Goal: Task Accomplishment & Management: Complete application form

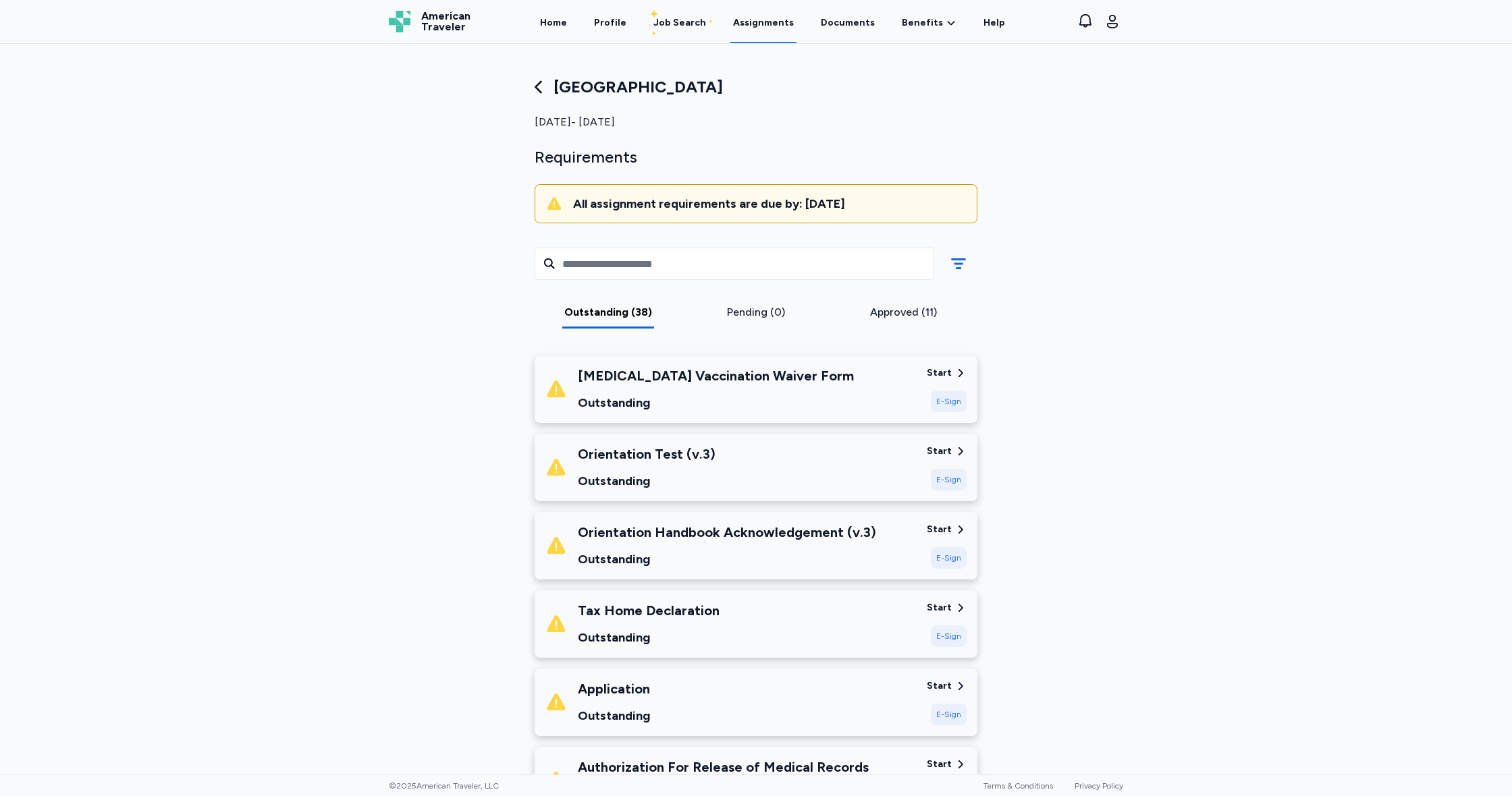
scroll to position [362, 0]
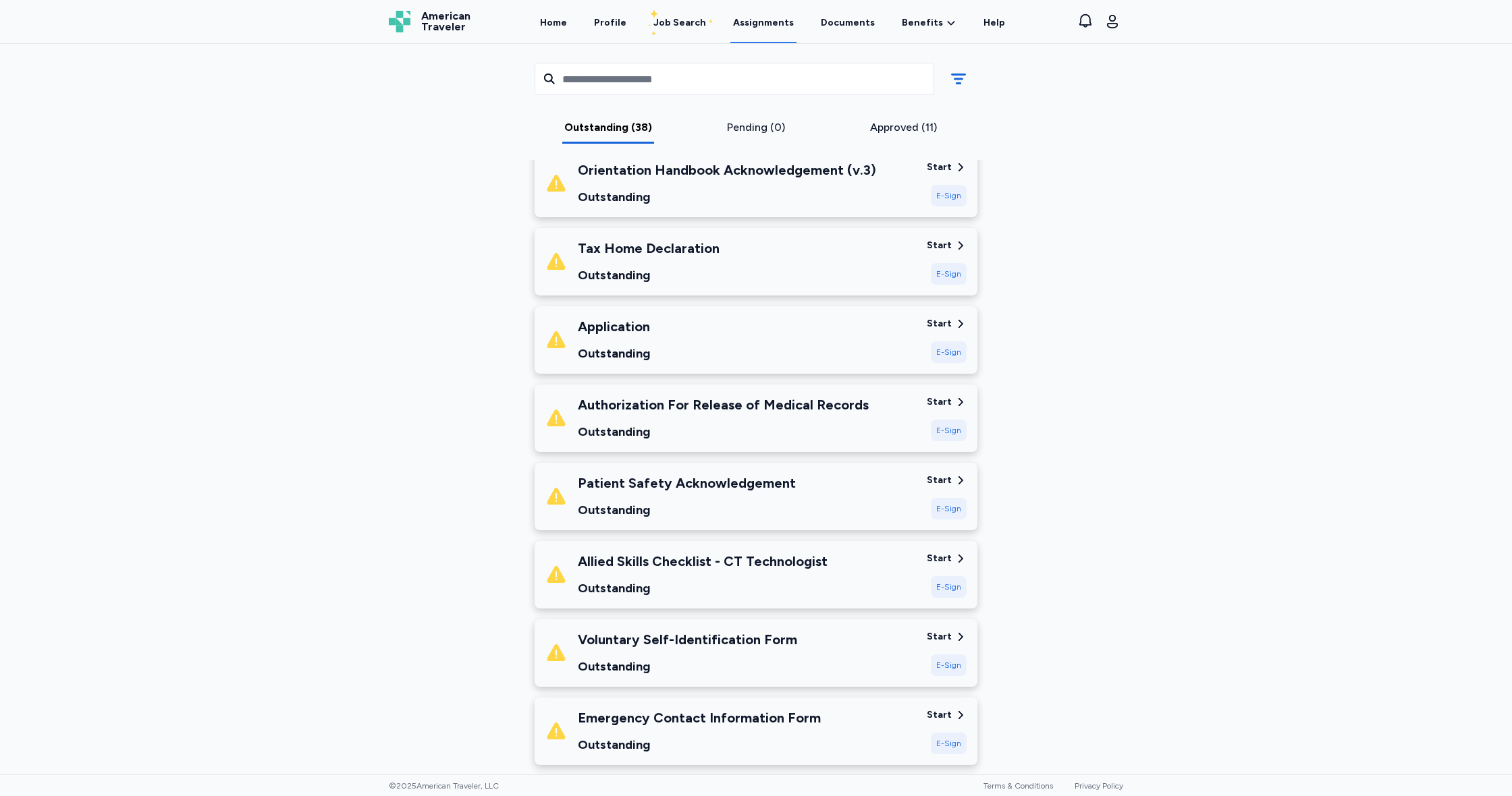
click at [954, 199] on div "E-Sign" at bounding box center [948, 195] width 35 height 22
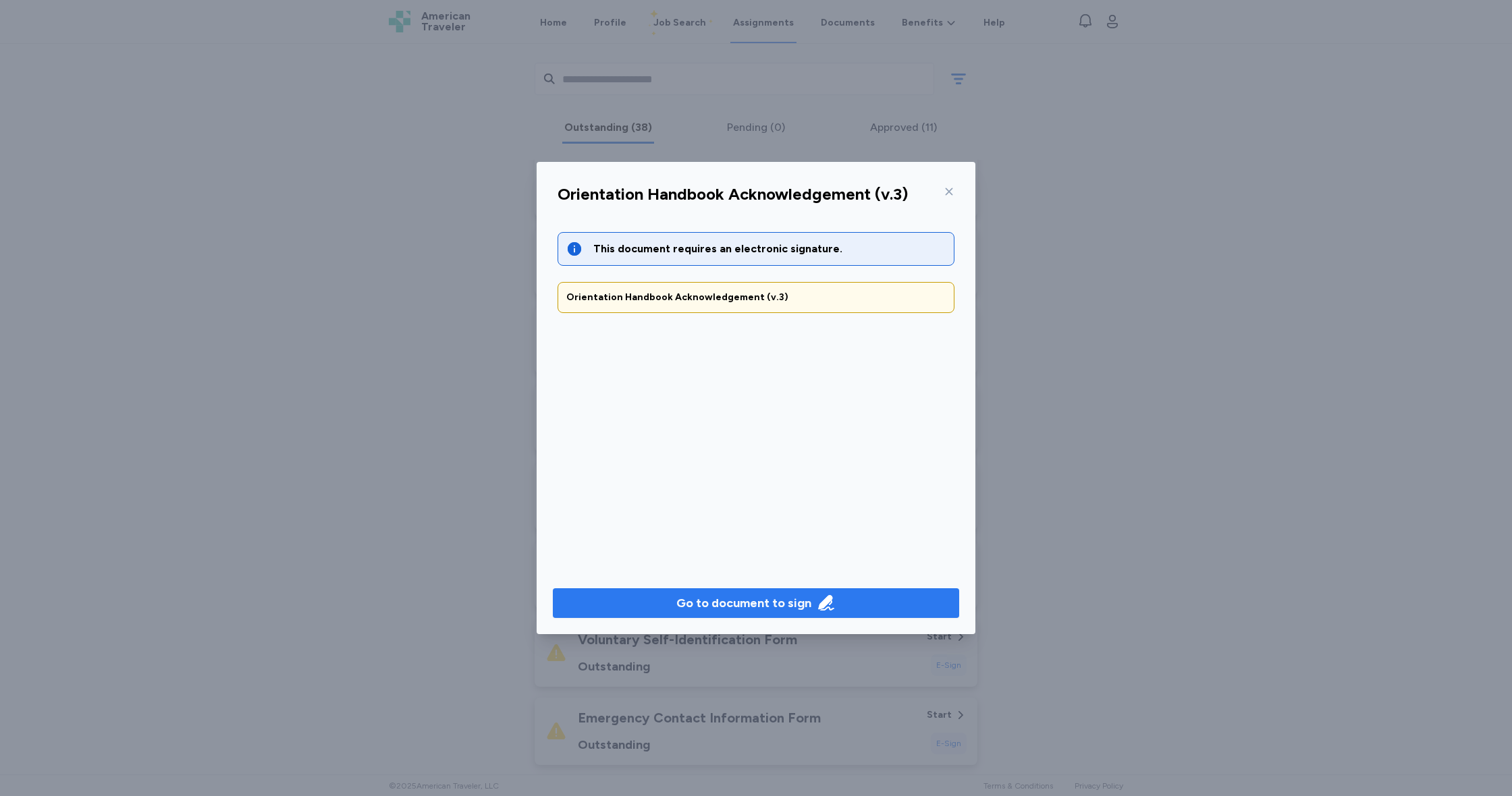
click at [774, 604] on div "Go to document to sign" at bounding box center [743, 603] width 135 height 19
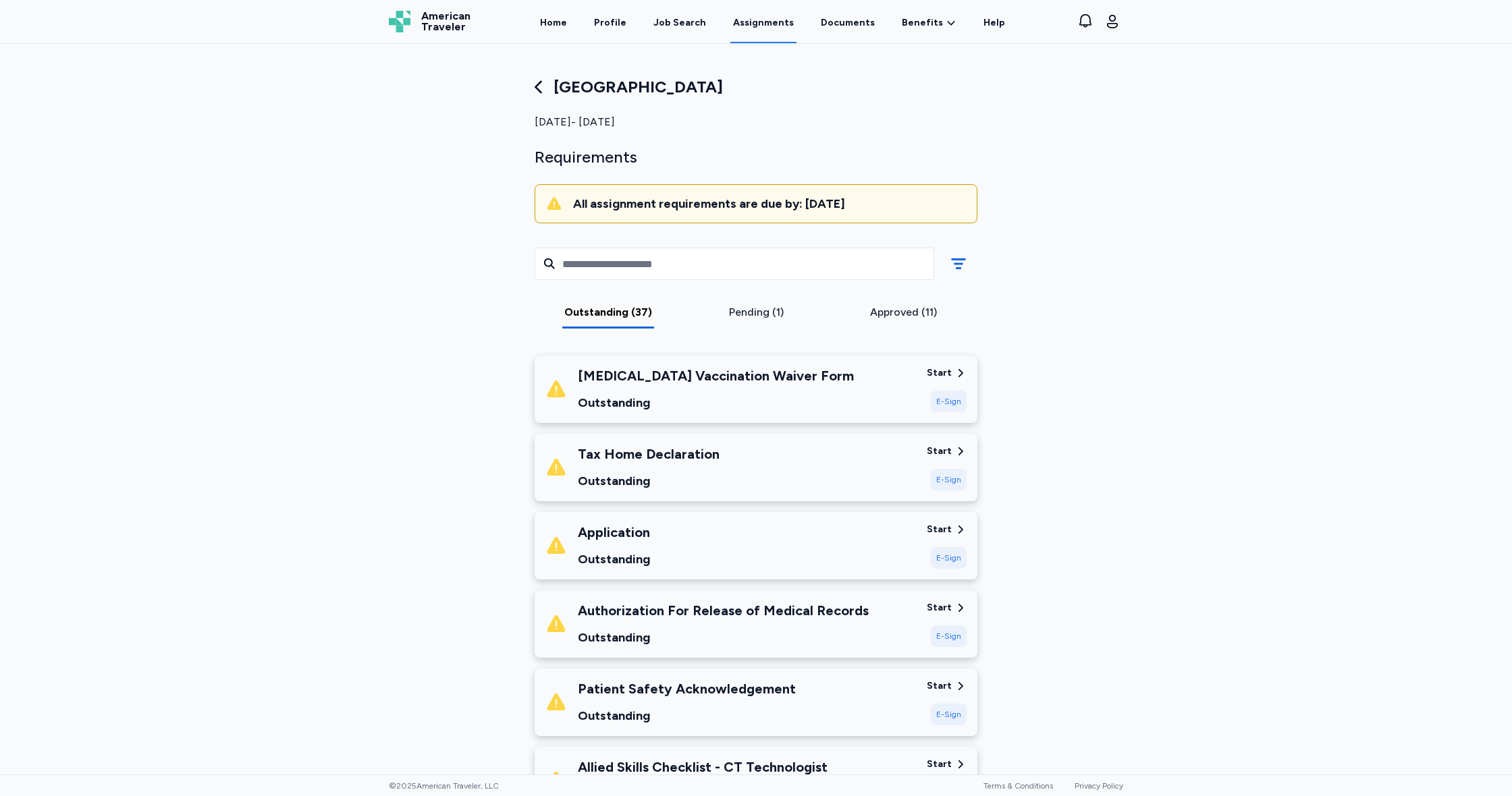
scroll to position [0, 0]
click at [949, 396] on div "E-Sign" at bounding box center [948, 401] width 35 height 22
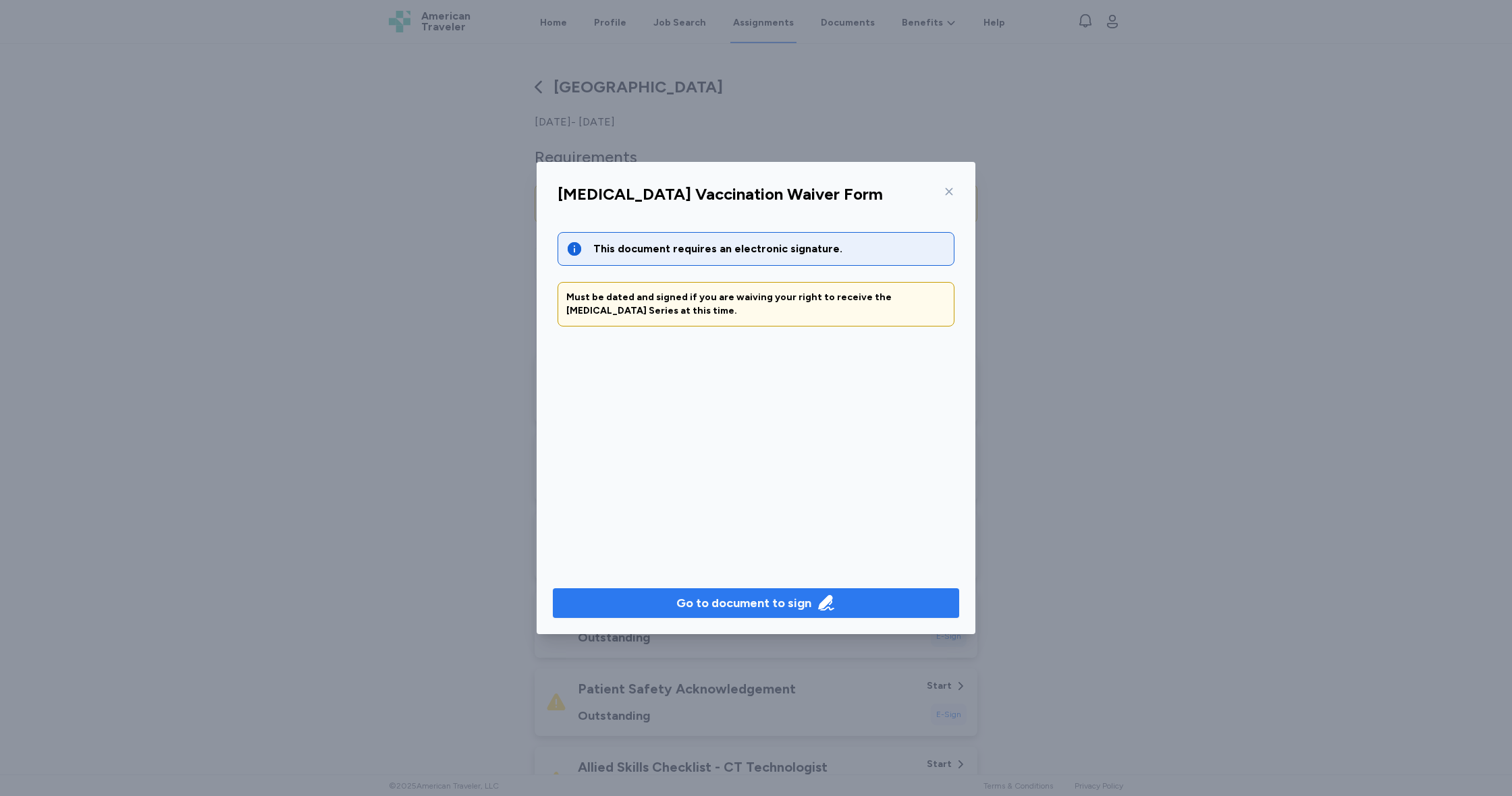
click at [801, 600] on div "Go to document to sign" at bounding box center [743, 603] width 135 height 19
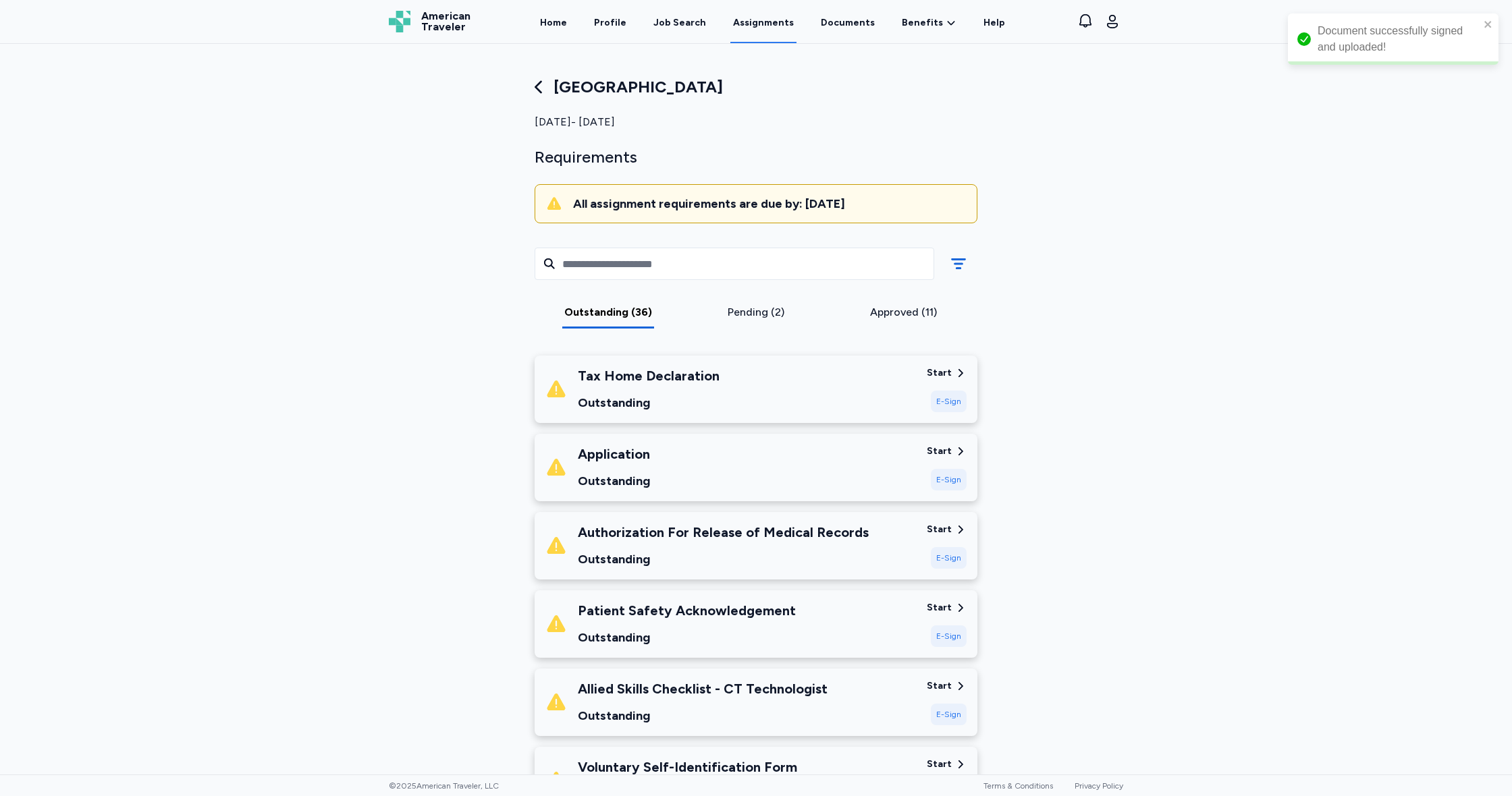
click at [944, 398] on div "E-Sign" at bounding box center [948, 401] width 35 height 22
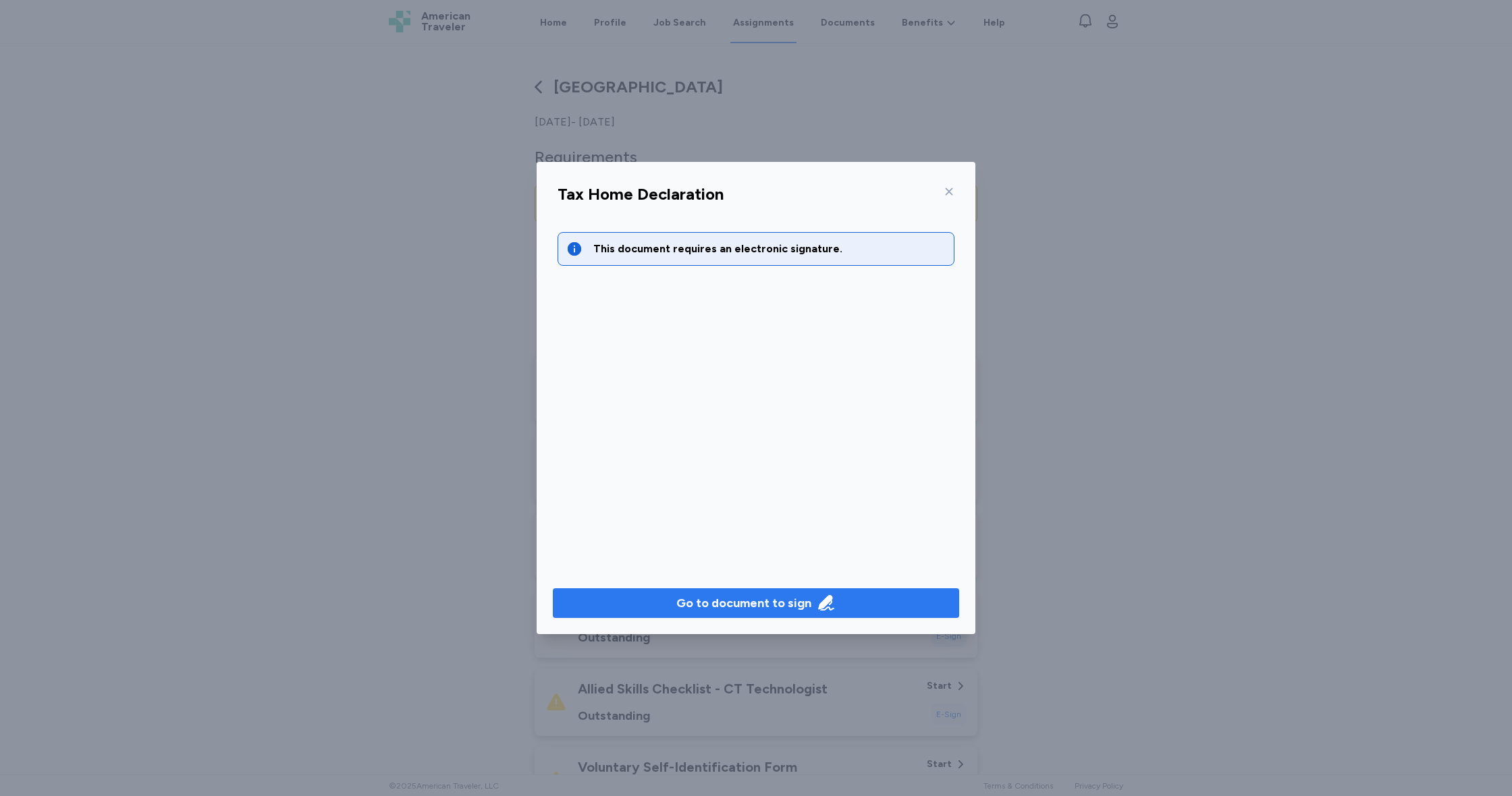
click at [759, 602] on div "Go to document to sign" at bounding box center [743, 603] width 135 height 19
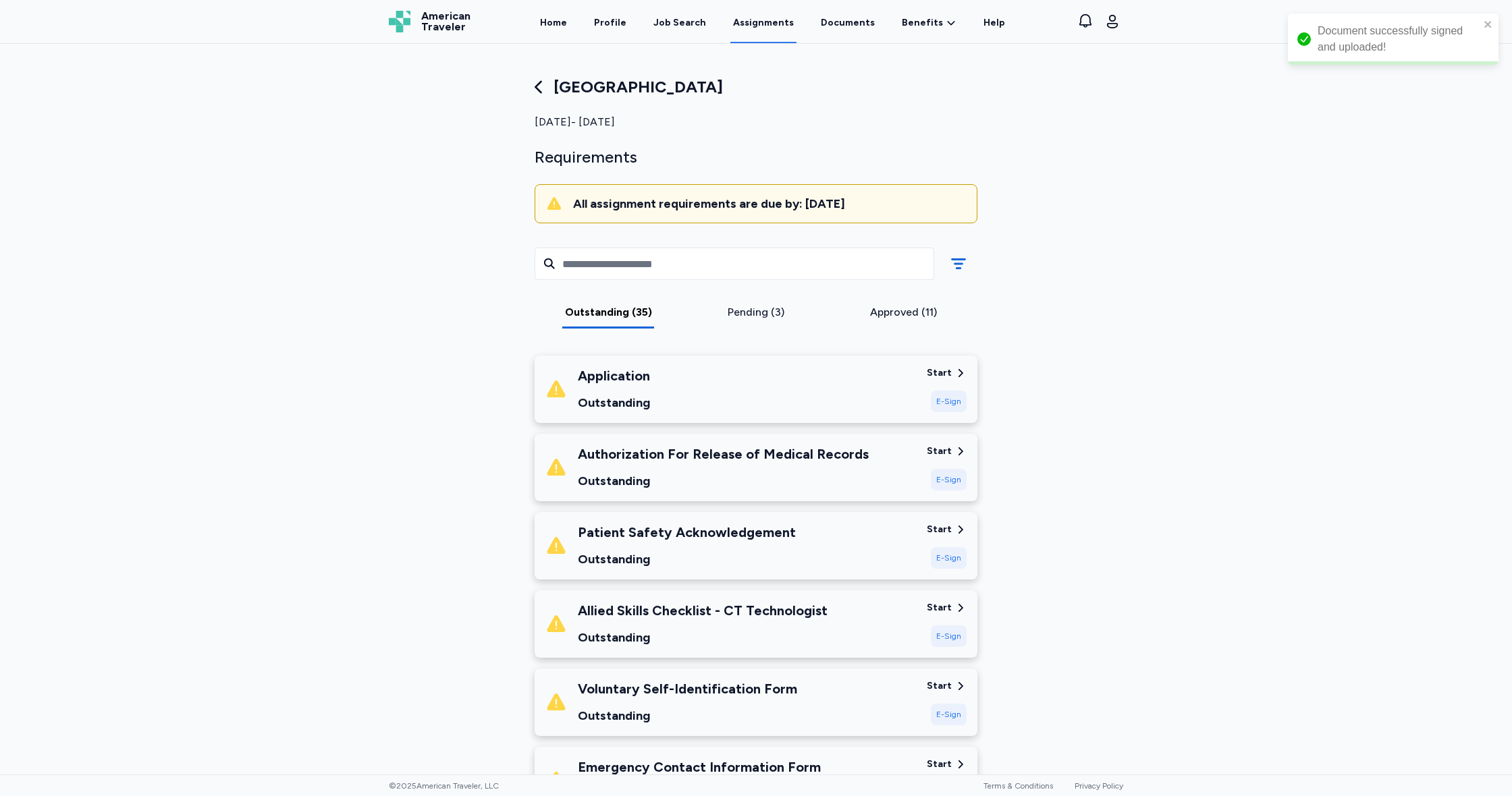
click at [949, 396] on div "E-Sign" at bounding box center [948, 401] width 35 height 22
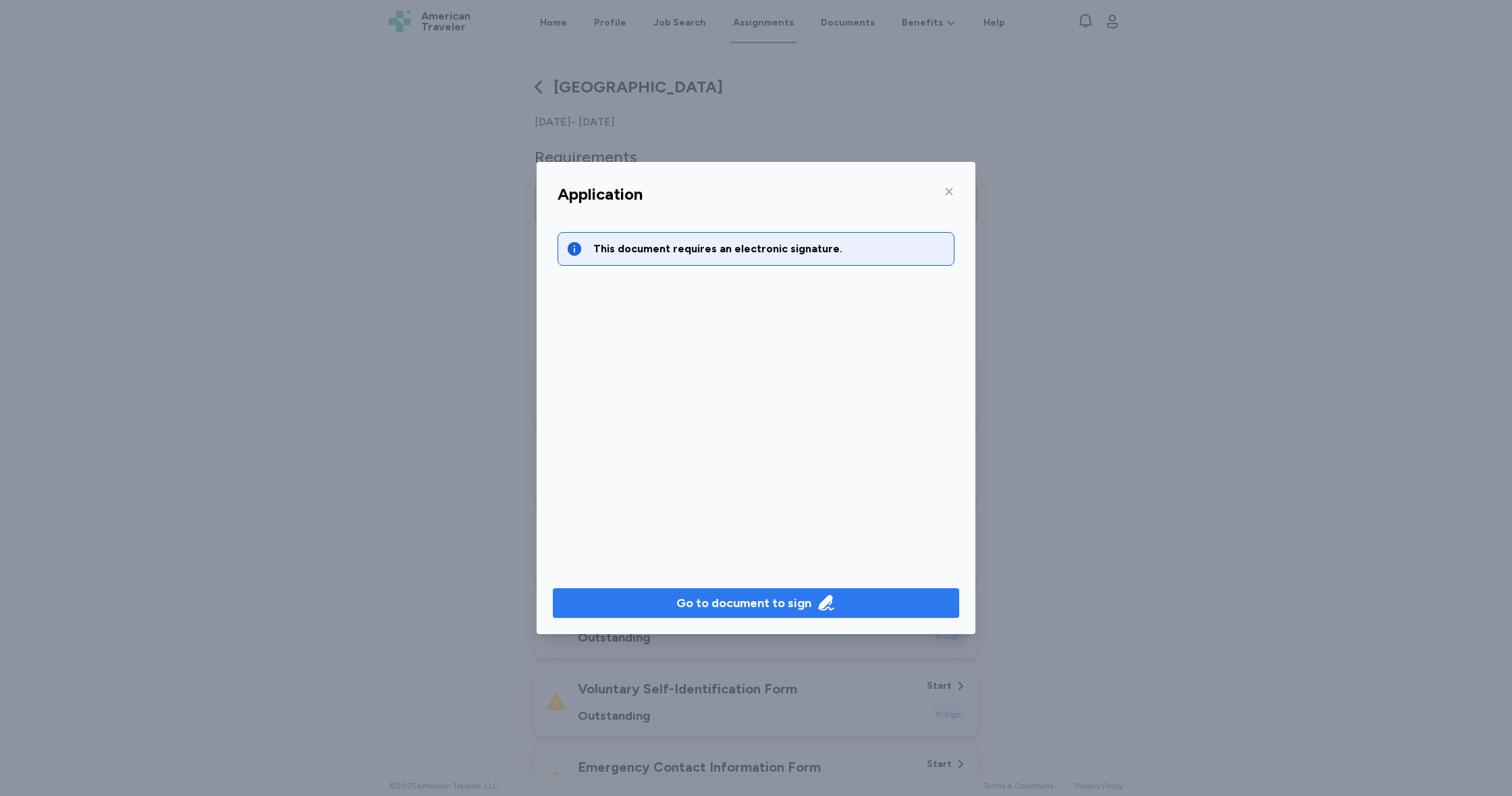
click at [775, 612] on div "Go to document to sign" at bounding box center [743, 603] width 135 height 19
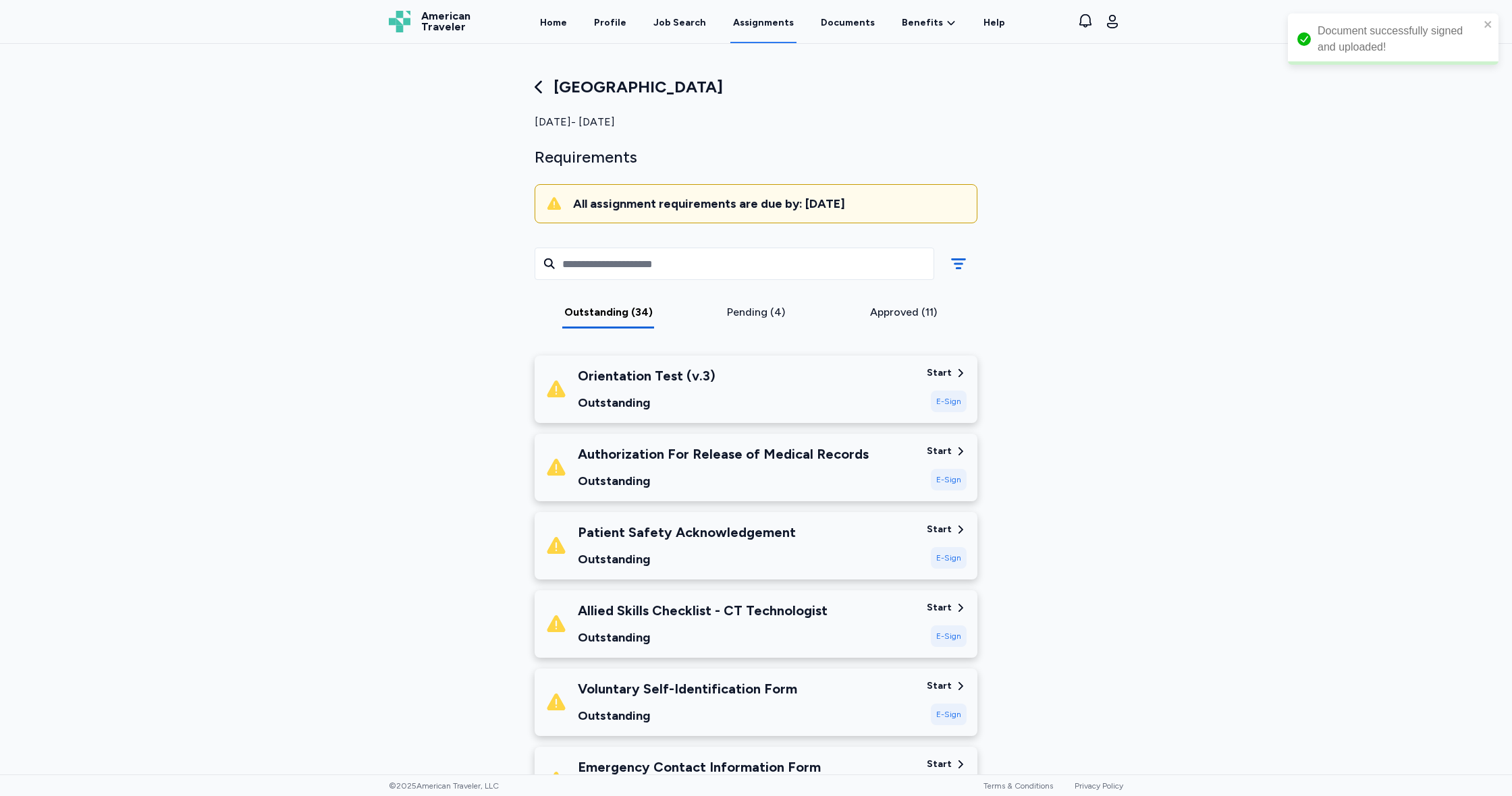
click at [949, 392] on div "E-Sign" at bounding box center [948, 401] width 35 height 22
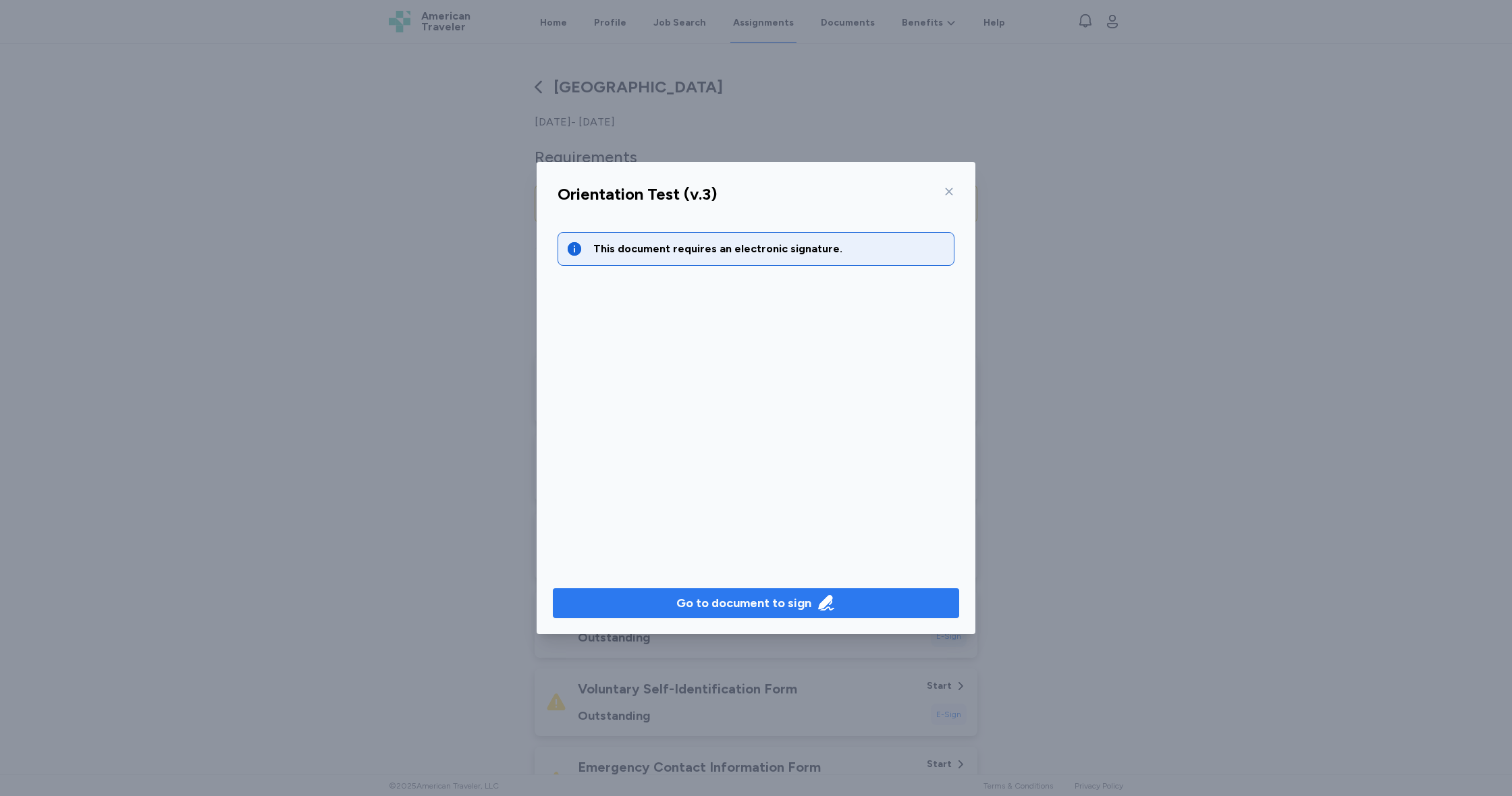
click at [794, 601] on div "Go to document to sign" at bounding box center [743, 603] width 135 height 19
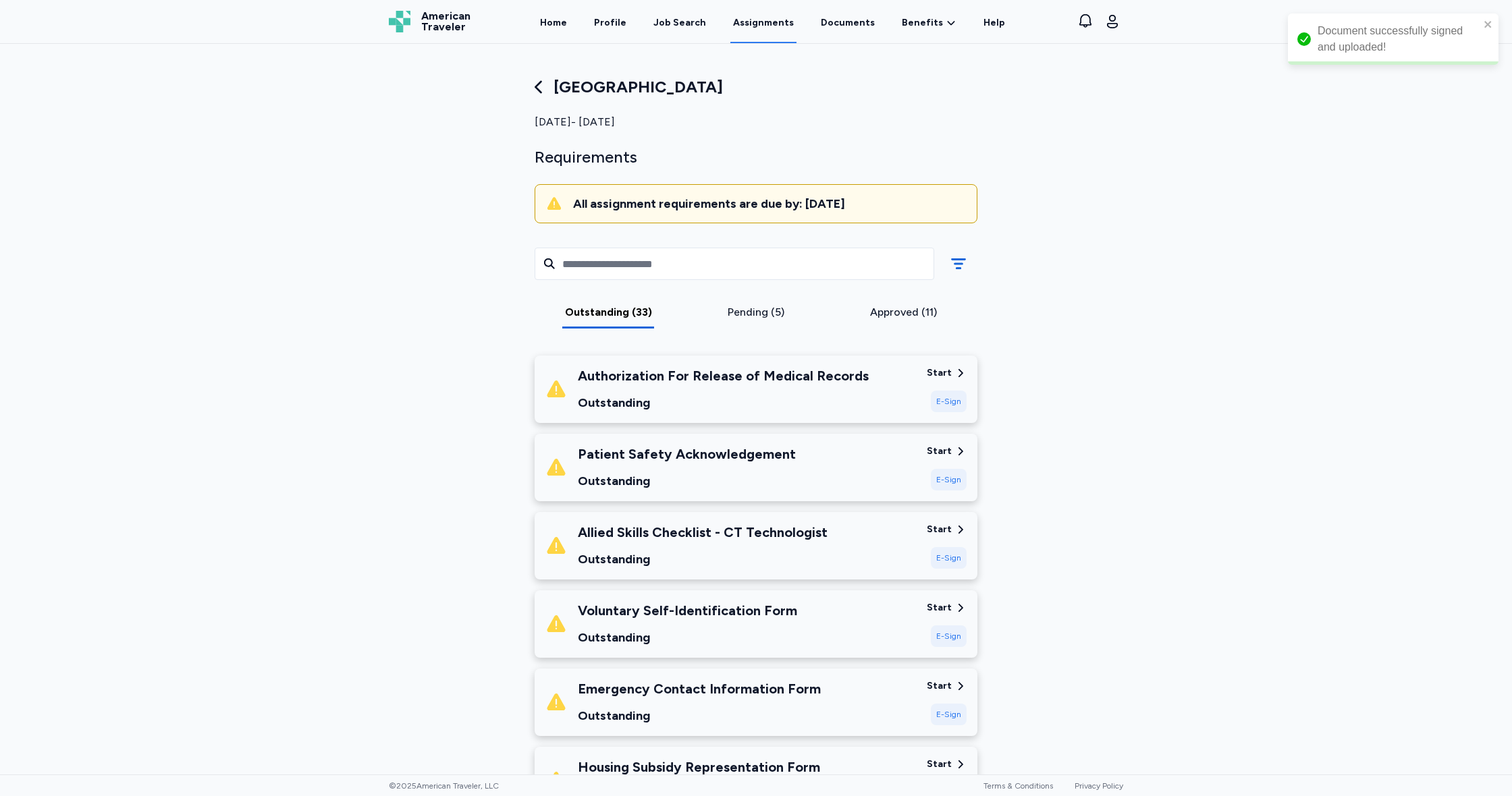
click at [941, 401] on div "E-Sign" at bounding box center [948, 401] width 35 height 22
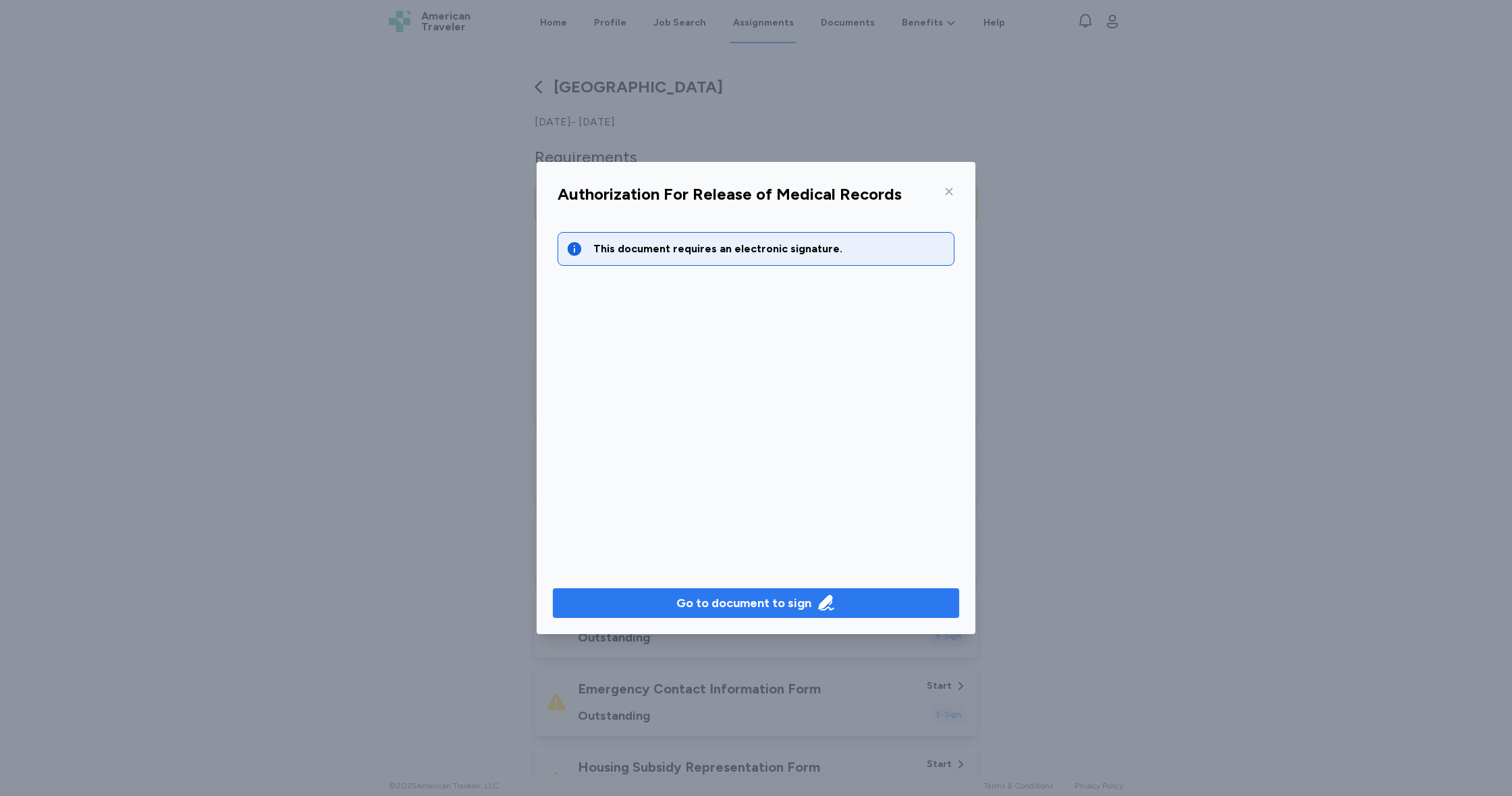
click at [782, 603] on div "Go to document to sign" at bounding box center [743, 603] width 135 height 19
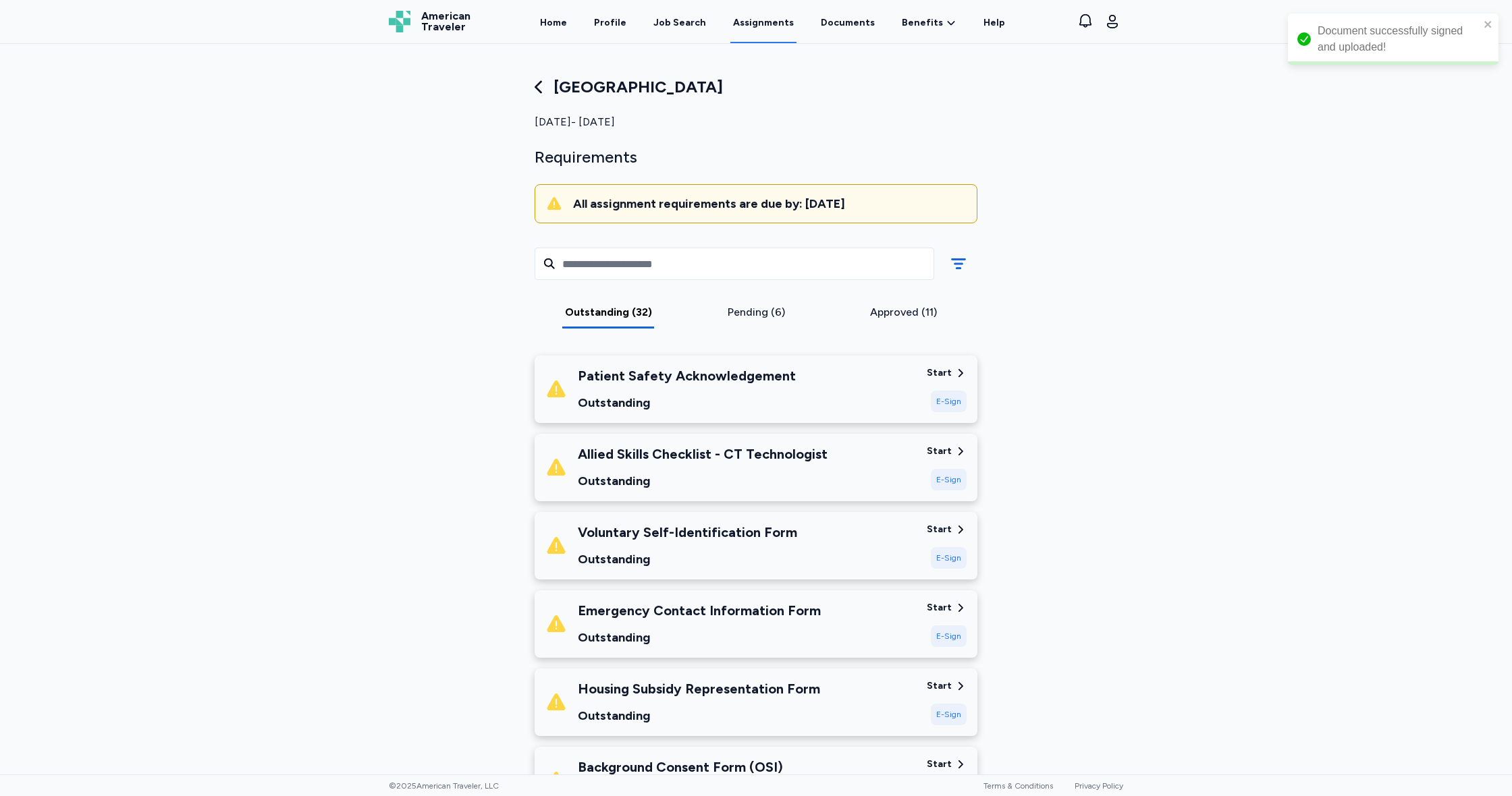
click at [945, 400] on div "E-Sign" at bounding box center [948, 401] width 35 height 22
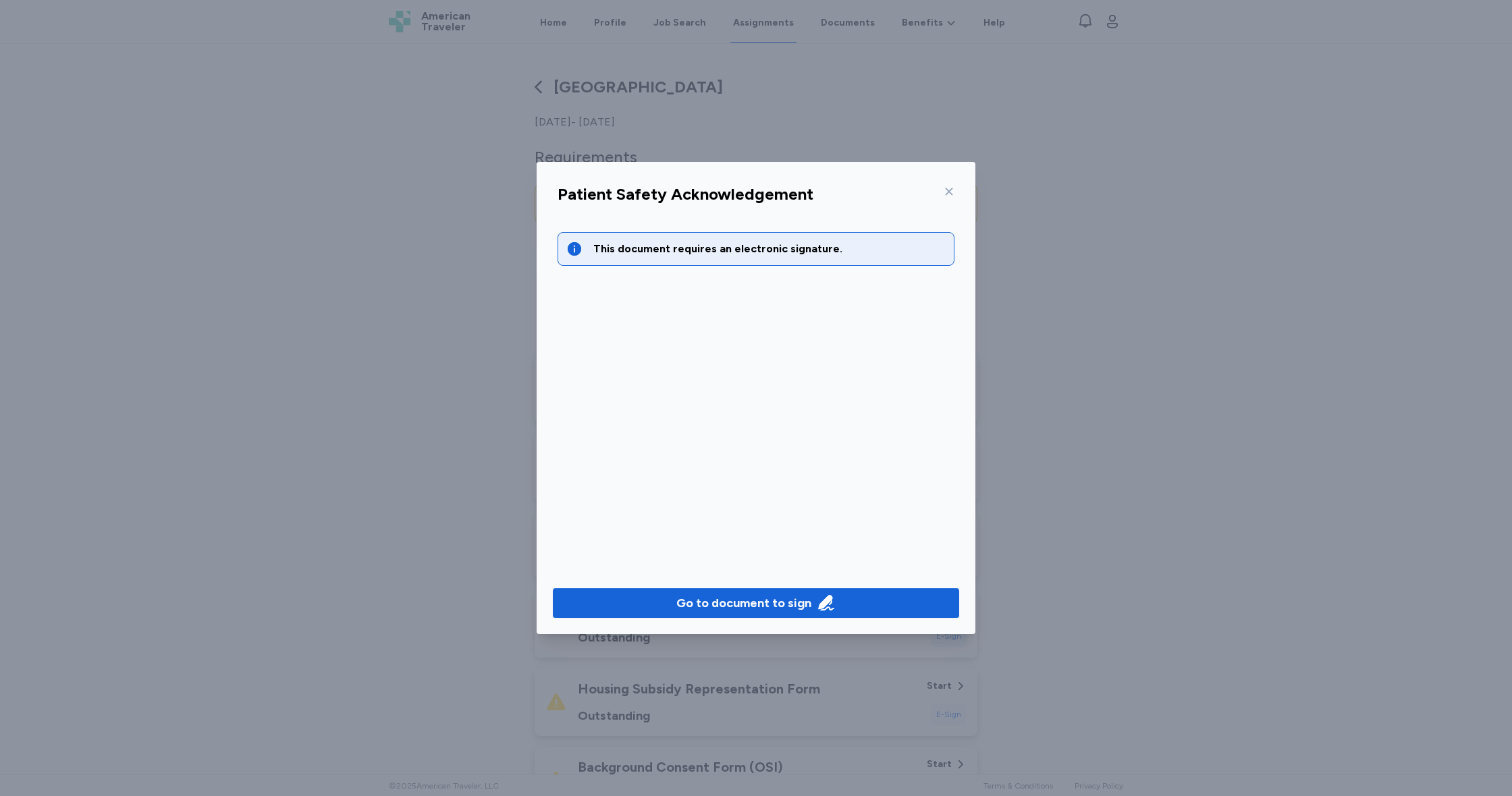
drag, startPoint x: 795, startPoint y: 603, endPoint x: 737, endPoint y: 575, distance: 64.4
click at [794, 602] on div "Go to document to sign" at bounding box center [743, 603] width 135 height 19
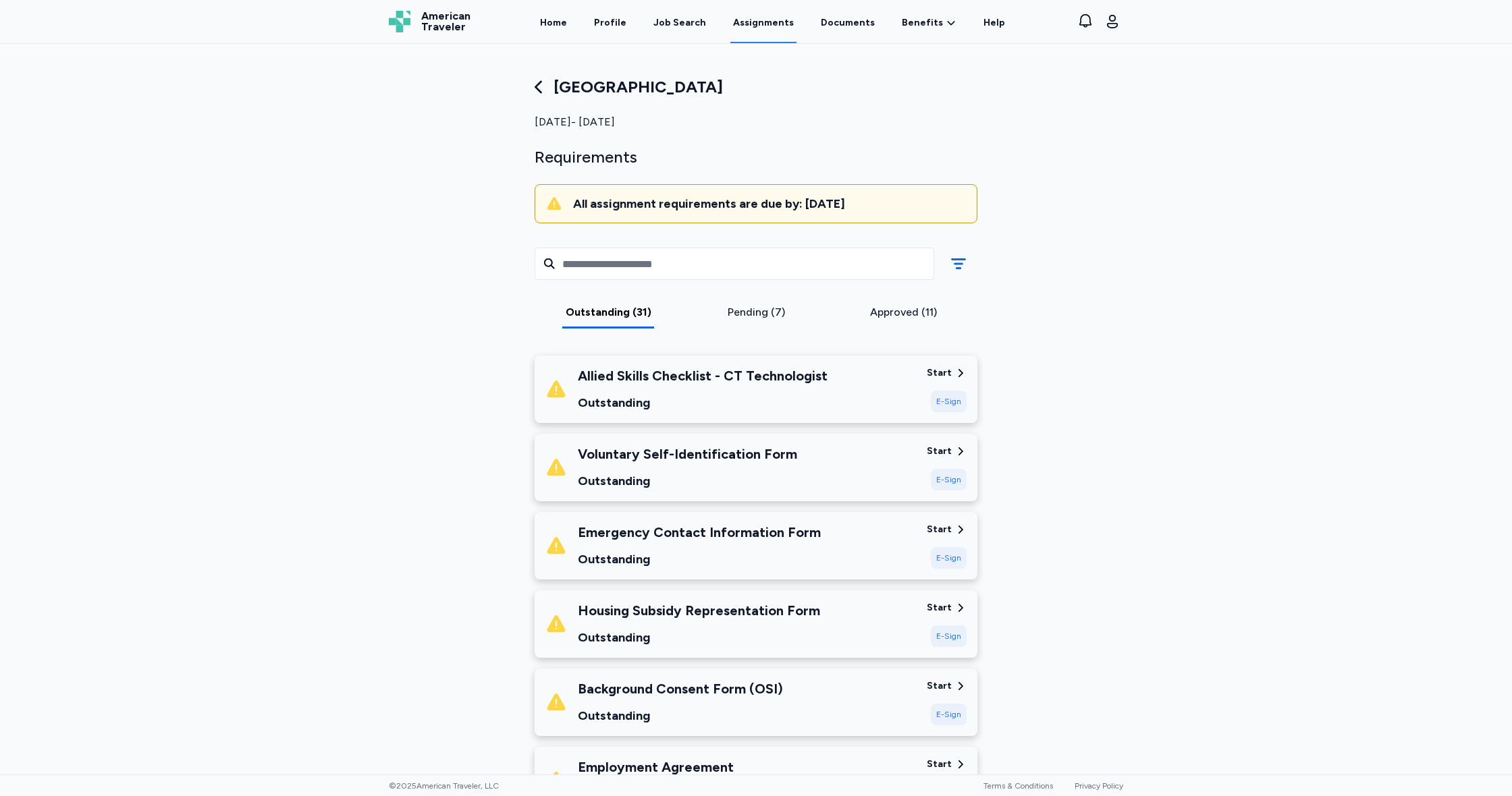
click at [953, 398] on div "E-Sign" at bounding box center [948, 401] width 35 height 22
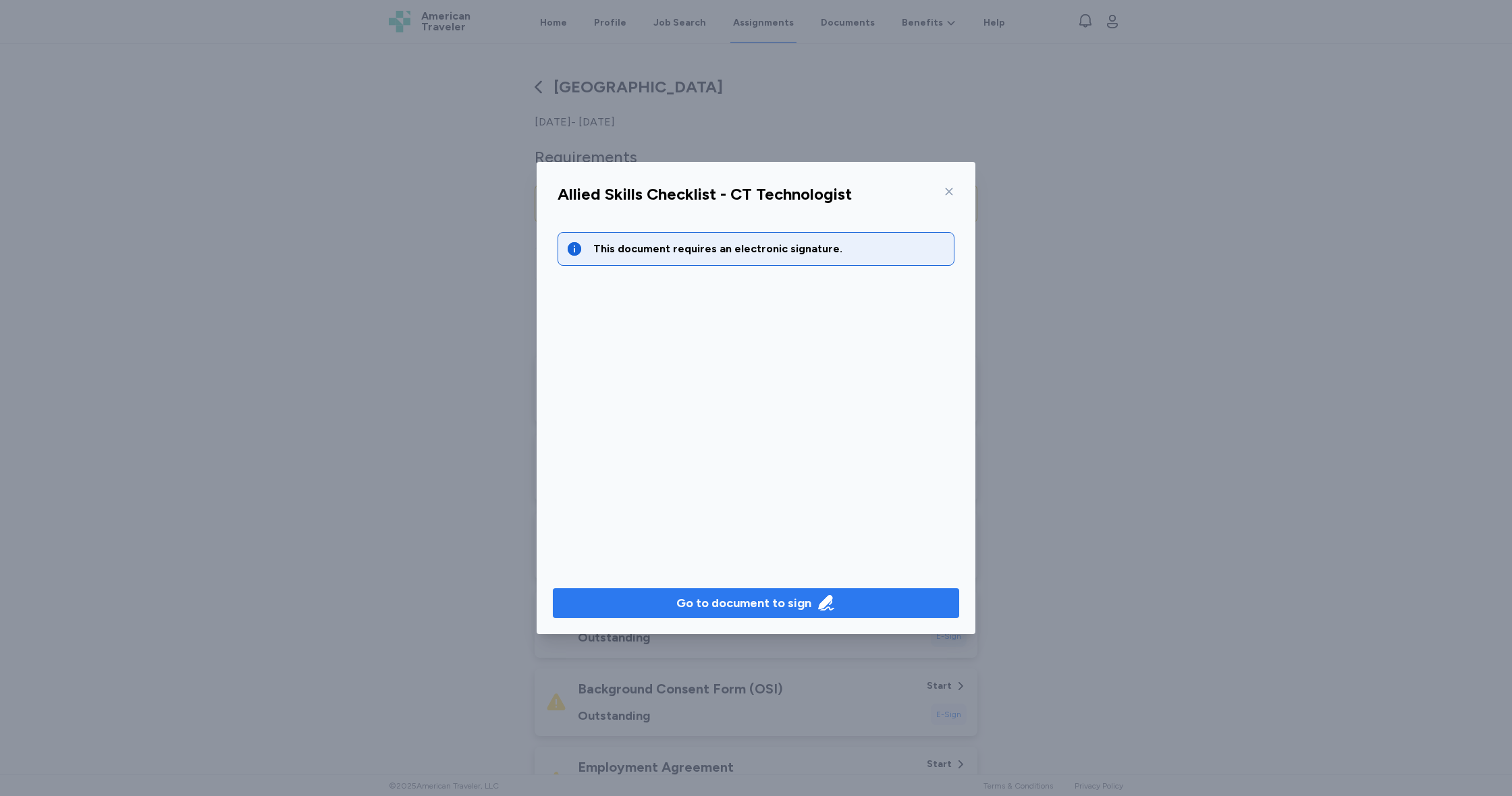
click at [753, 605] on div "Go to document to sign" at bounding box center [743, 603] width 135 height 19
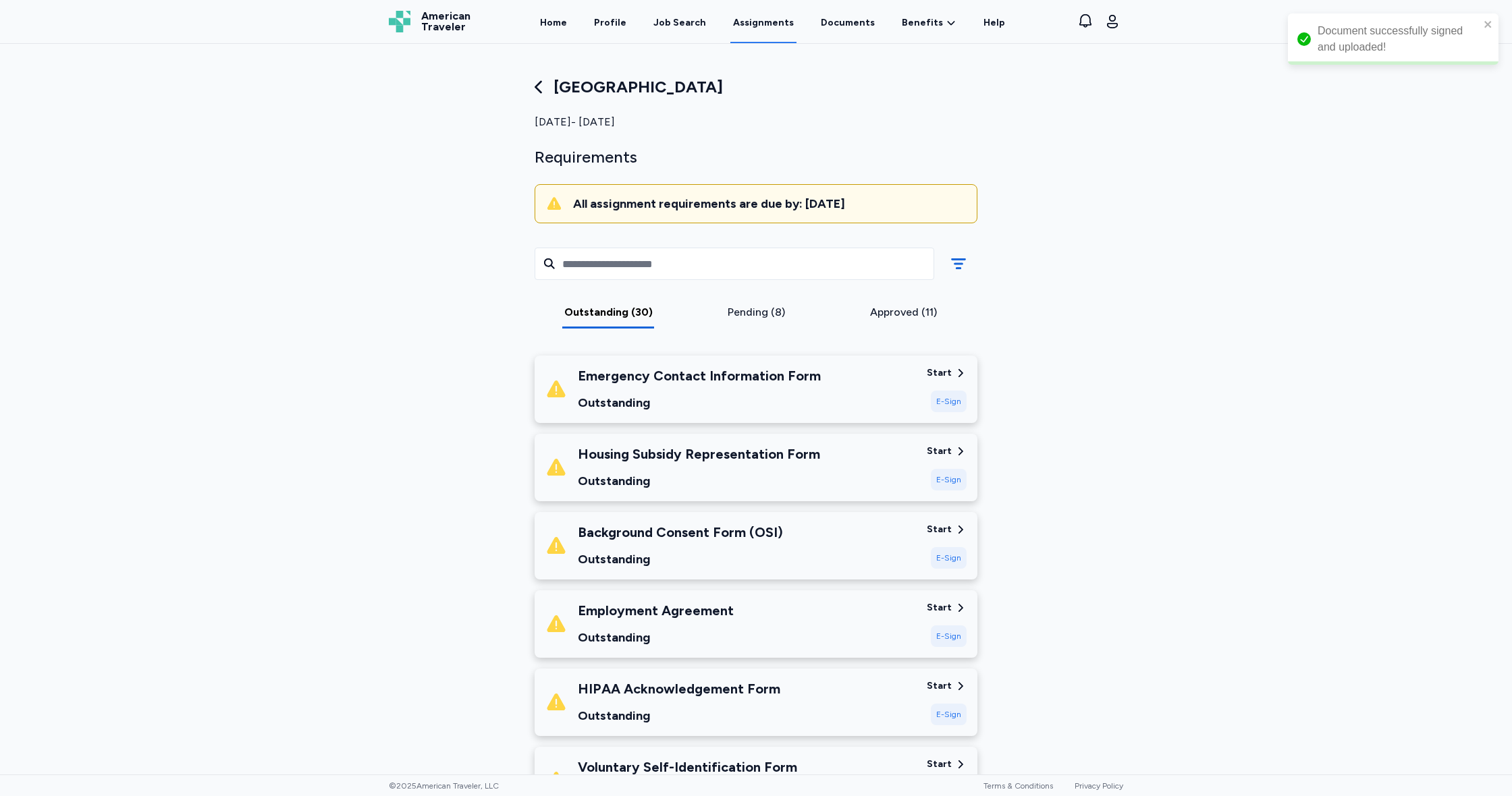
click at [772, 389] on div "Emergency Contact Information Form Outstanding" at bounding box center [699, 389] width 243 height 46
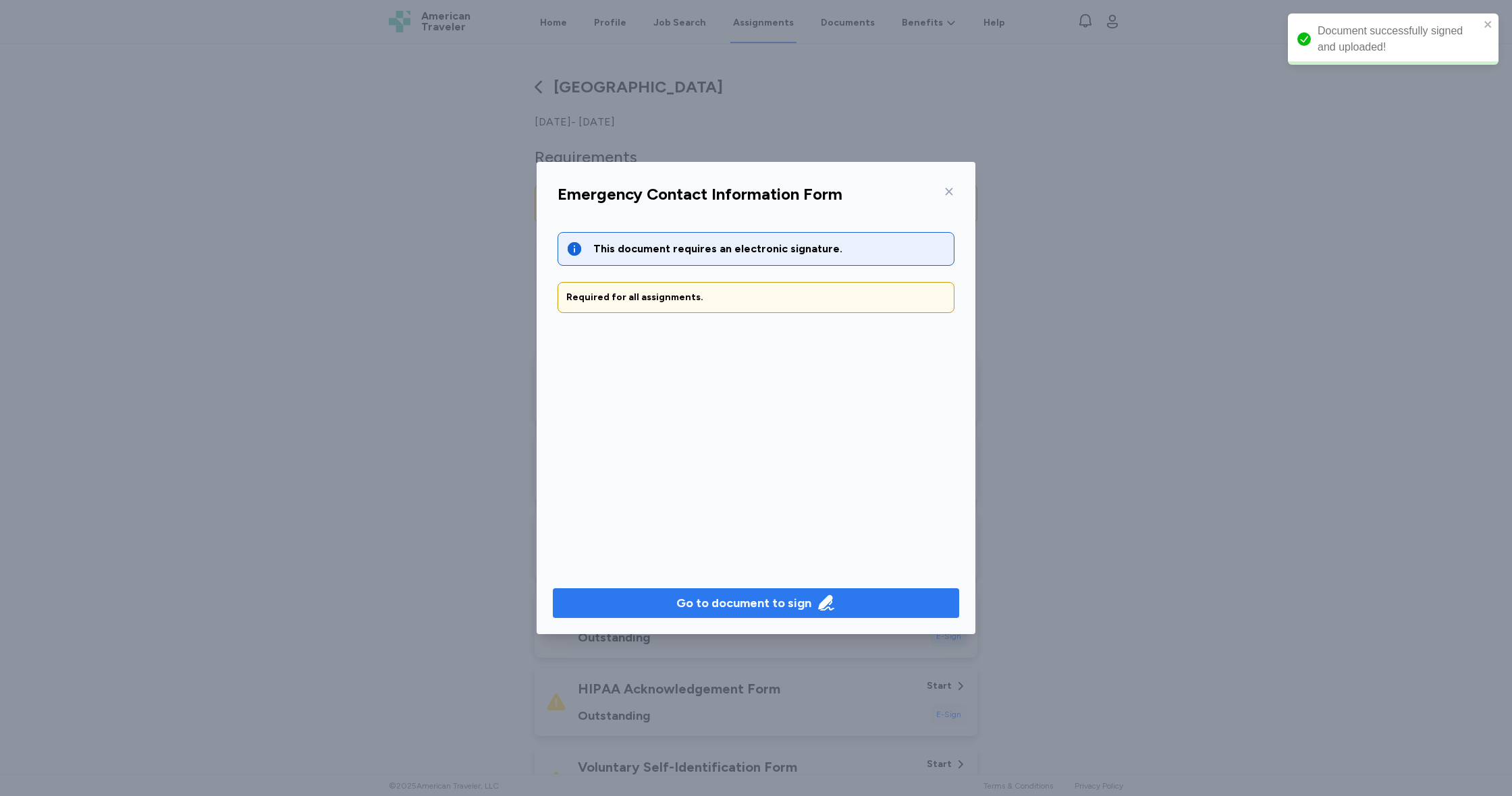
click at [751, 593] on button "Go to document to sign" at bounding box center [756, 603] width 406 height 29
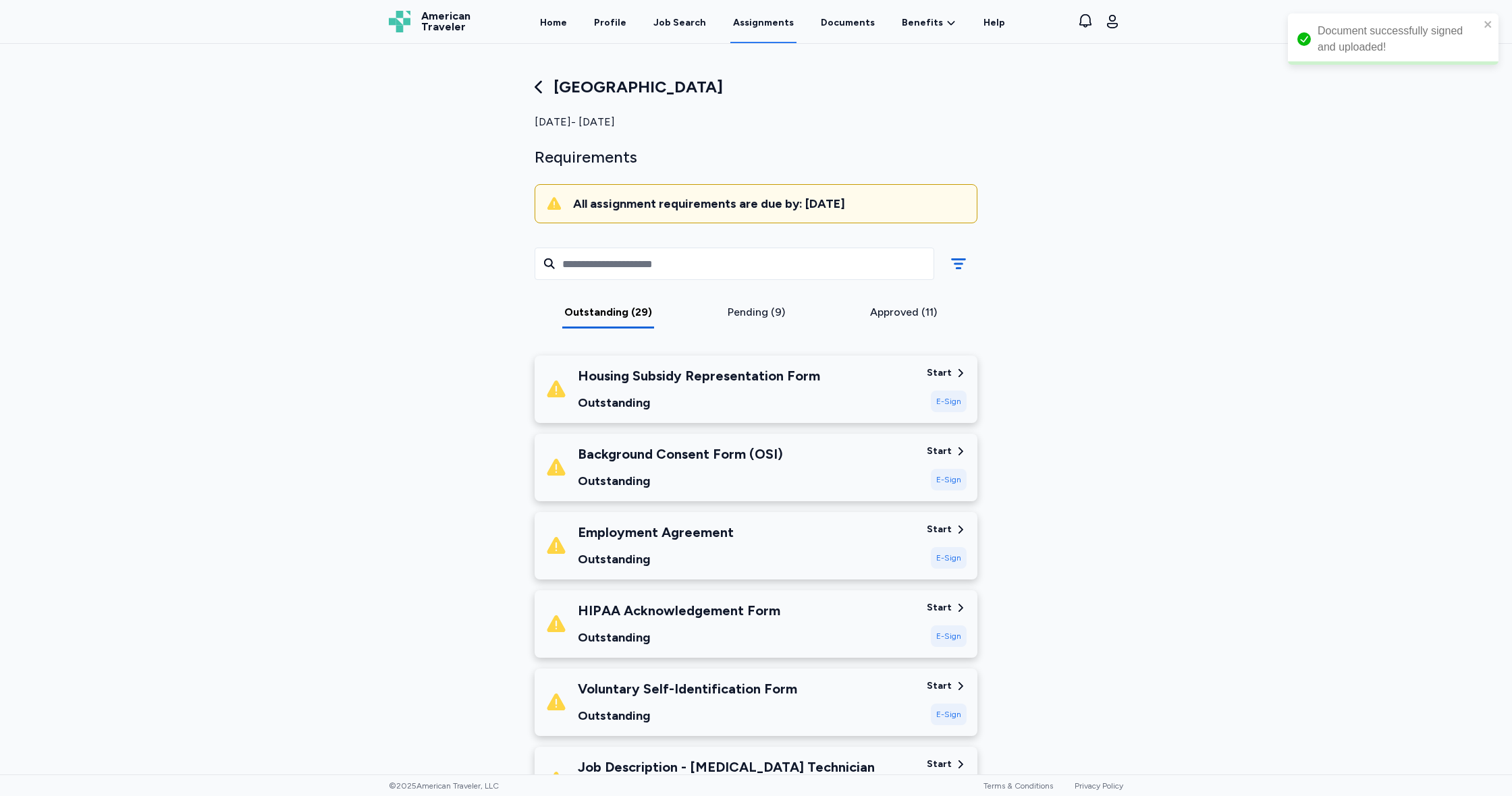
click at [815, 390] on div "Housing Subsidy Representation Form Outstanding" at bounding box center [730, 389] width 371 height 46
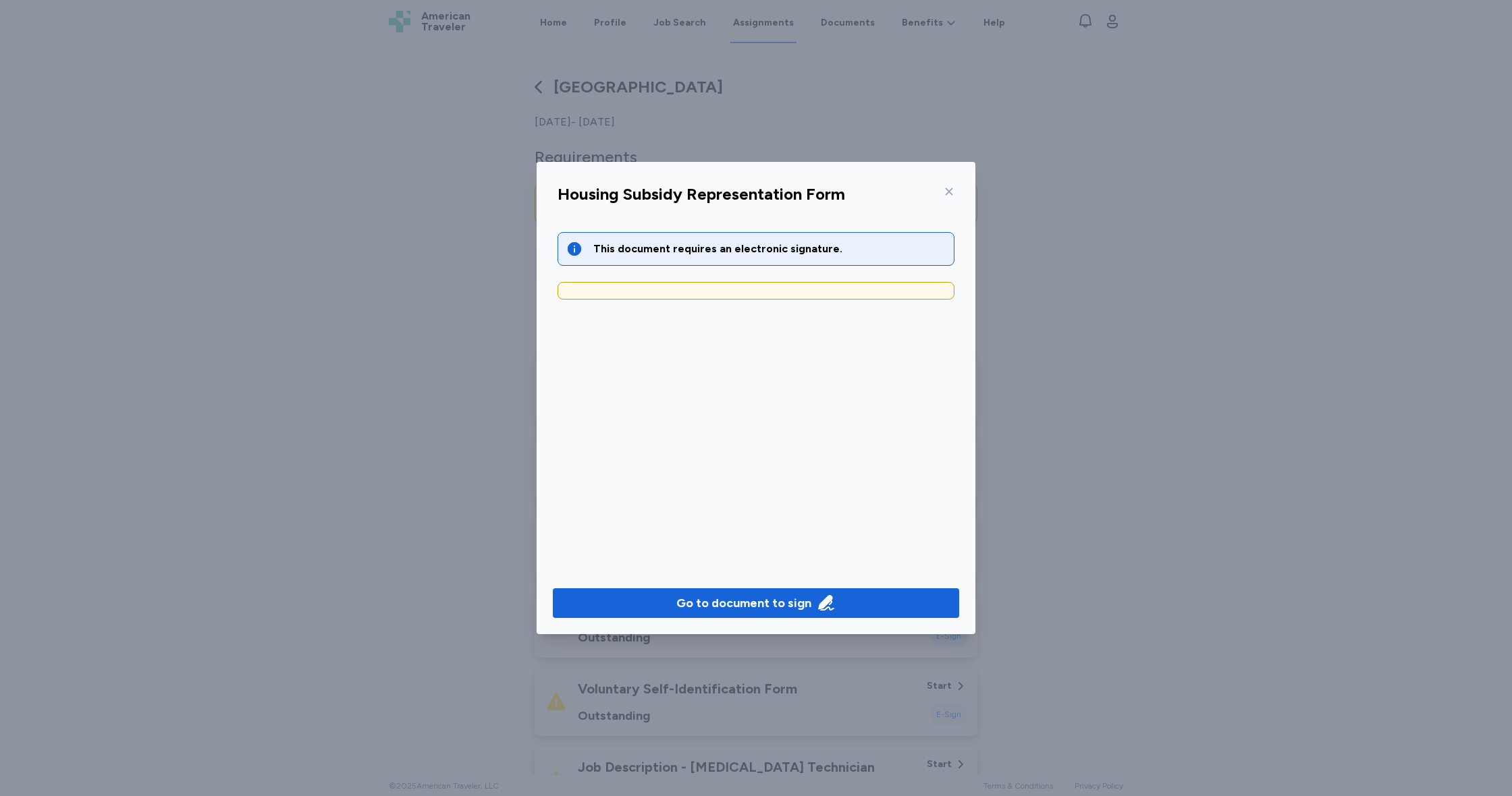
drag, startPoint x: 748, startPoint y: 600, endPoint x: 641, endPoint y: 523, distance: 131.8
click at [747, 600] on div "Go to document to sign" at bounding box center [743, 603] width 135 height 19
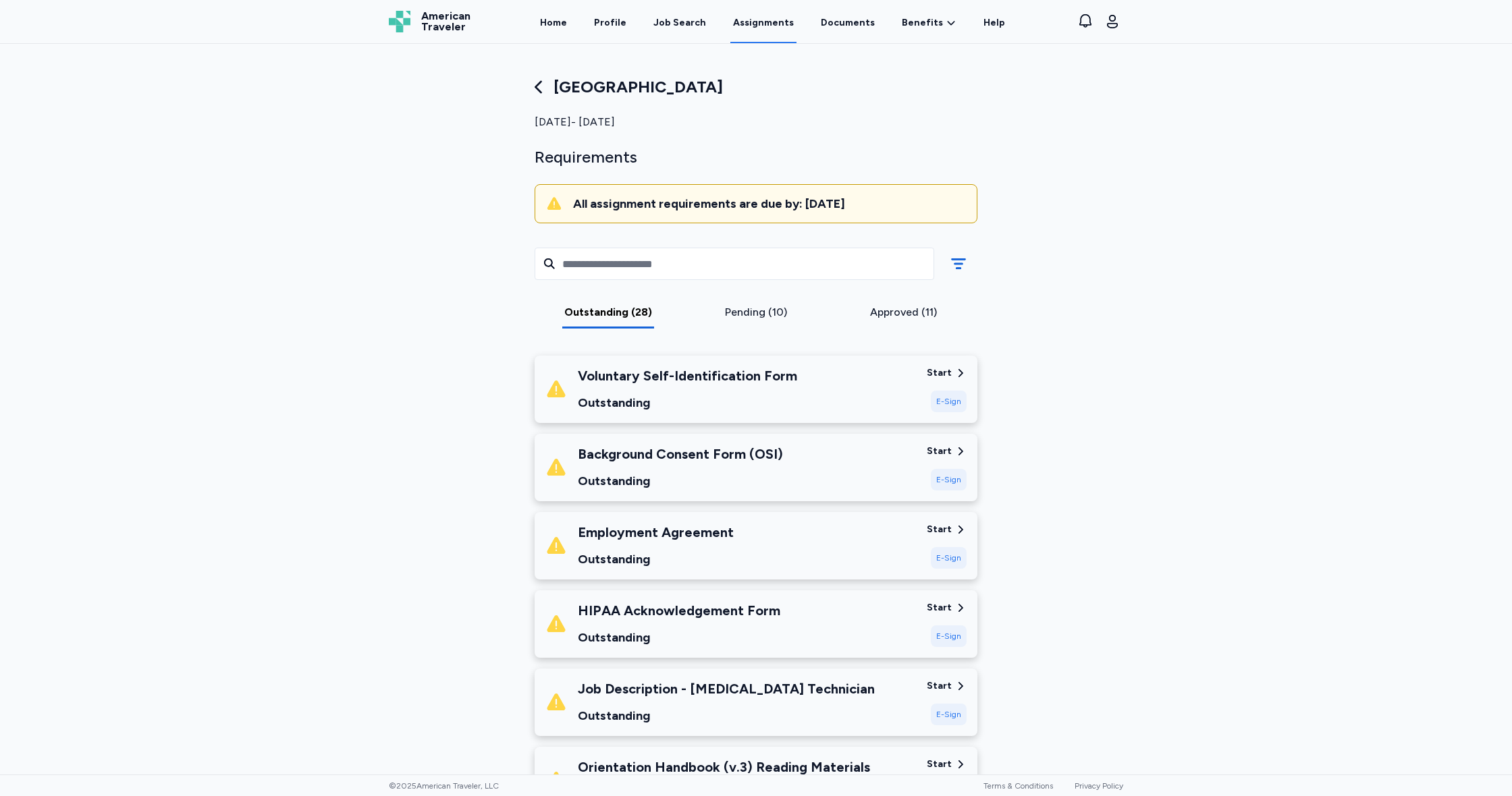
click at [814, 390] on div "Voluntary Self-Identification Form Outstanding" at bounding box center [730, 389] width 371 height 46
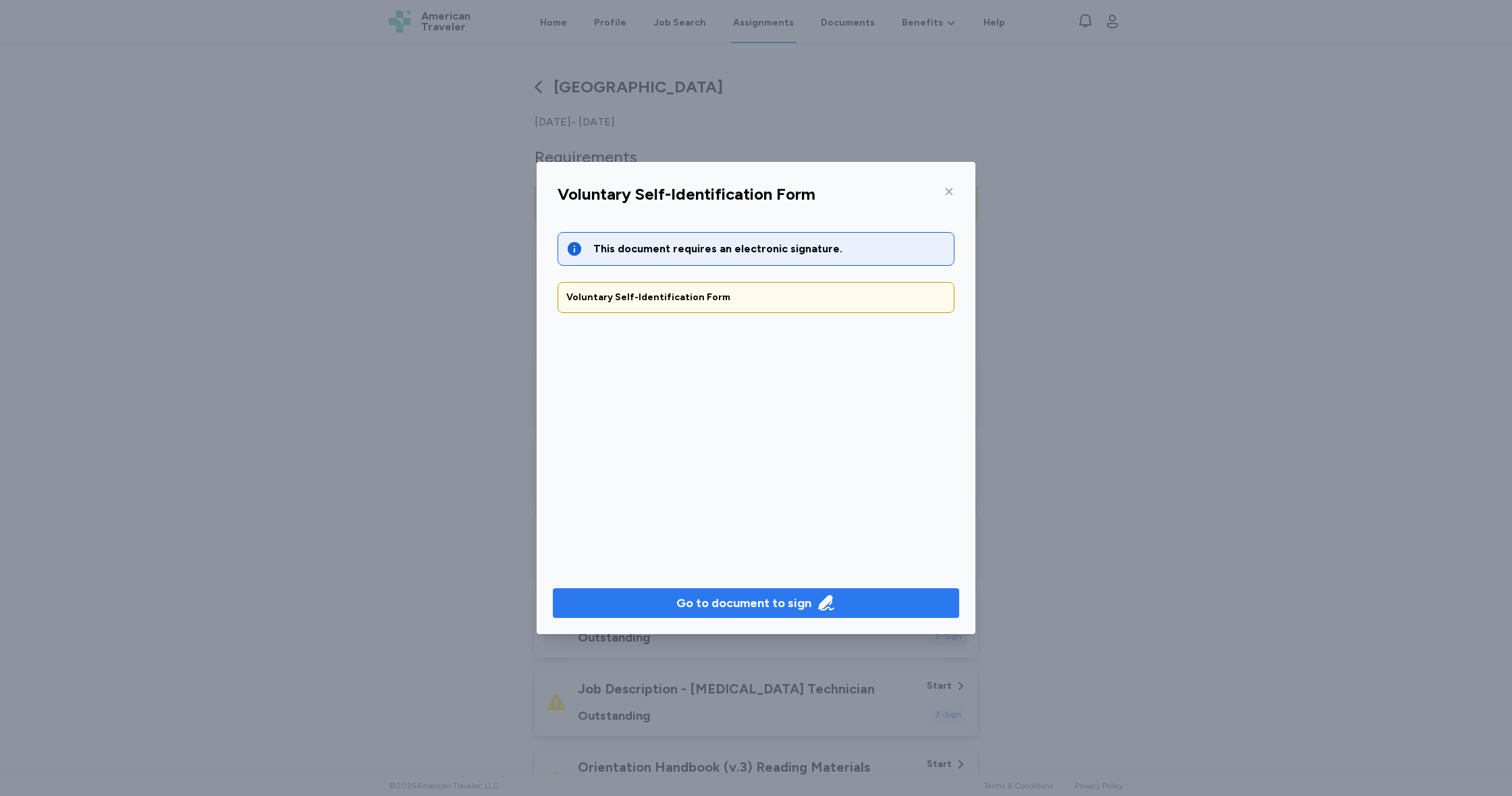
click at [791, 602] on div "Go to document to sign" at bounding box center [743, 603] width 135 height 19
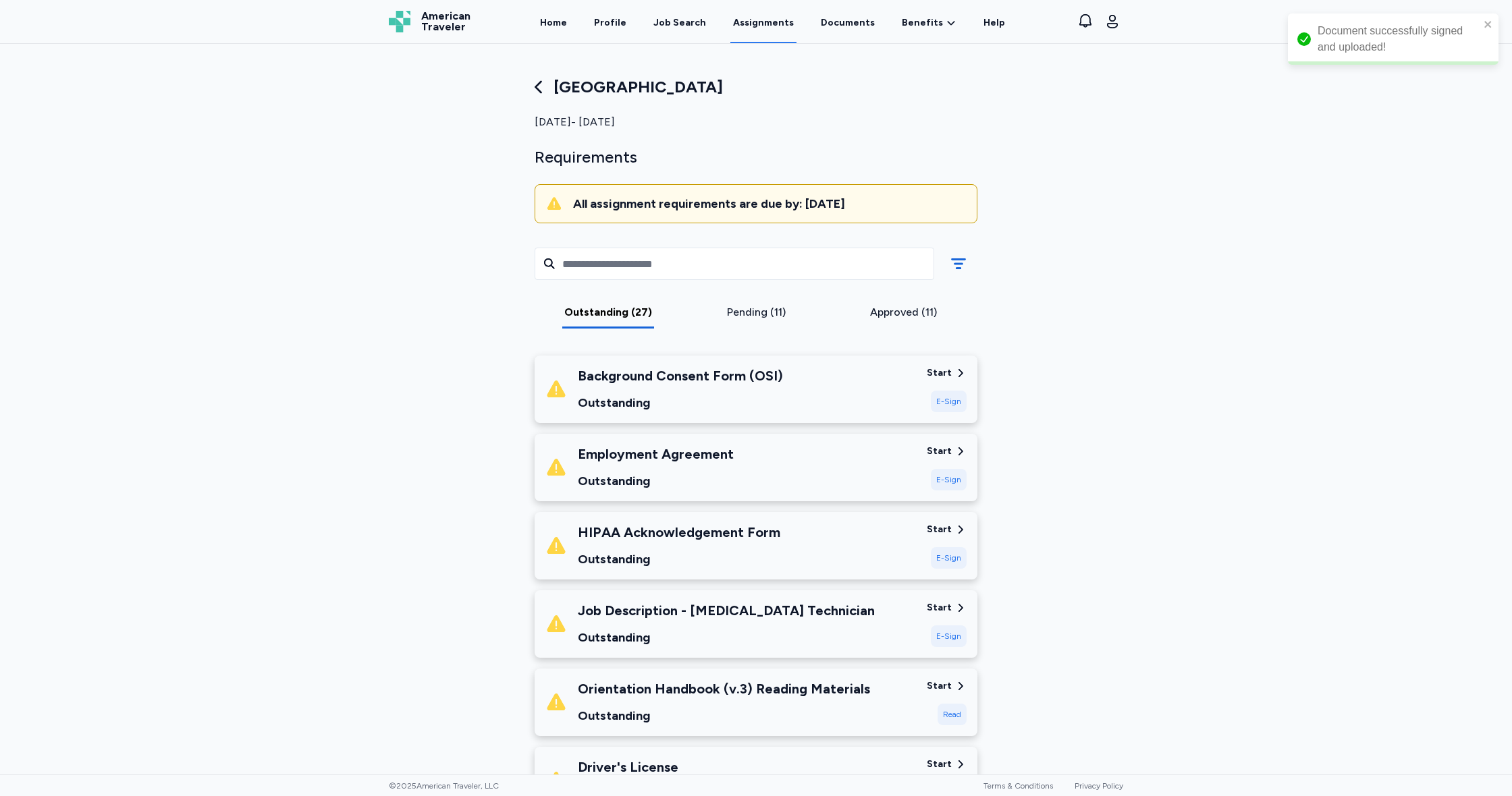
click at [711, 390] on div "Background Consent Form (OSI) Outstanding" at bounding box center [679, 389] width 205 height 46
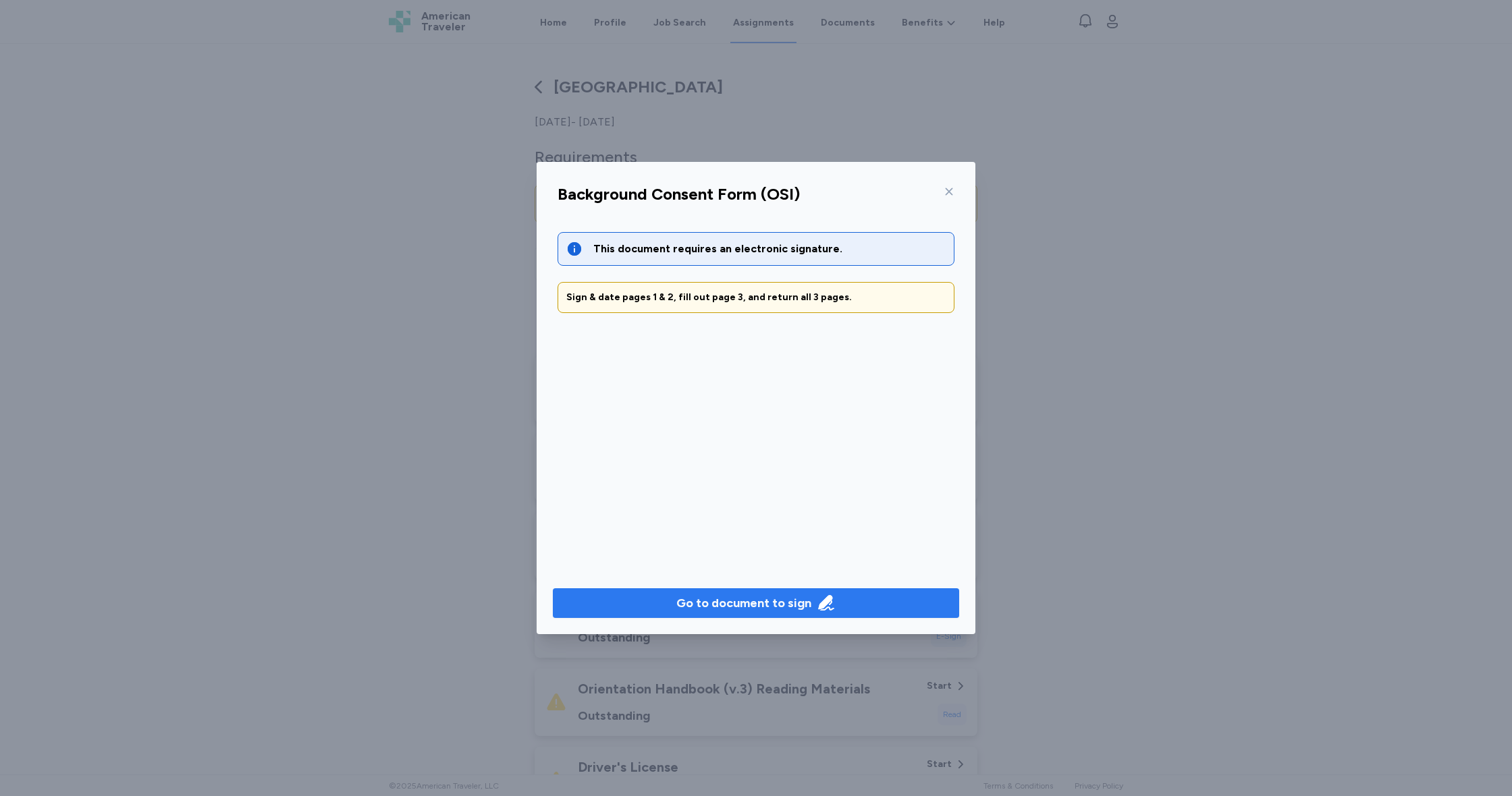
click at [713, 597] on div "Go to document to sign" at bounding box center [743, 603] width 135 height 19
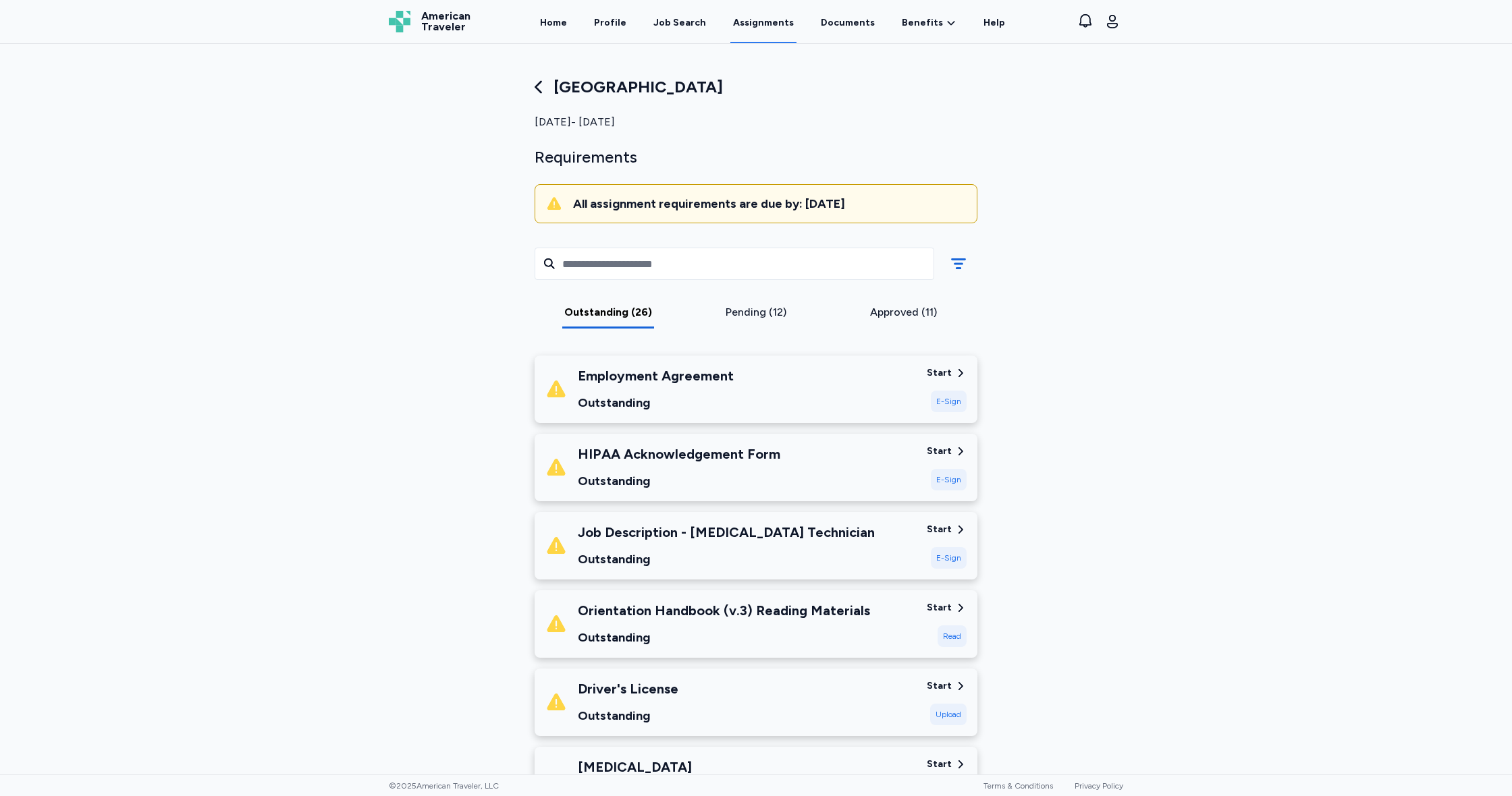
click at [820, 399] on div "Employment Agreement Outstanding" at bounding box center [730, 389] width 371 height 46
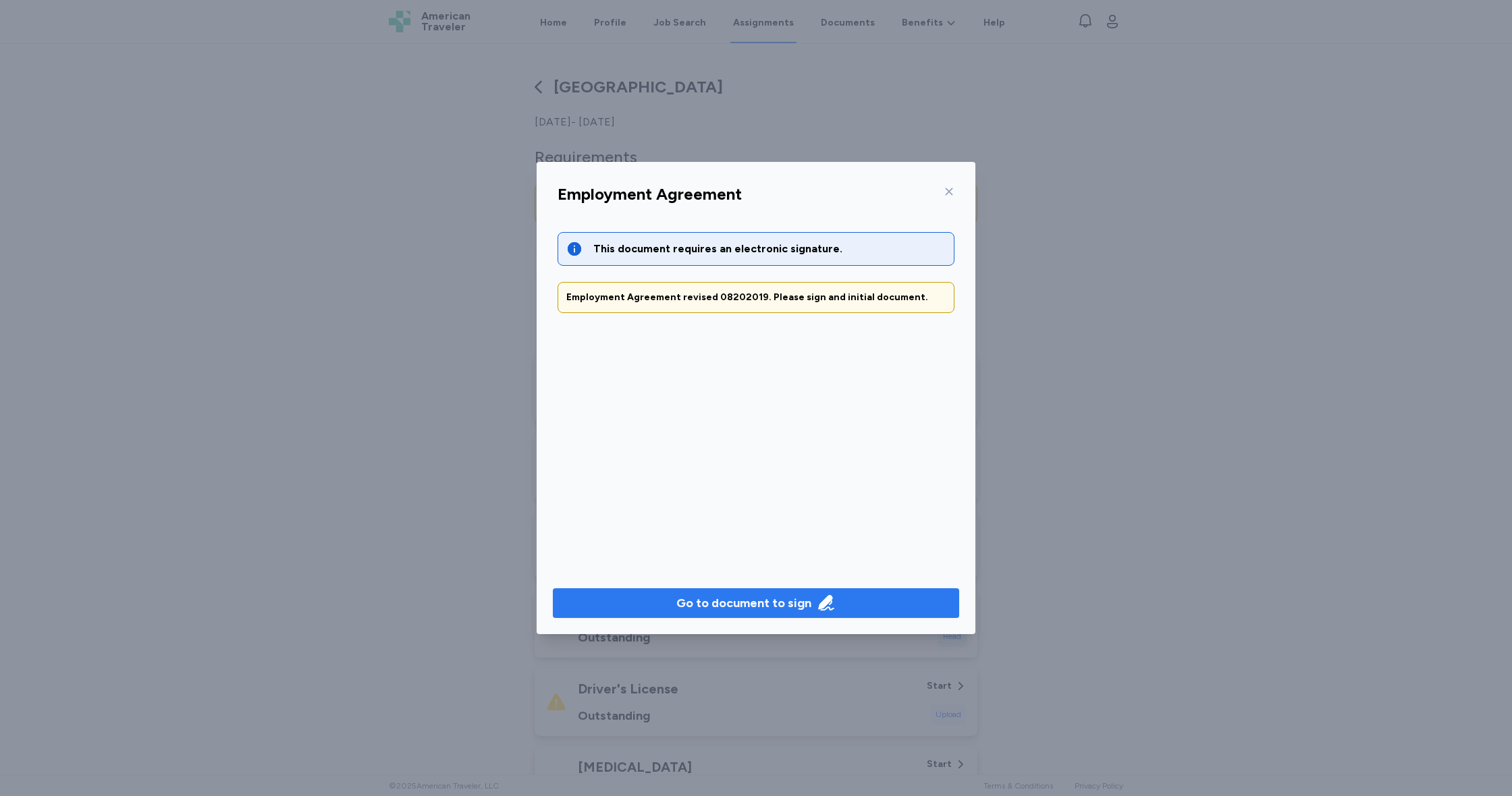
click at [783, 602] on div "Go to document to sign" at bounding box center [743, 603] width 135 height 19
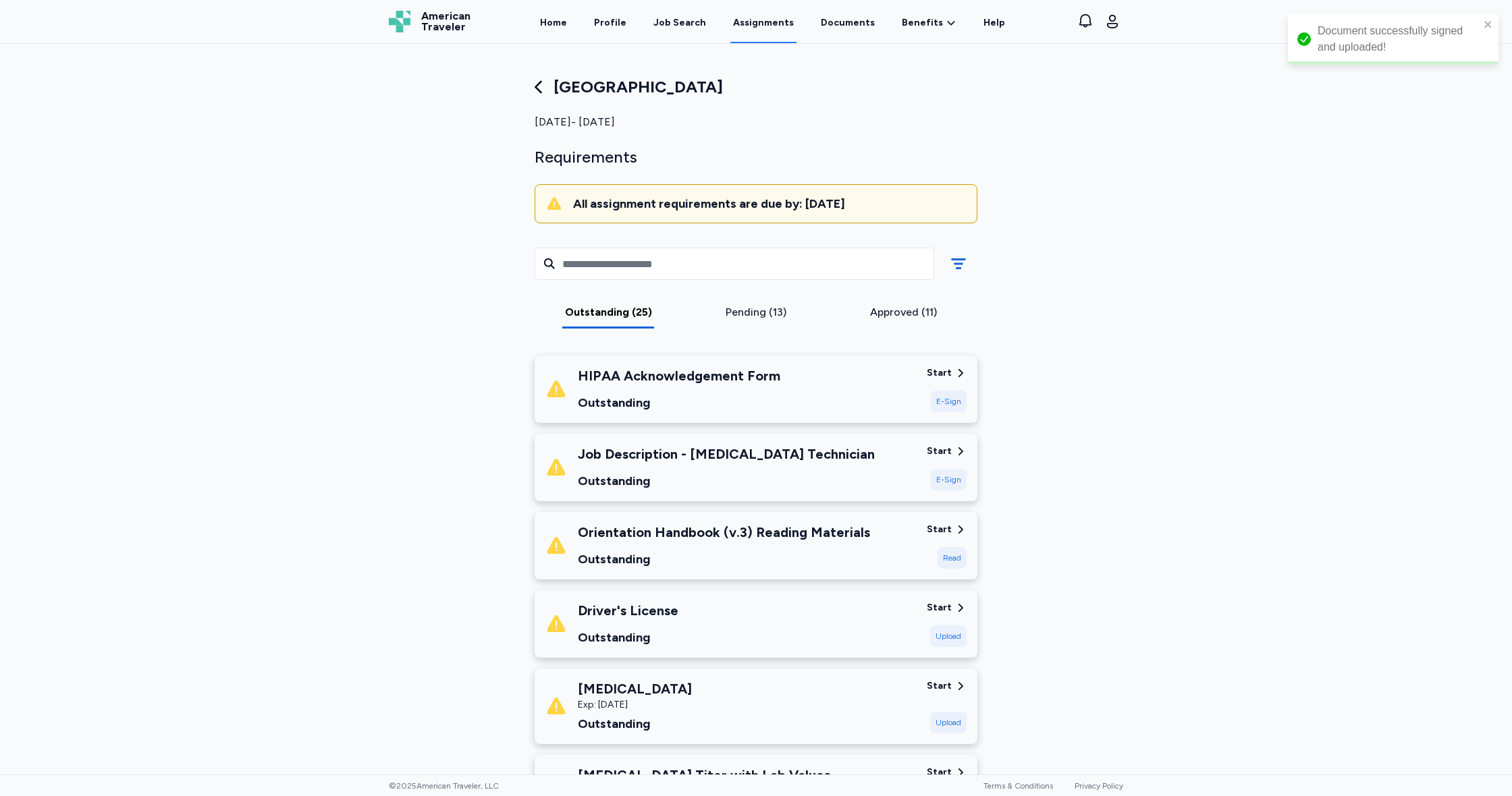
click at [884, 404] on div "HIPAA Acknowledgement Form Outstanding" at bounding box center [730, 389] width 371 height 46
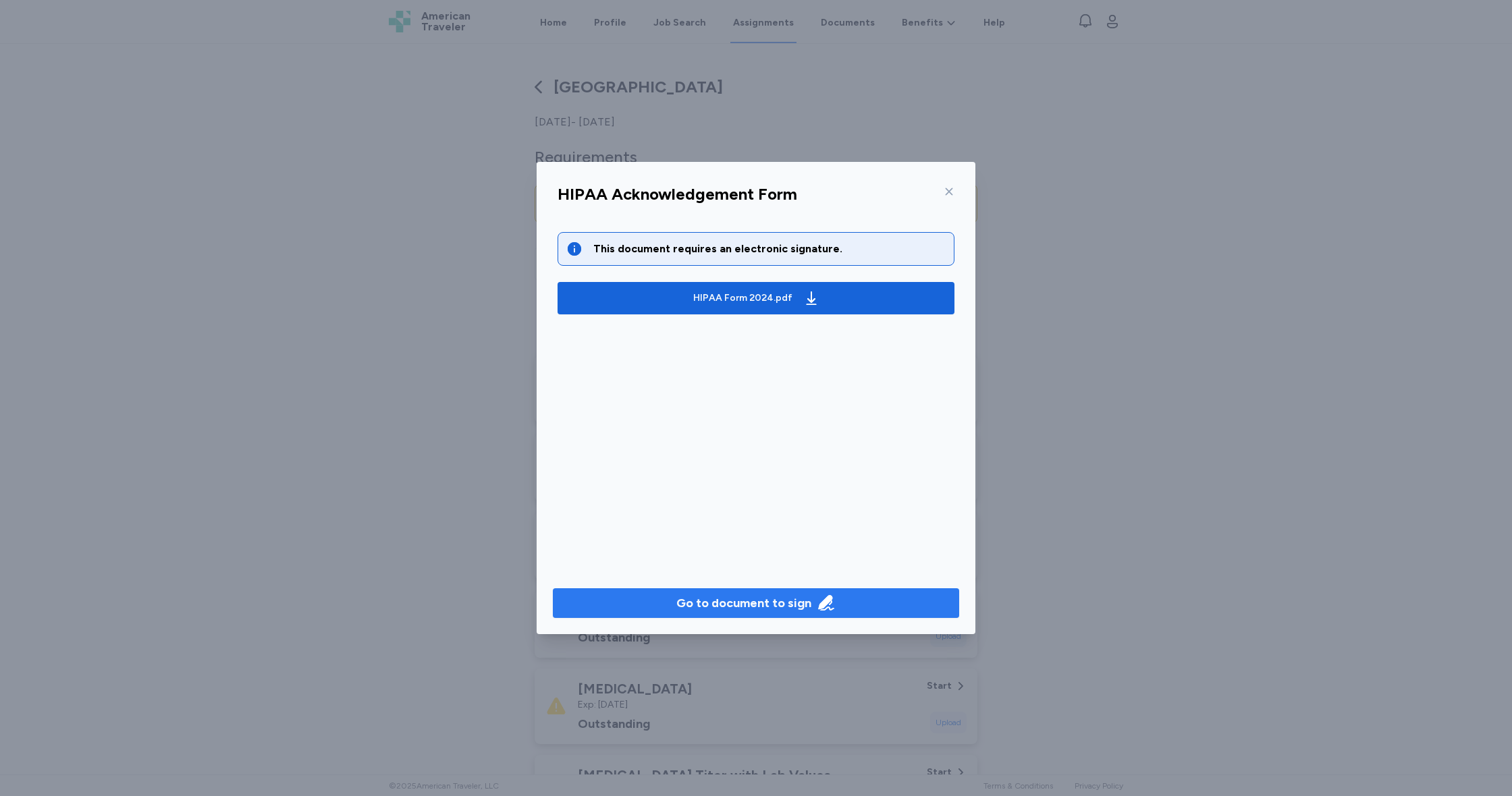
drag, startPoint x: 730, startPoint y: 610, endPoint x: 714, endPoint y: 615, distance: 16.8
click at [728, 610] on div "Go to document to sign" at bounding box center [743, 603] width 135 height 19
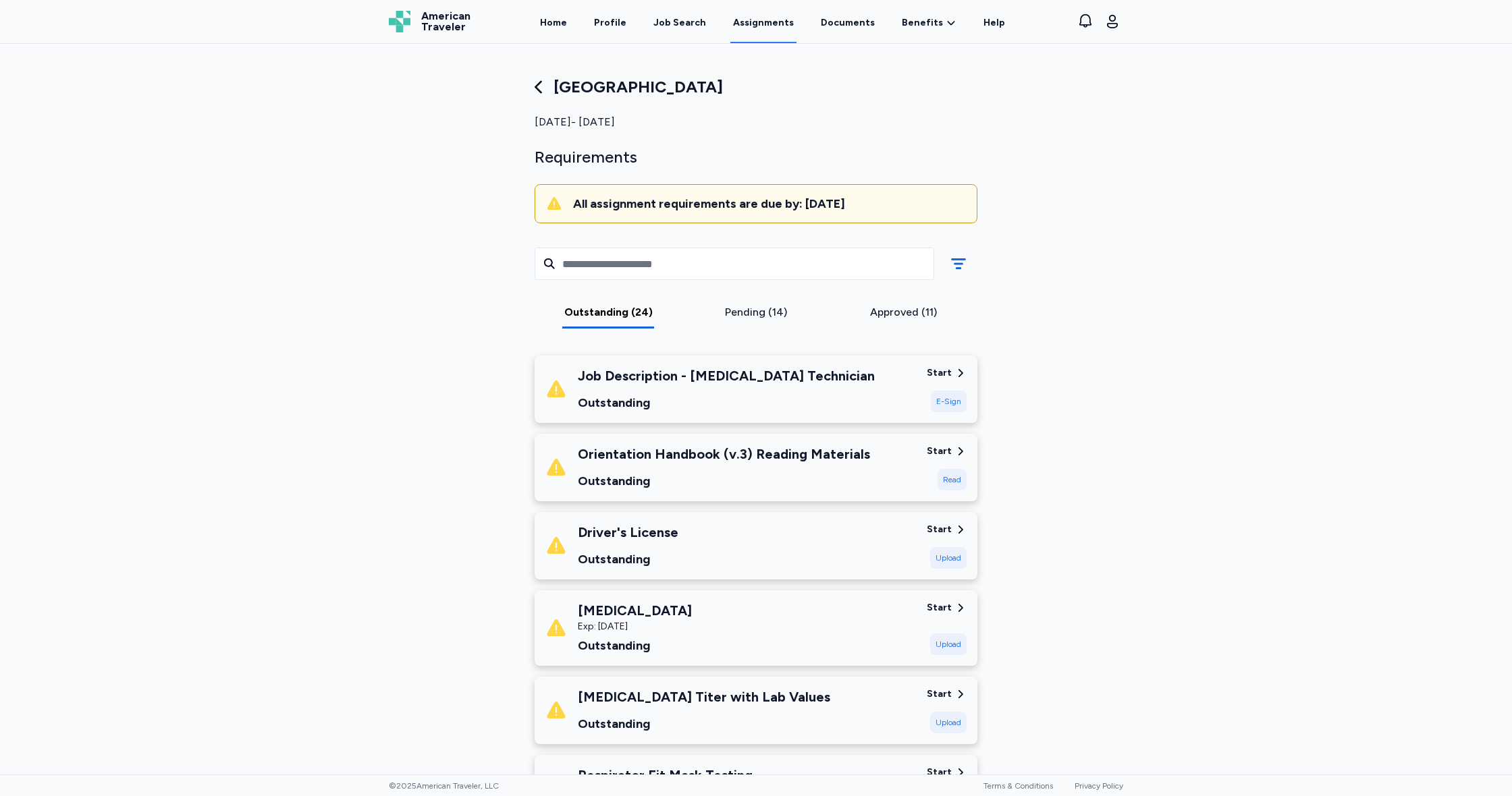
click at [833, 378] on div "Job Description - Radiology Technician Outstanding" at bounding box center [730, 389] width 371 height 46
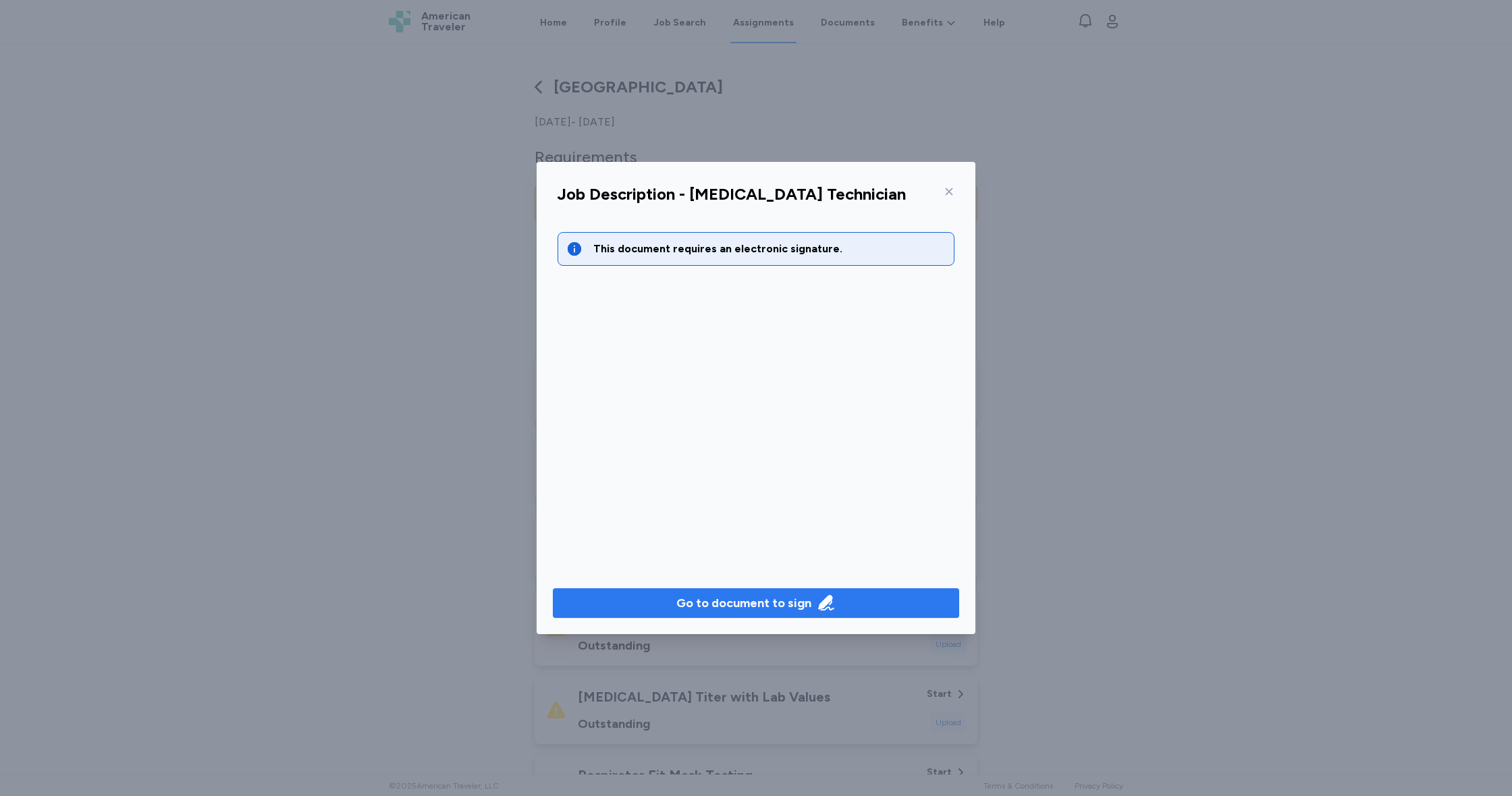
click at [783, 600] on div "Go to document to sign" at bounding box center [743, 603] width 135 height 19
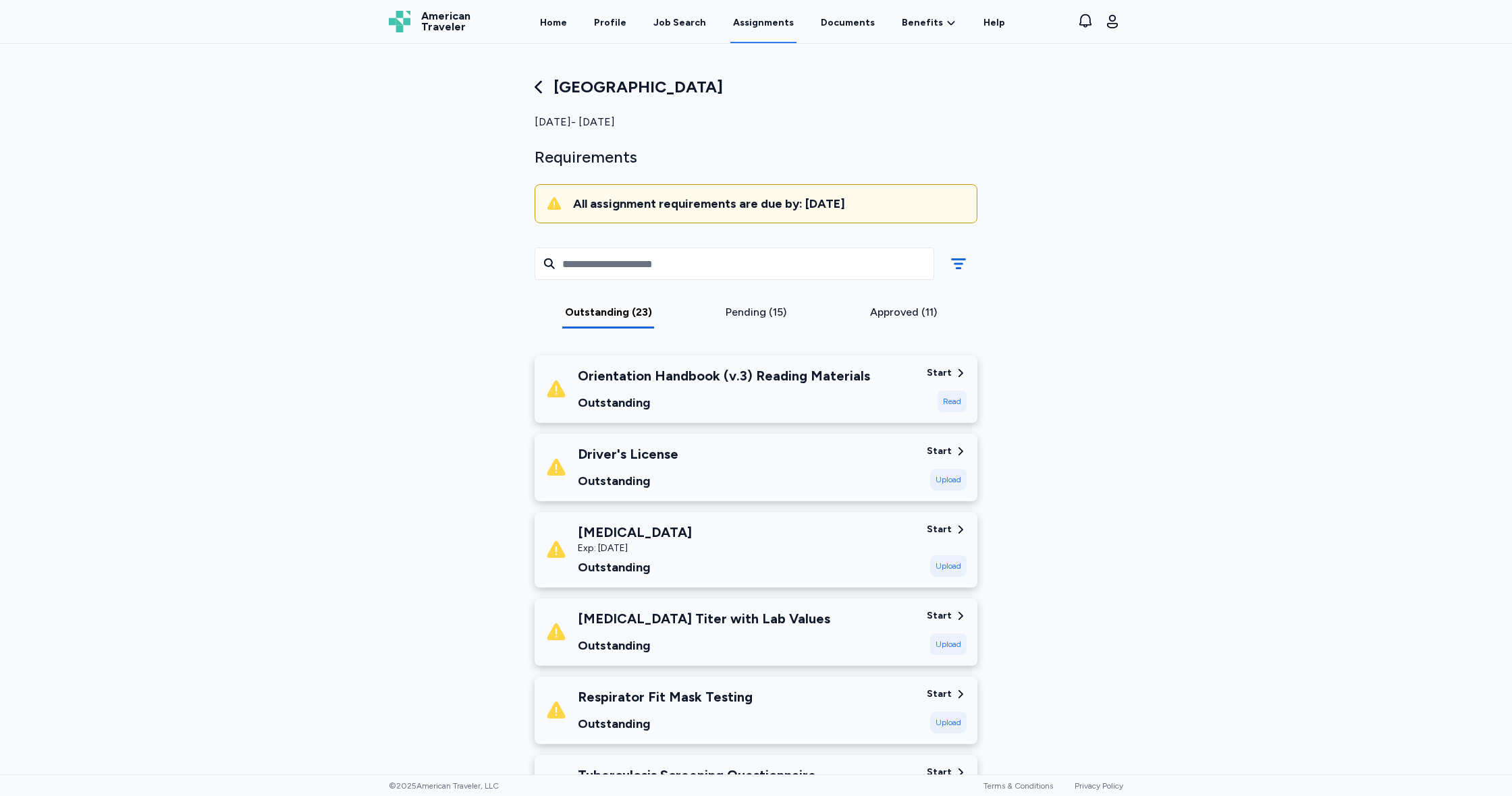
click at [763, 383] on div "Orientation Handbook (v.3) Reading Materials" at bounding box center [724, 376] width 292 height 19
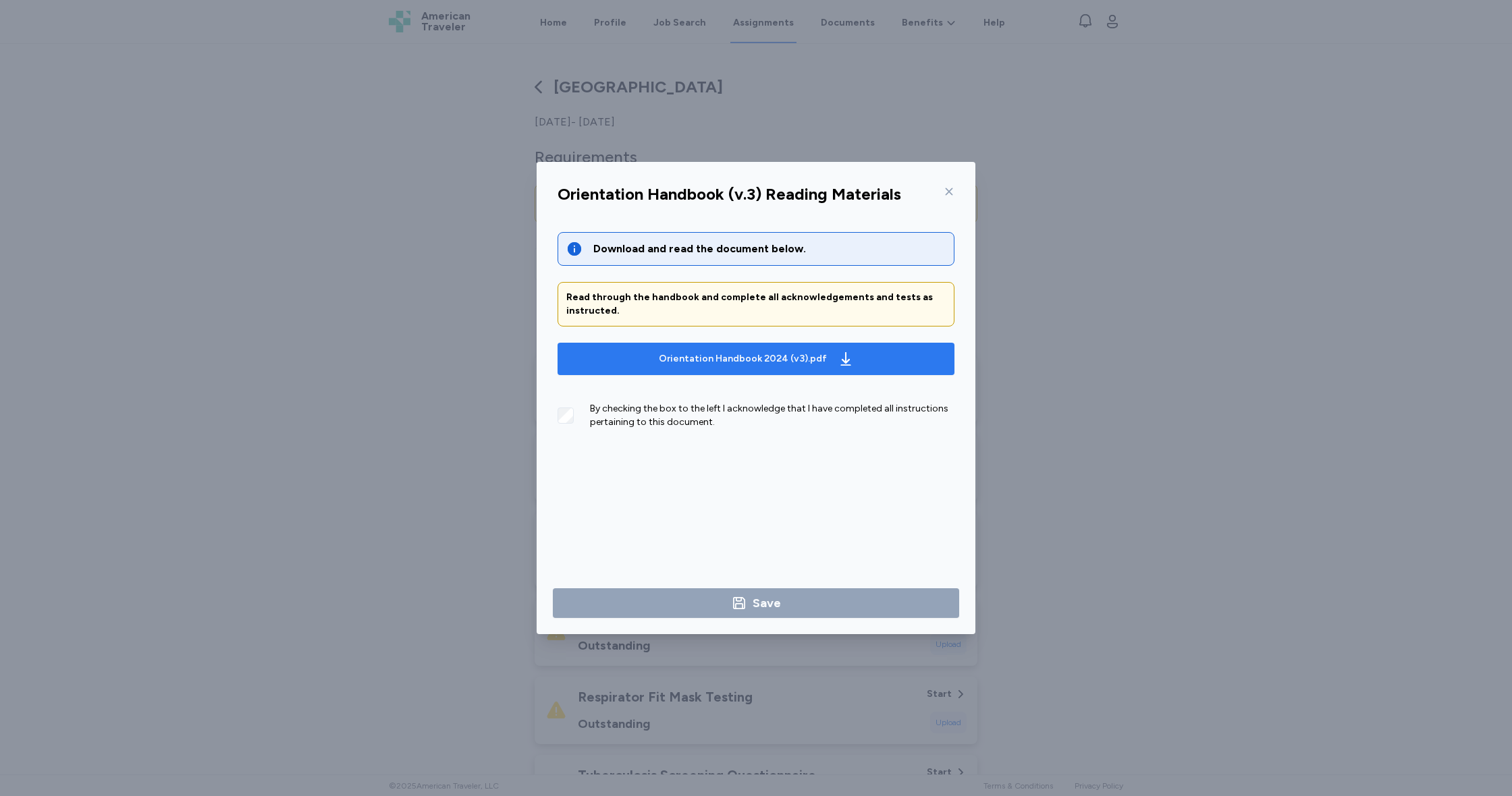
click at [764, 360] on div "Orientation Handbook 2024 (v3).pdf" at bounding box center [743, 359] width 168 height 14
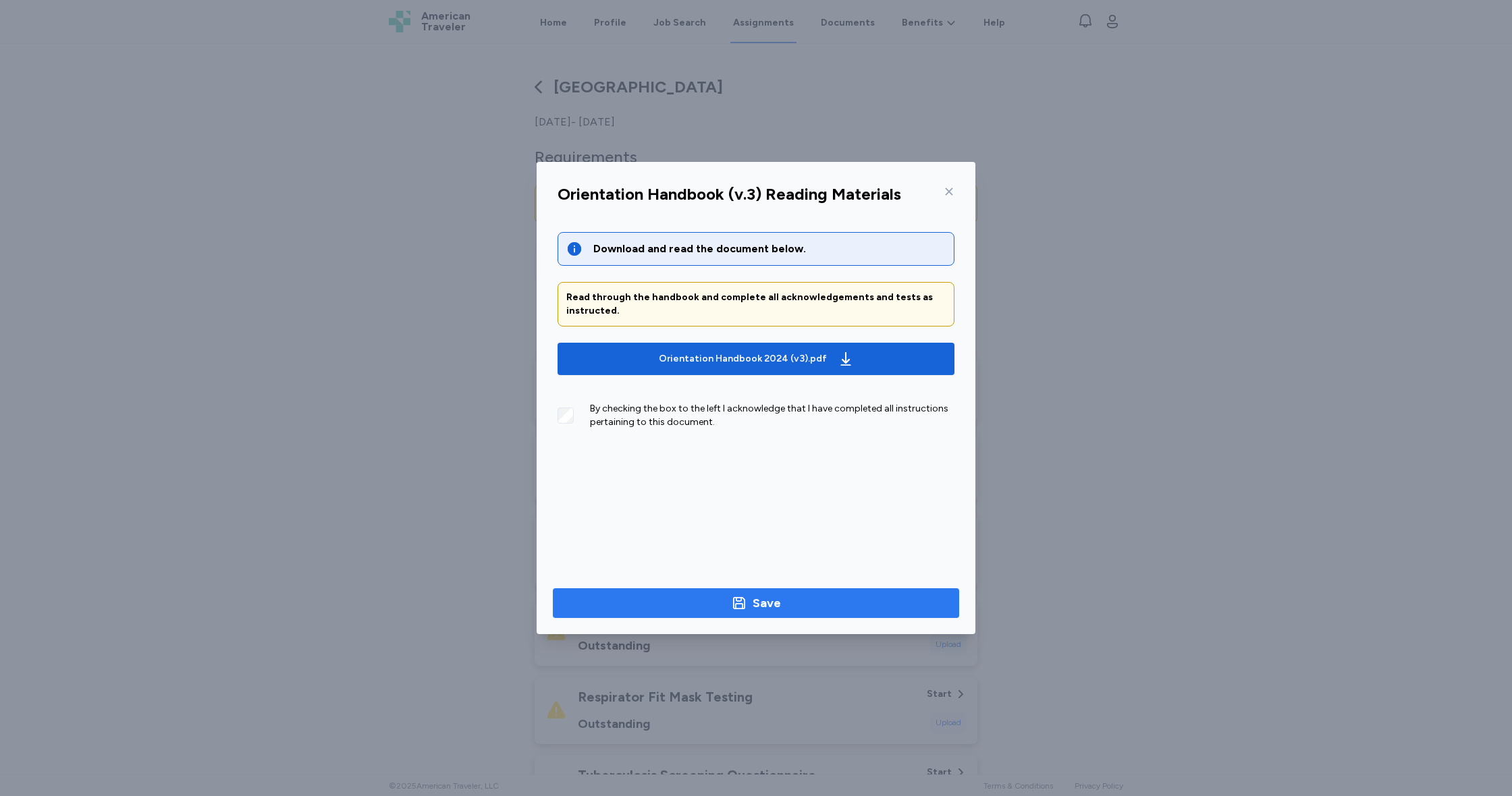
click at [792, 606] on span "Save" at bounding box center [756, 603] width 385 height 19
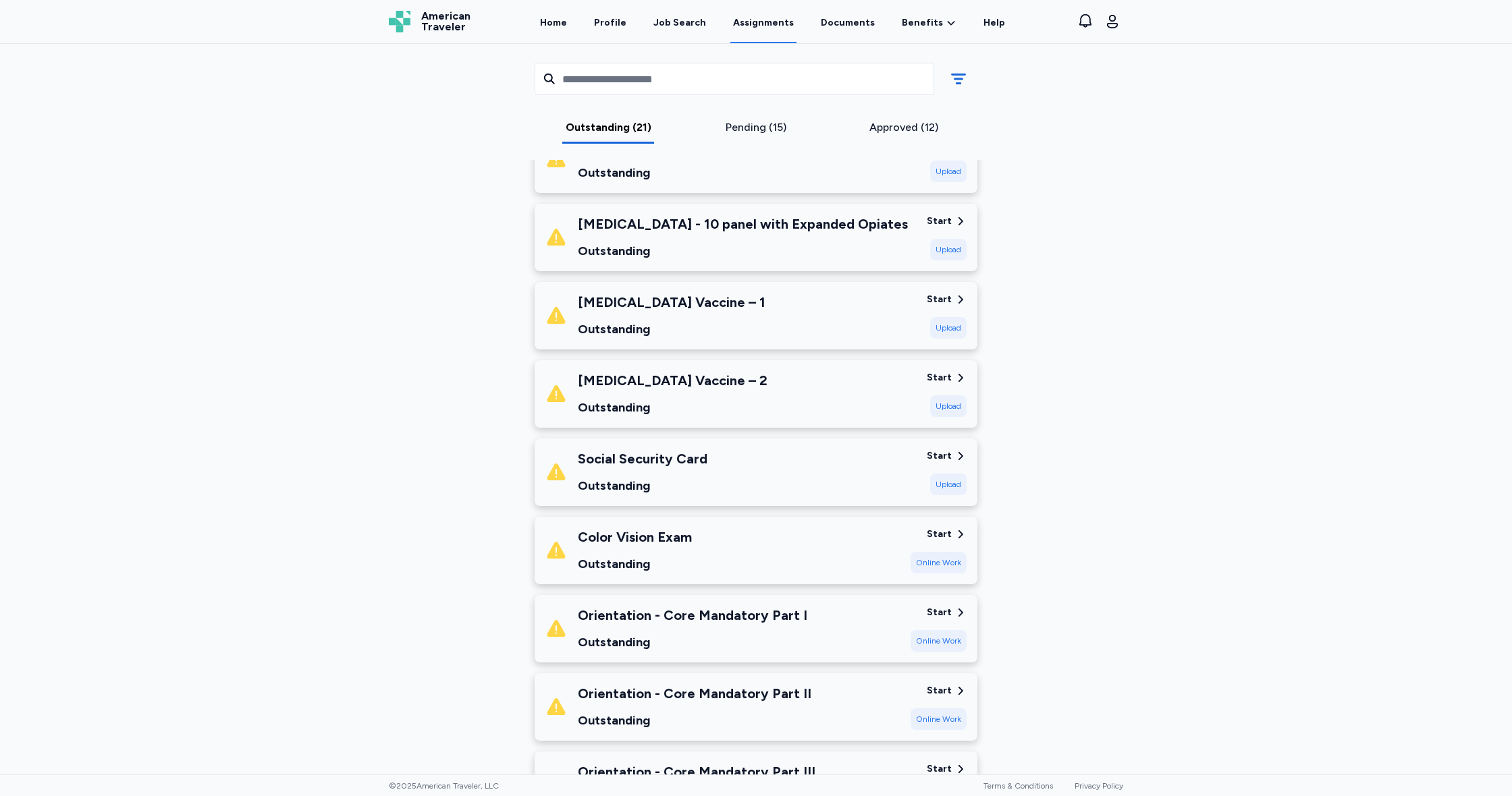
scroll to position [1103, 0]
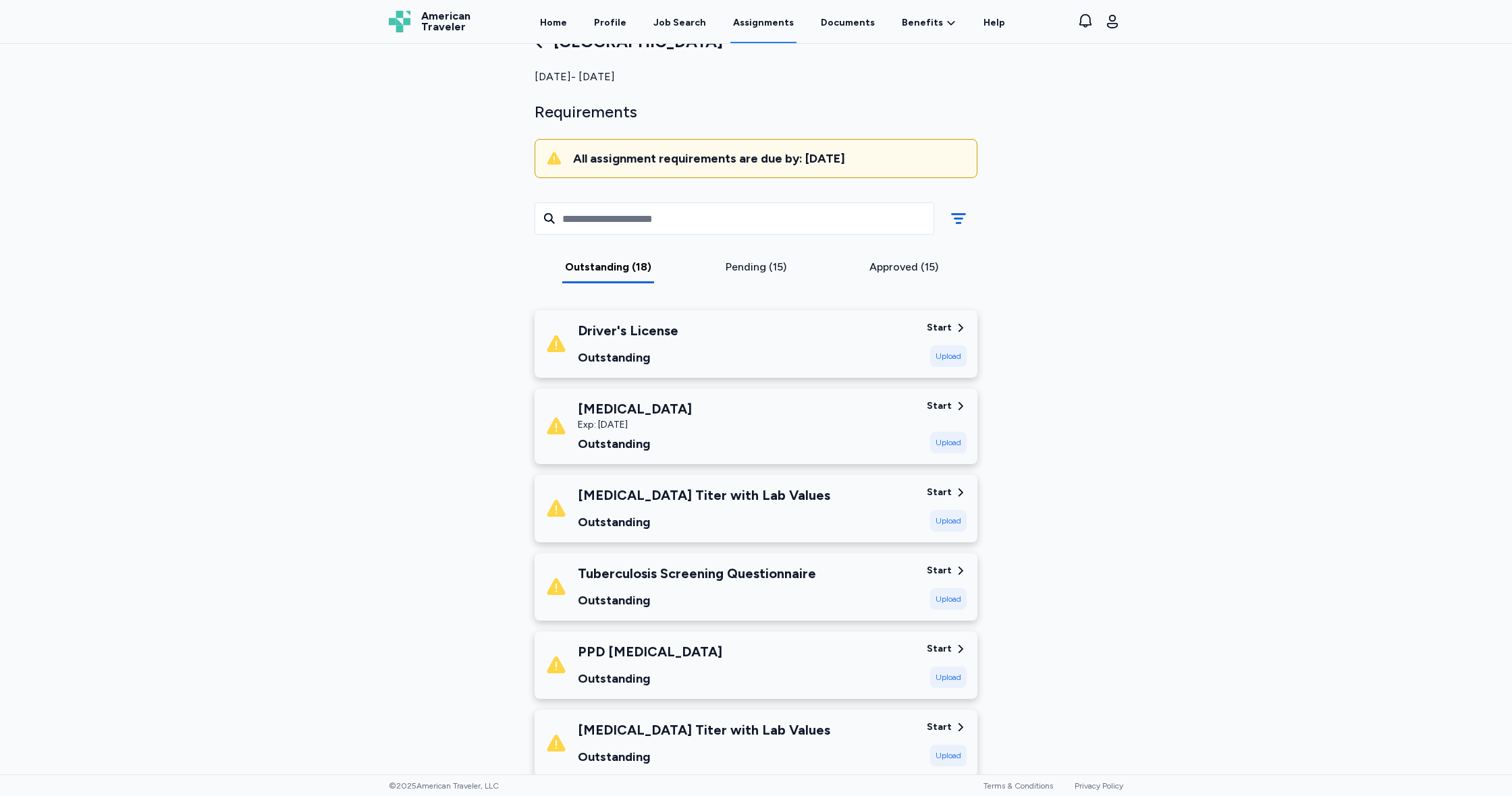
scroll to position [128, 0]
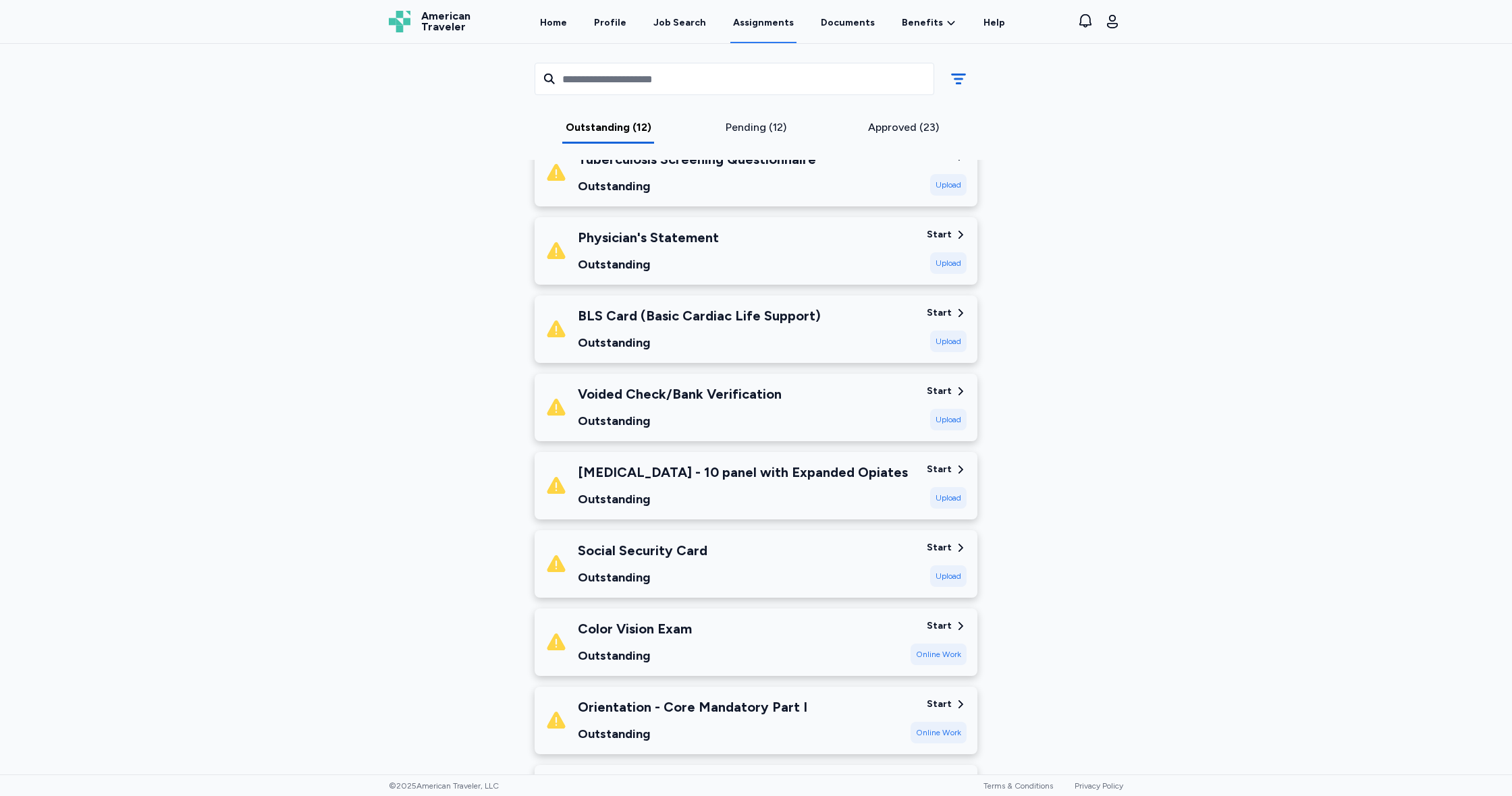
scroll to position [299, 0]
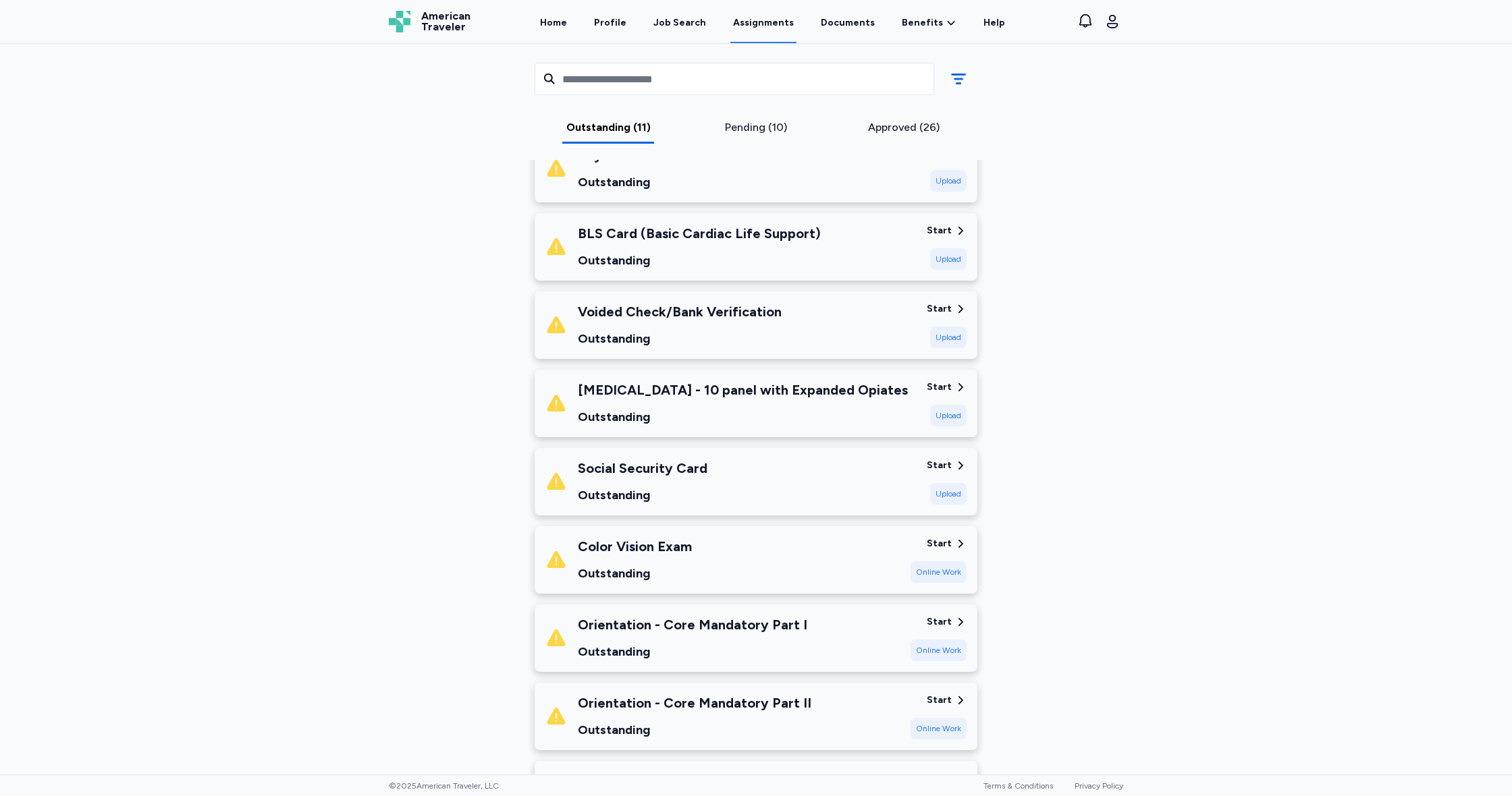
click at [947, 495] on div "Upload" at bounding box center [948, 494] width 36 height 22
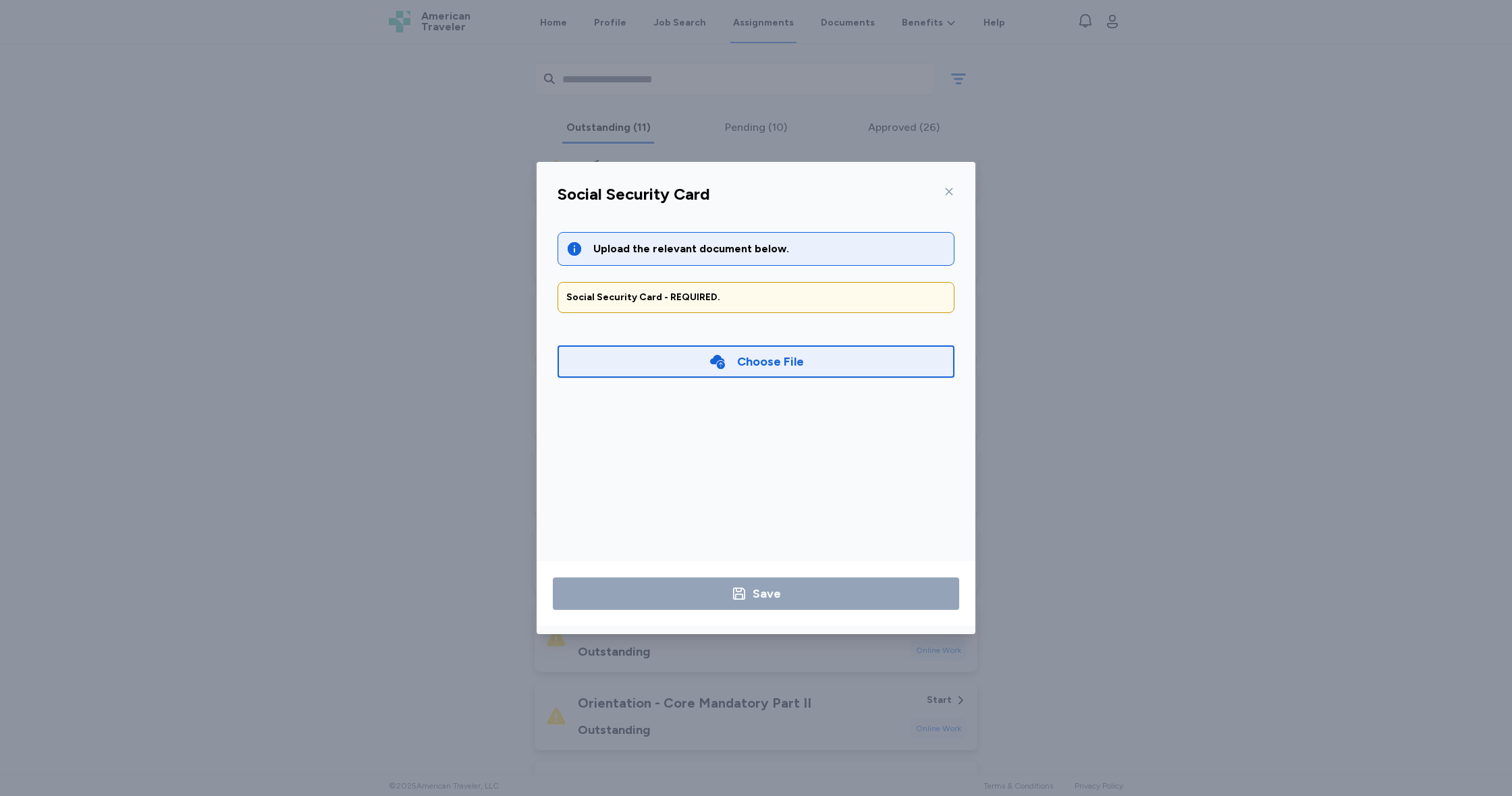
click at [775, 360] on div "Choose File" at bounding box center [769, 361] width 67 height 19
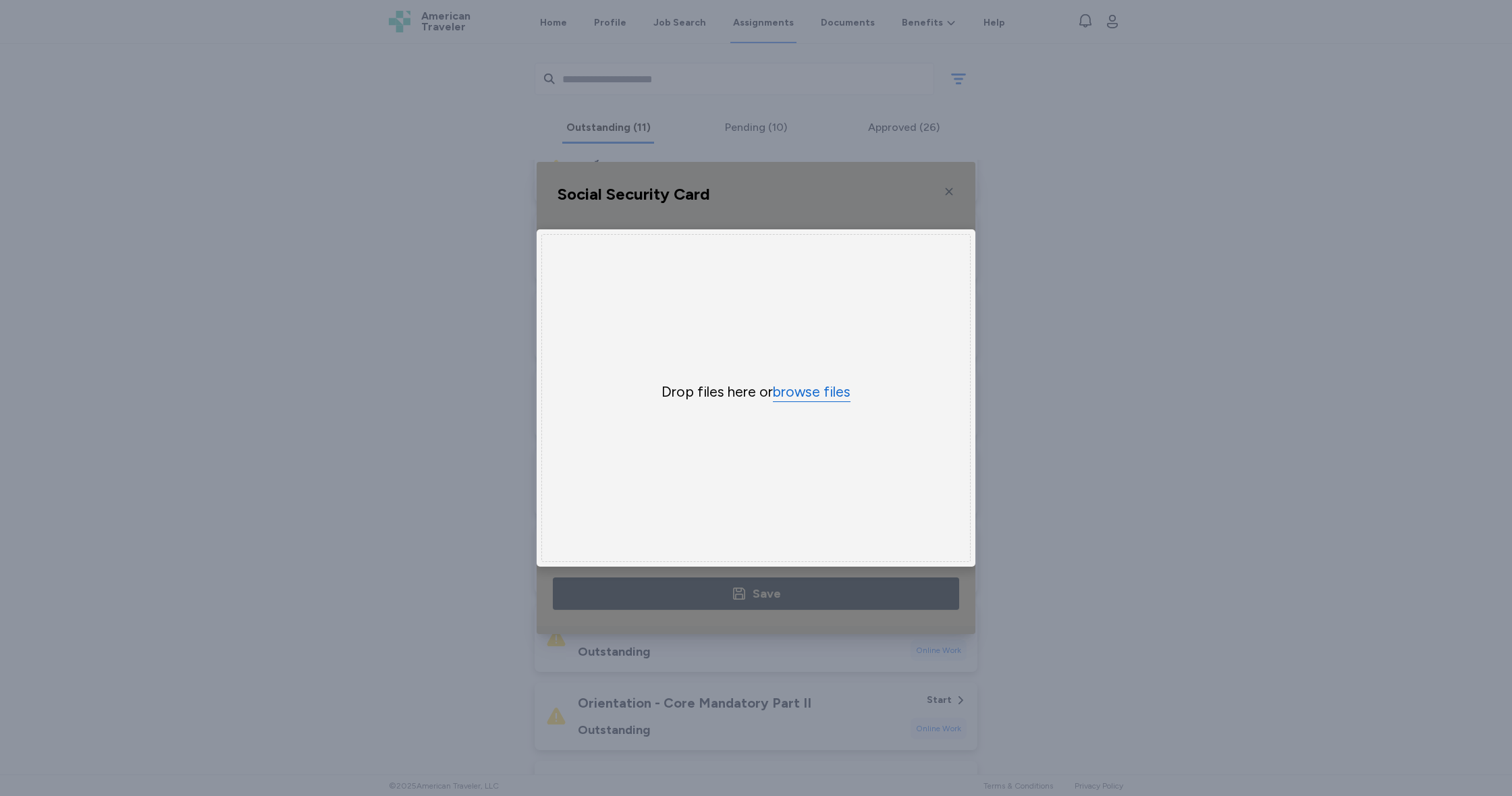
click at [826, 392] on button "browse files" at bounding box center [812, 392] width 78 height 20
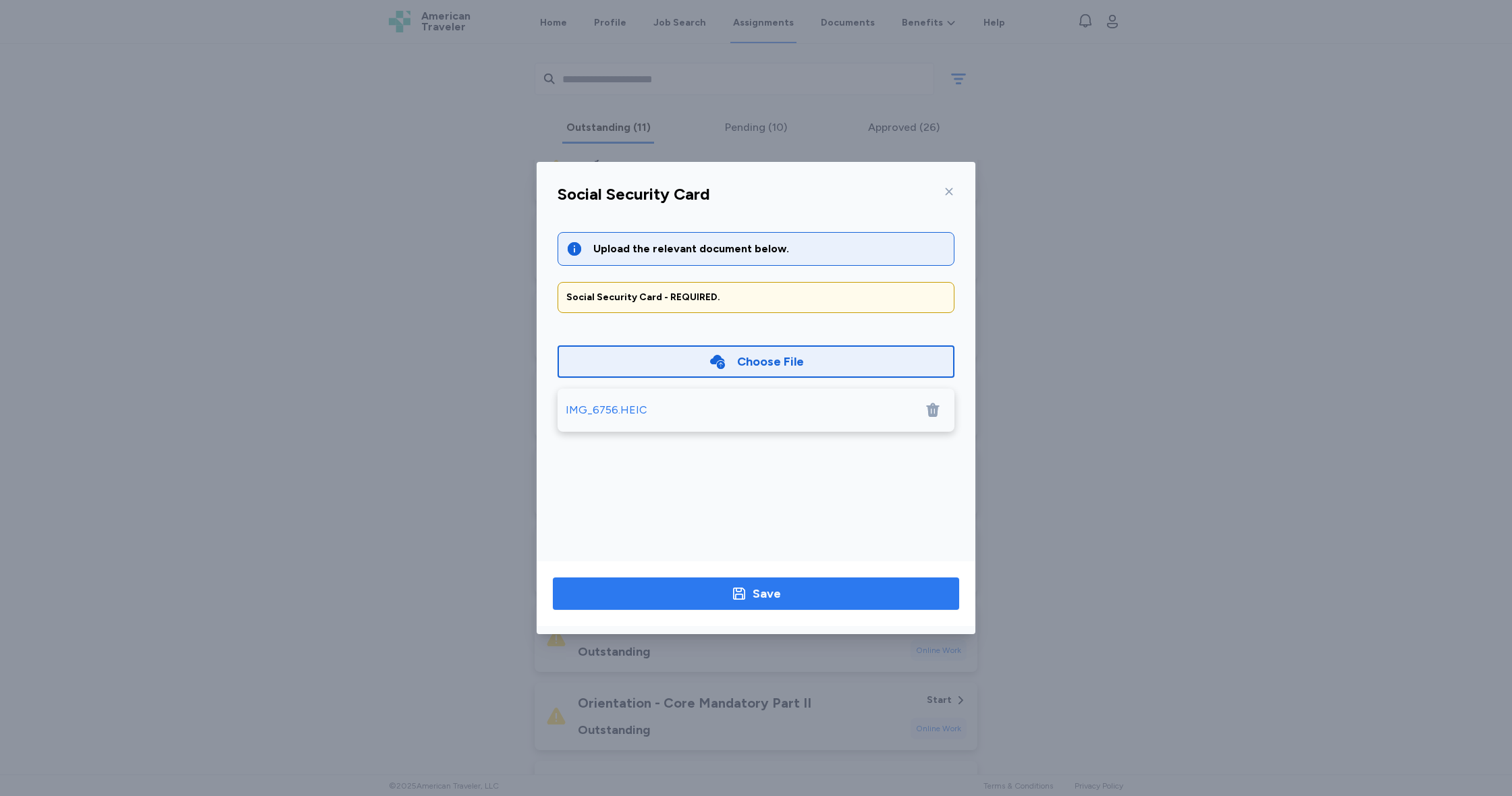
click at [785, 595] on span "Save" at bounding box center [756, 594] width 385 height 19
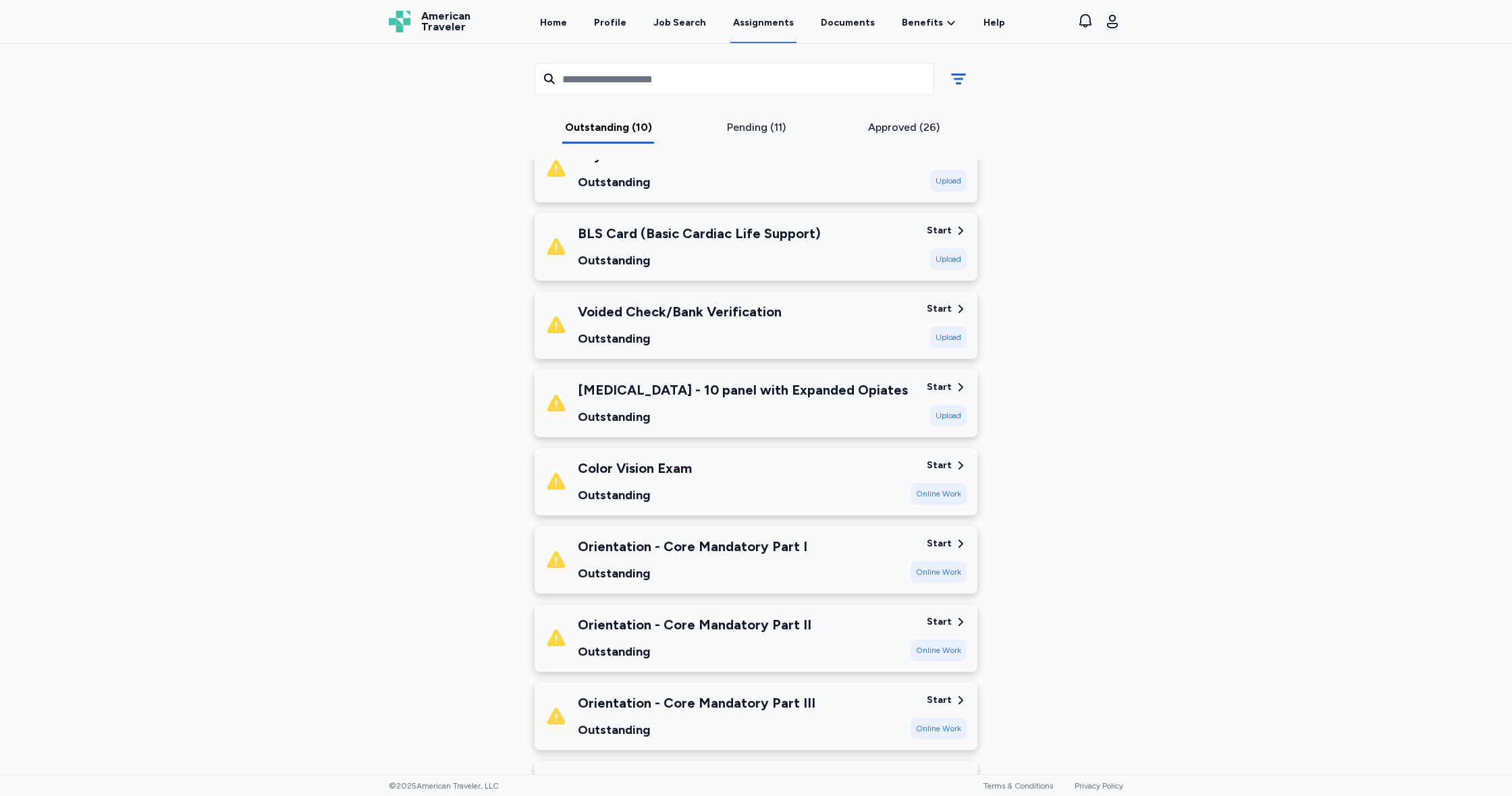
click at [941, 305] on div "Start" at bounding box center [939, 309] width 25 height 14
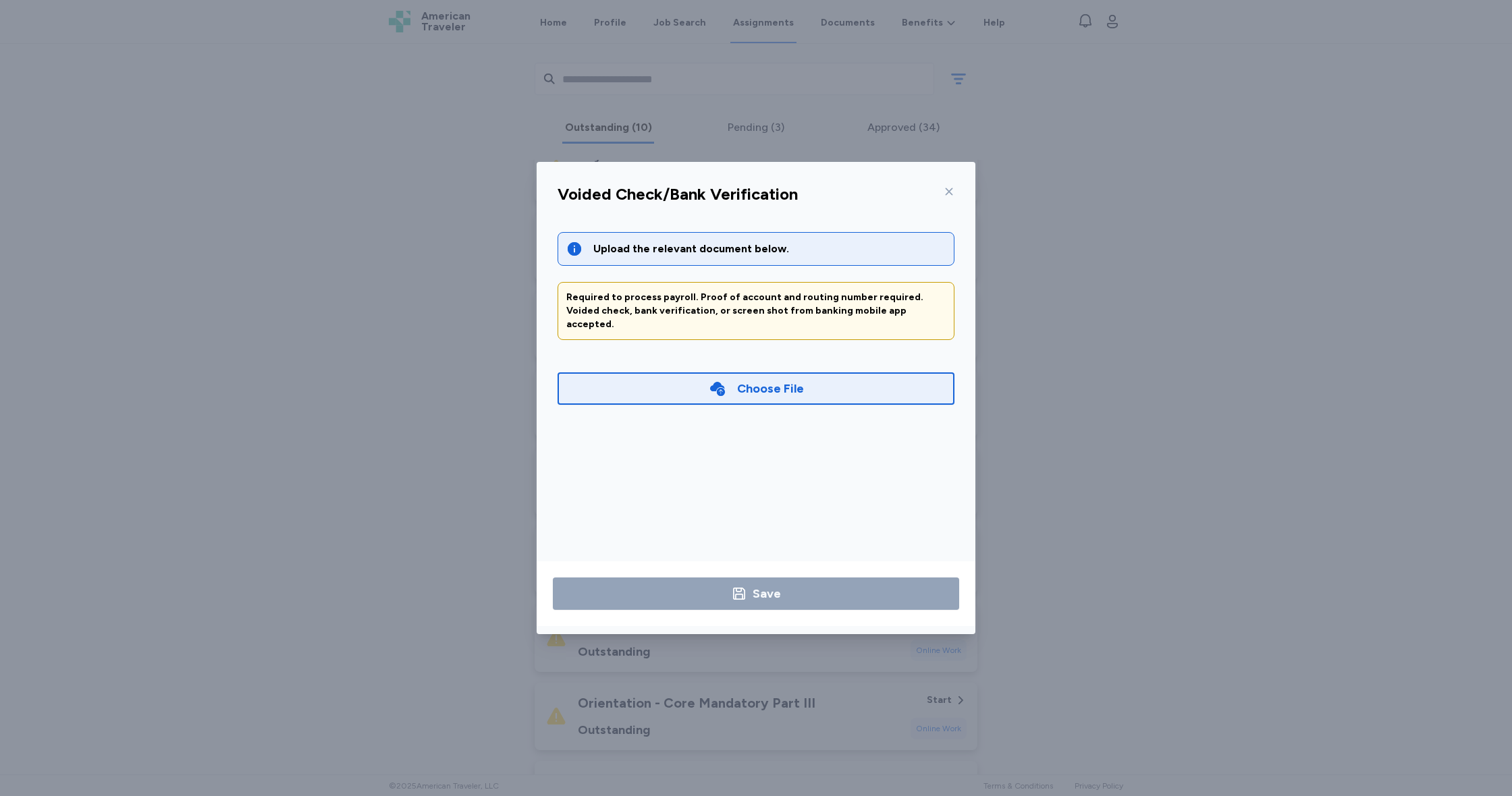
click at [774, 379] on div "Choose File" at bounding box center [769, 389] width 67 height 19
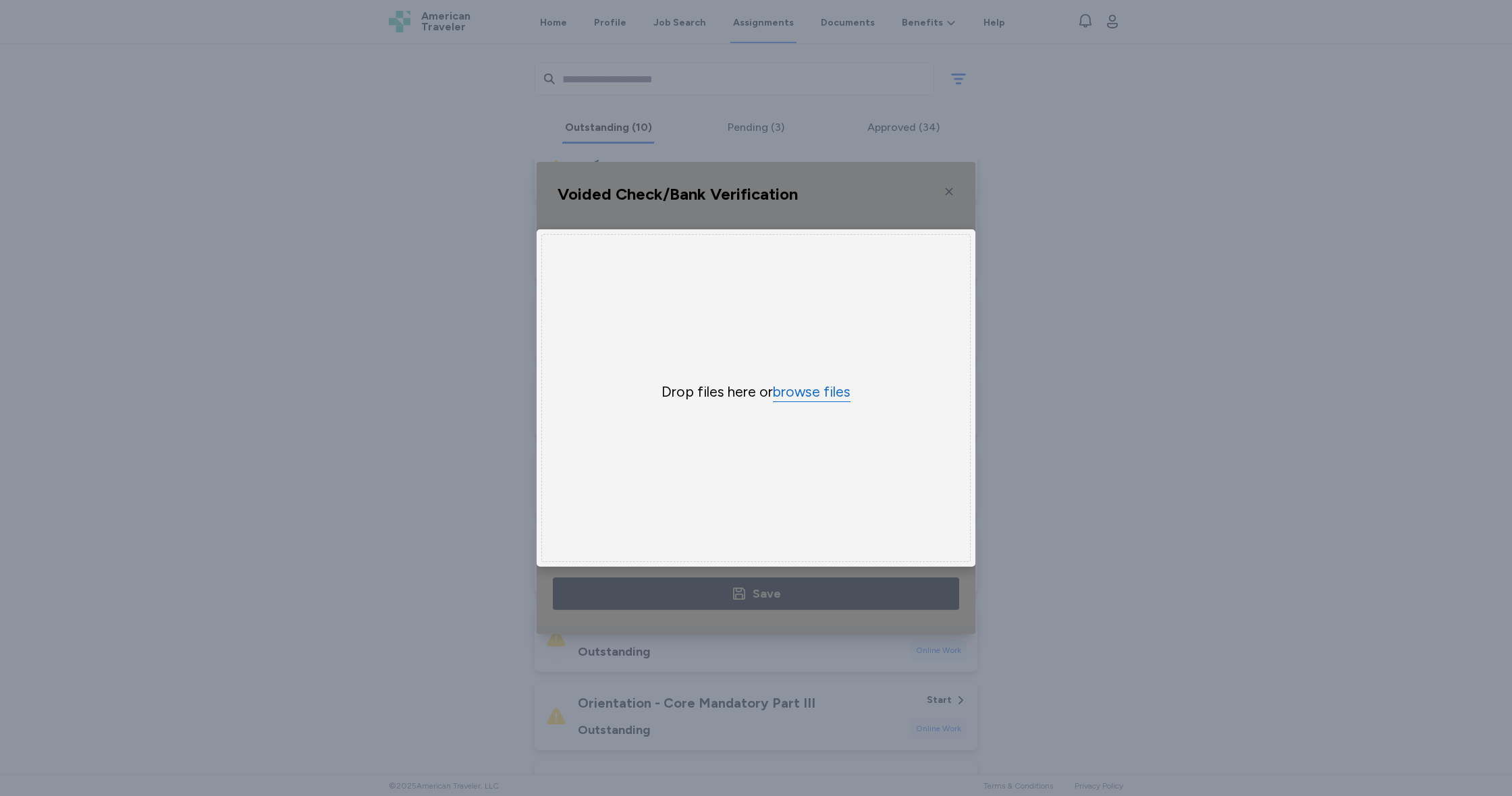
click at [807, 386] on button "browse files" at bounding box center [812, 392] width 78 height 20
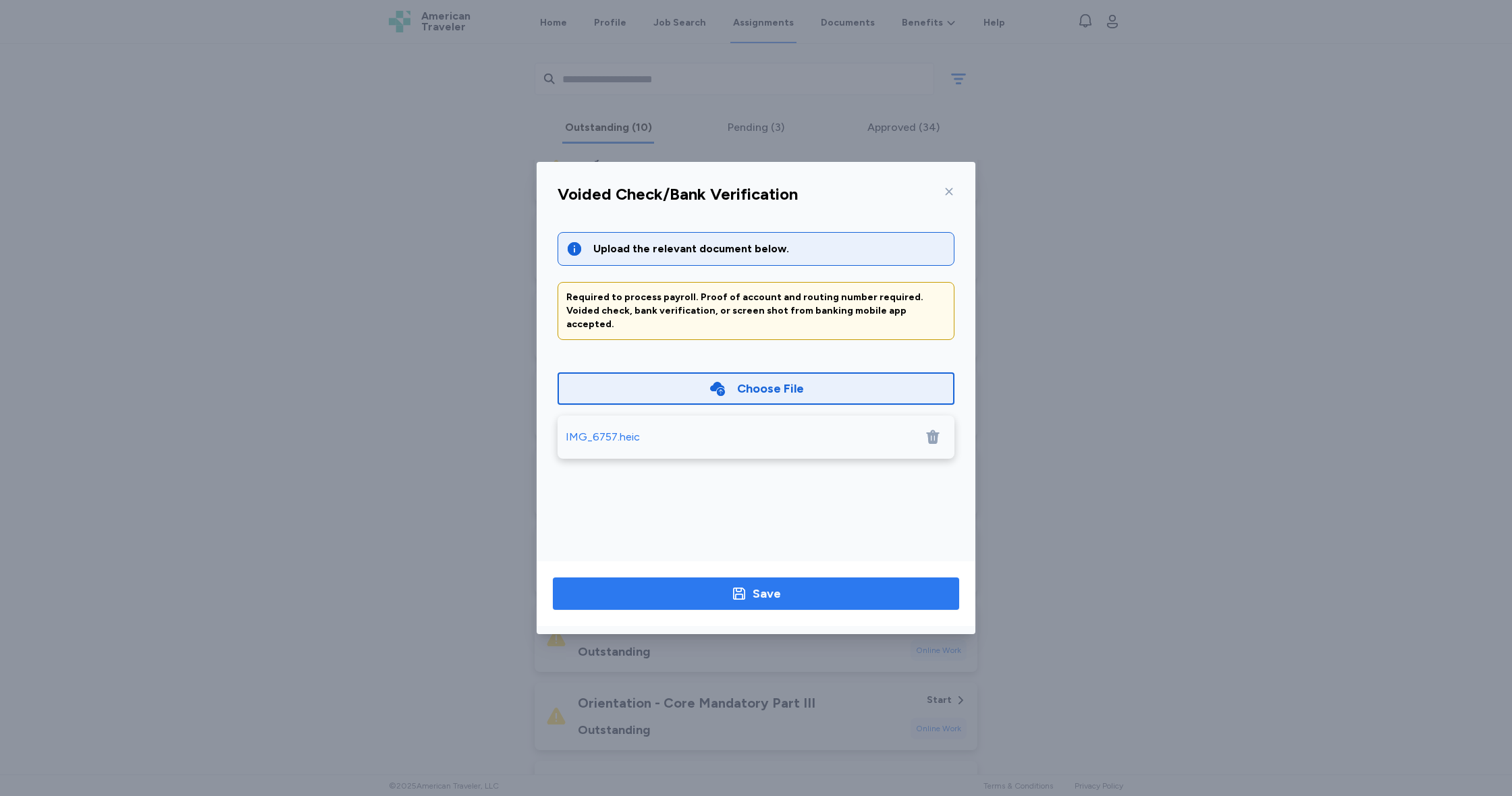
click at [769, 592] on div "Save" at bounding box center [766, 594] width 29 height 19
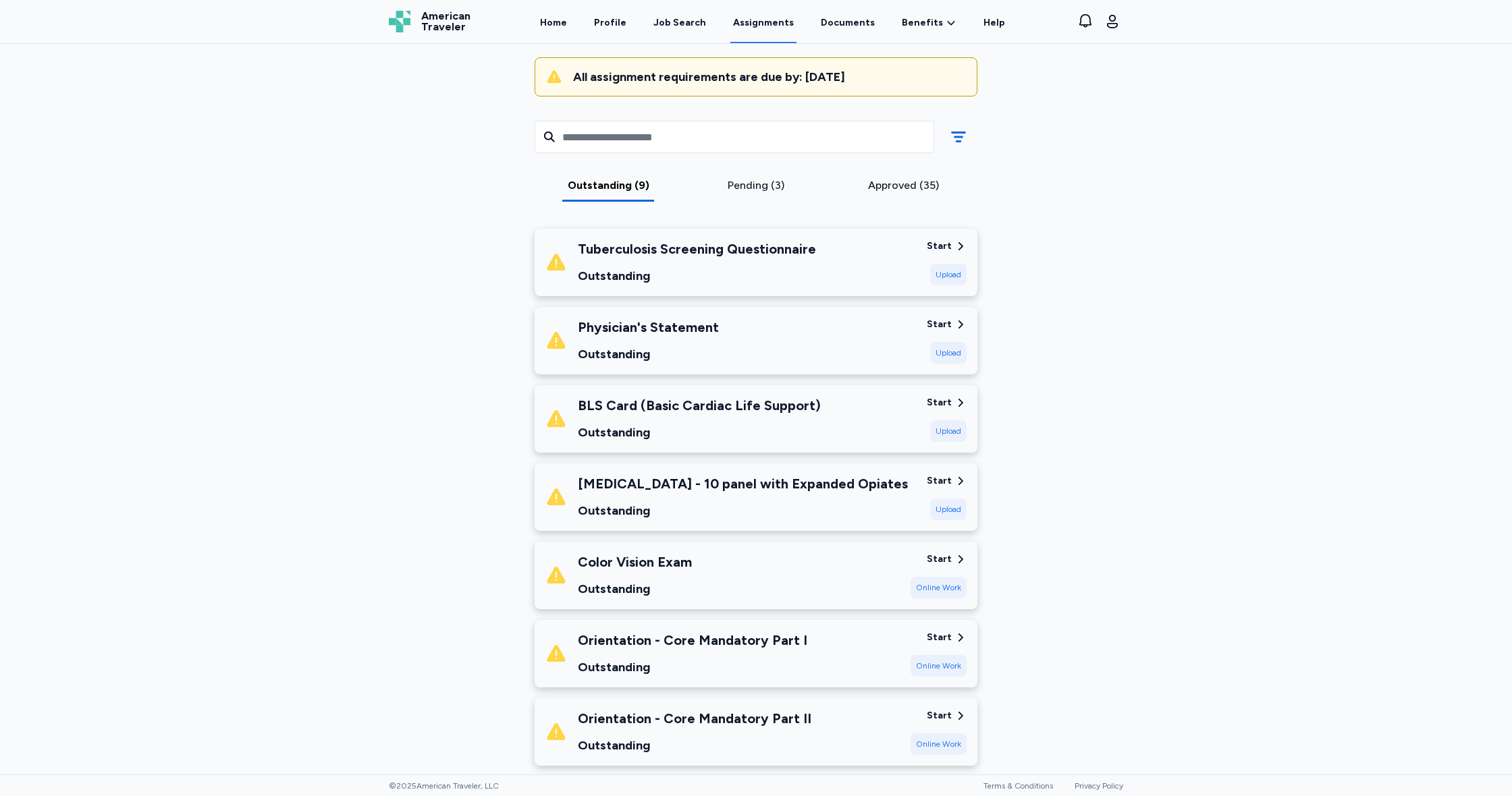
scroll to position [0, 0]
drag, startPoint x: 553, startPoint y: 17, endPoint x: 538, endPoint y: 27, distance: 18.0
click at [553, 17] on link "Home" at bounding box center [552, 22] width 32 height 43
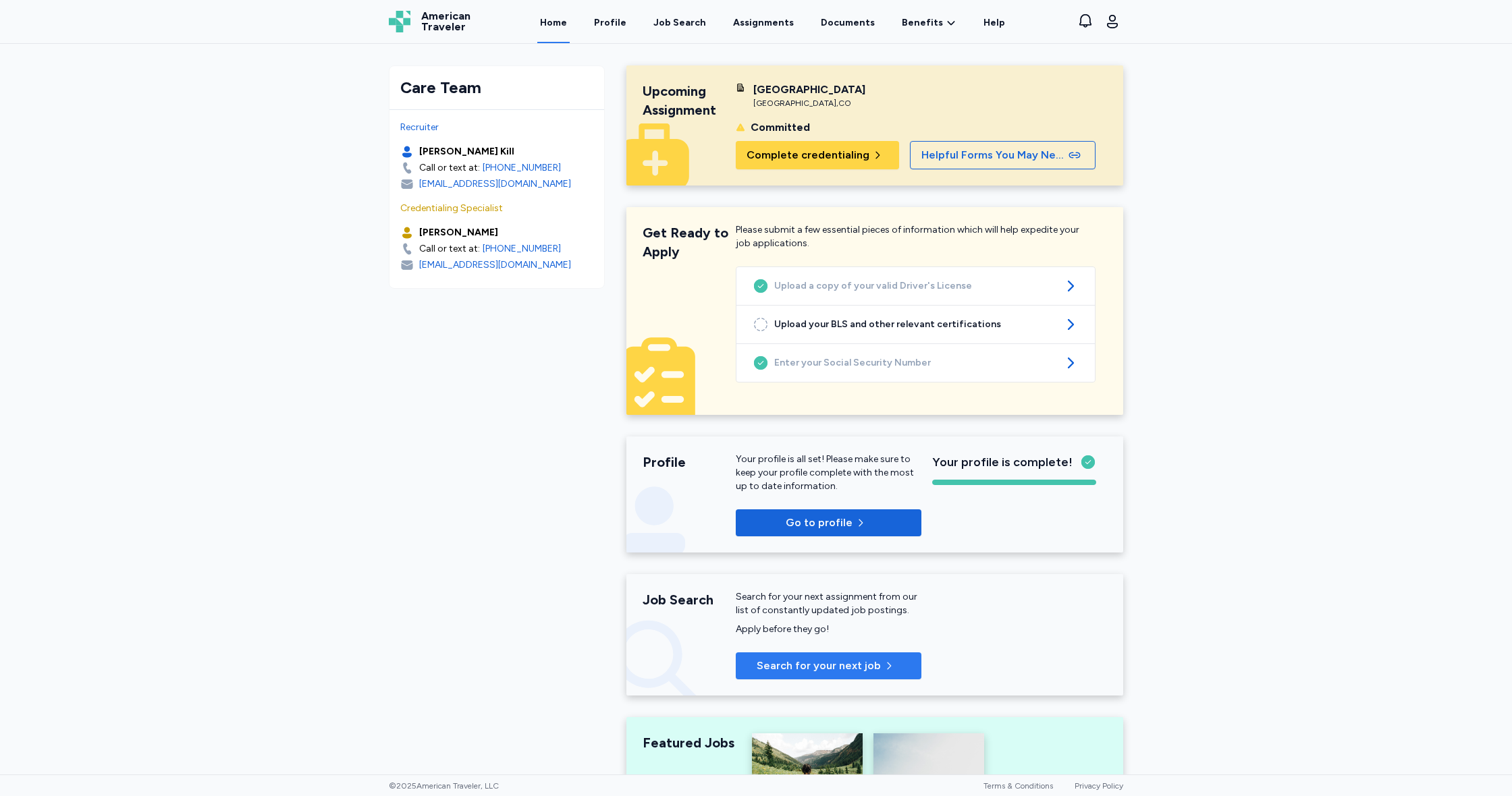
click at [839, 668] on span "Search for your next job" at bounding box center [819, 665] width 124 height 16
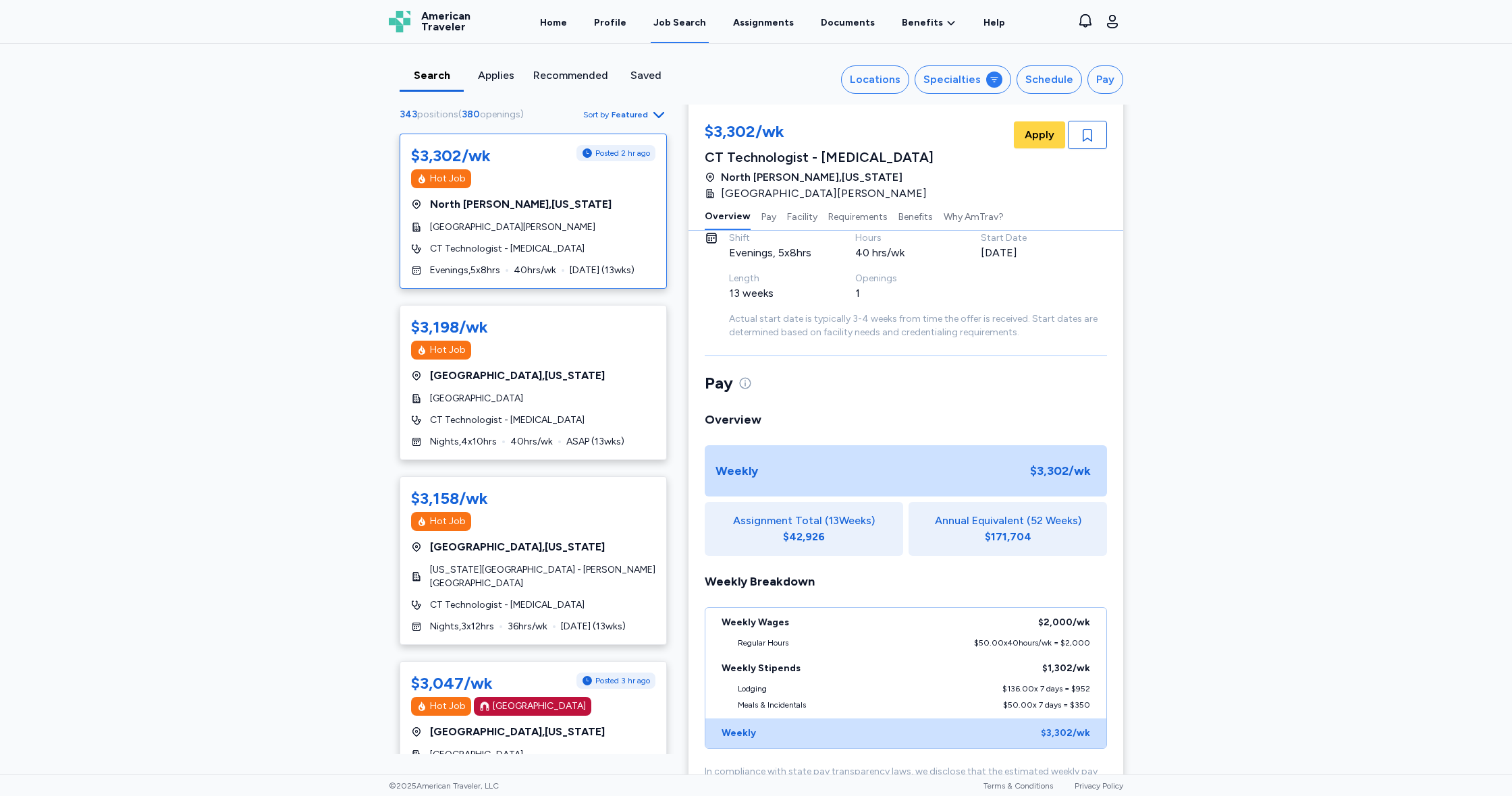
click at [659, 115] on icon "button" at bounding box center [659, 114] width 16 height 16
click at [557, 169] on div "Highest Pay" at bounding box center [585, 174] width 162 height 27
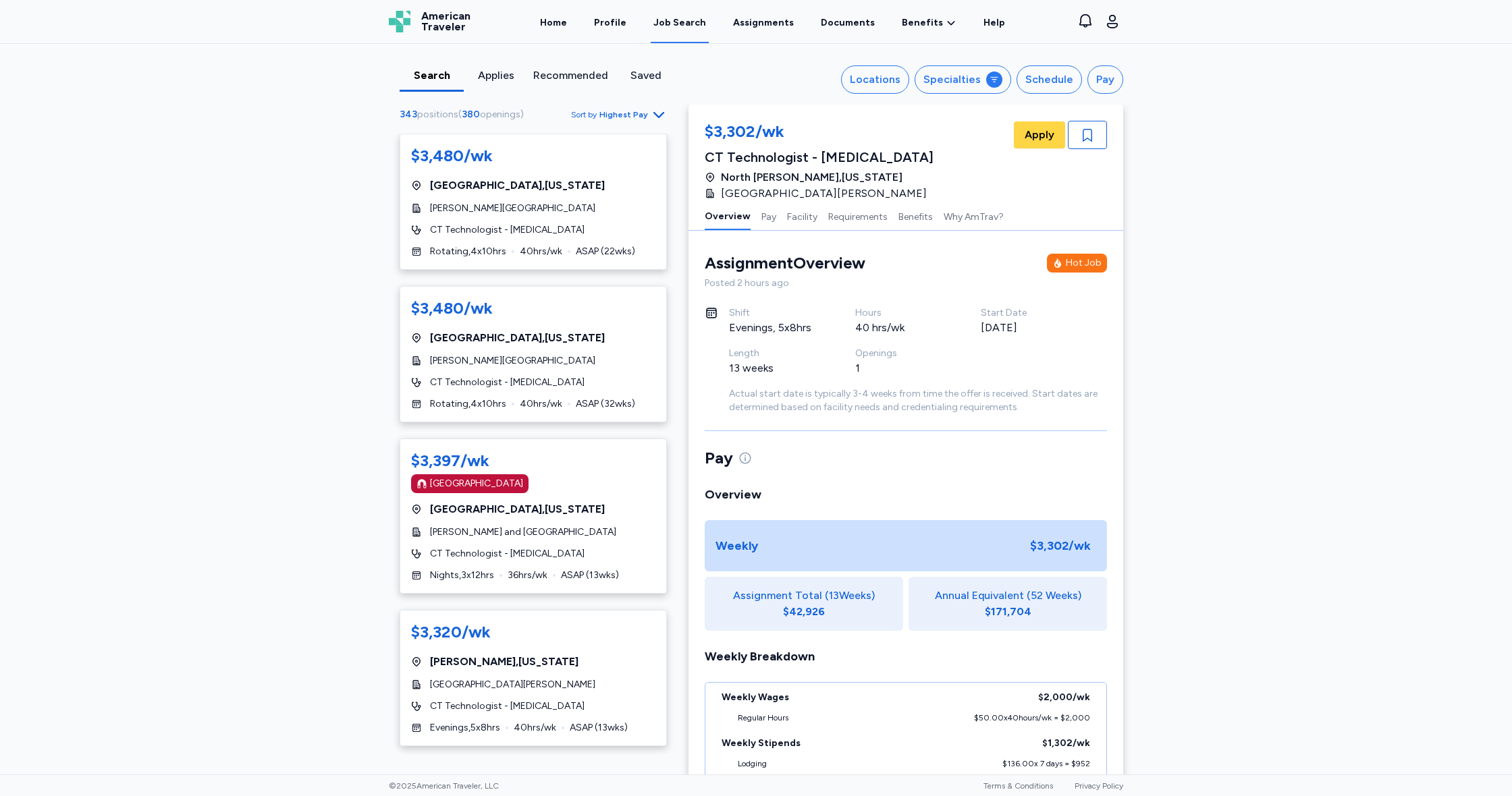
click at [425, 22] on span "American Traveler" at bounding box center [445, 21] width 49 height 22
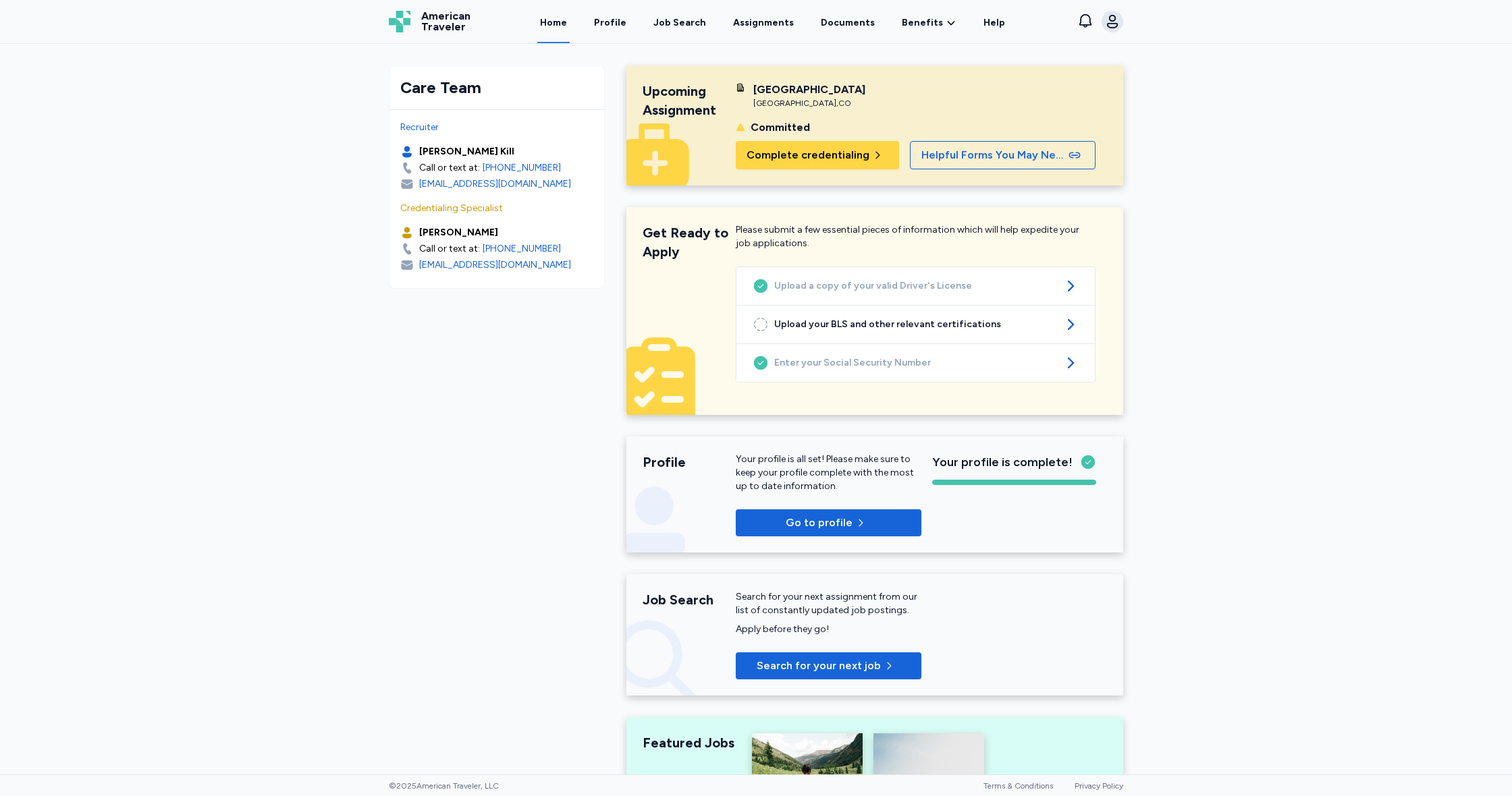
click at [1121, 18] on button "Open user menu" at bounding box center [1112, 21] width 22 height 22
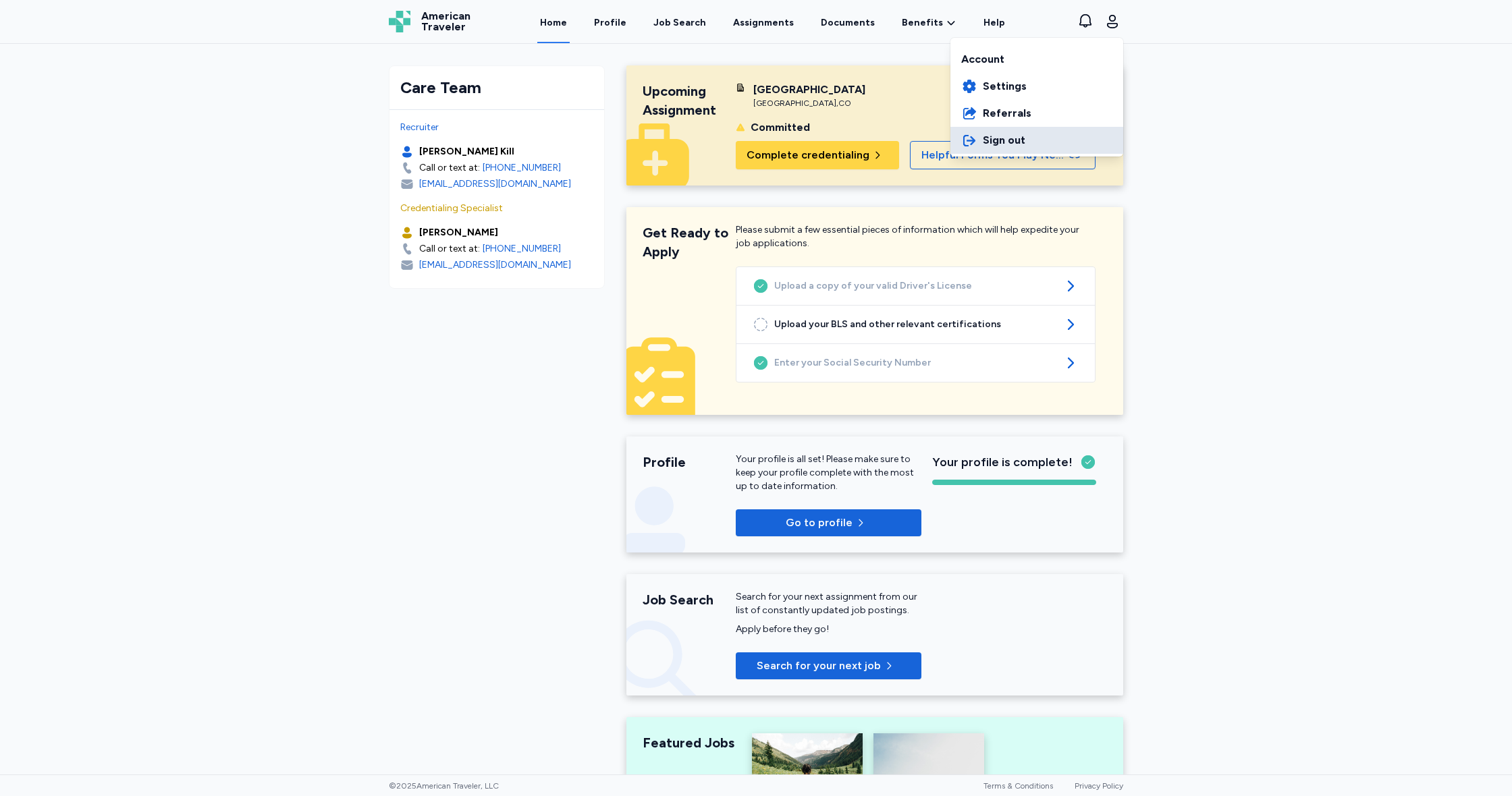
click at [1014, 143] on span "Sign out" at bounding box center [1004, 140] width 42 height 16
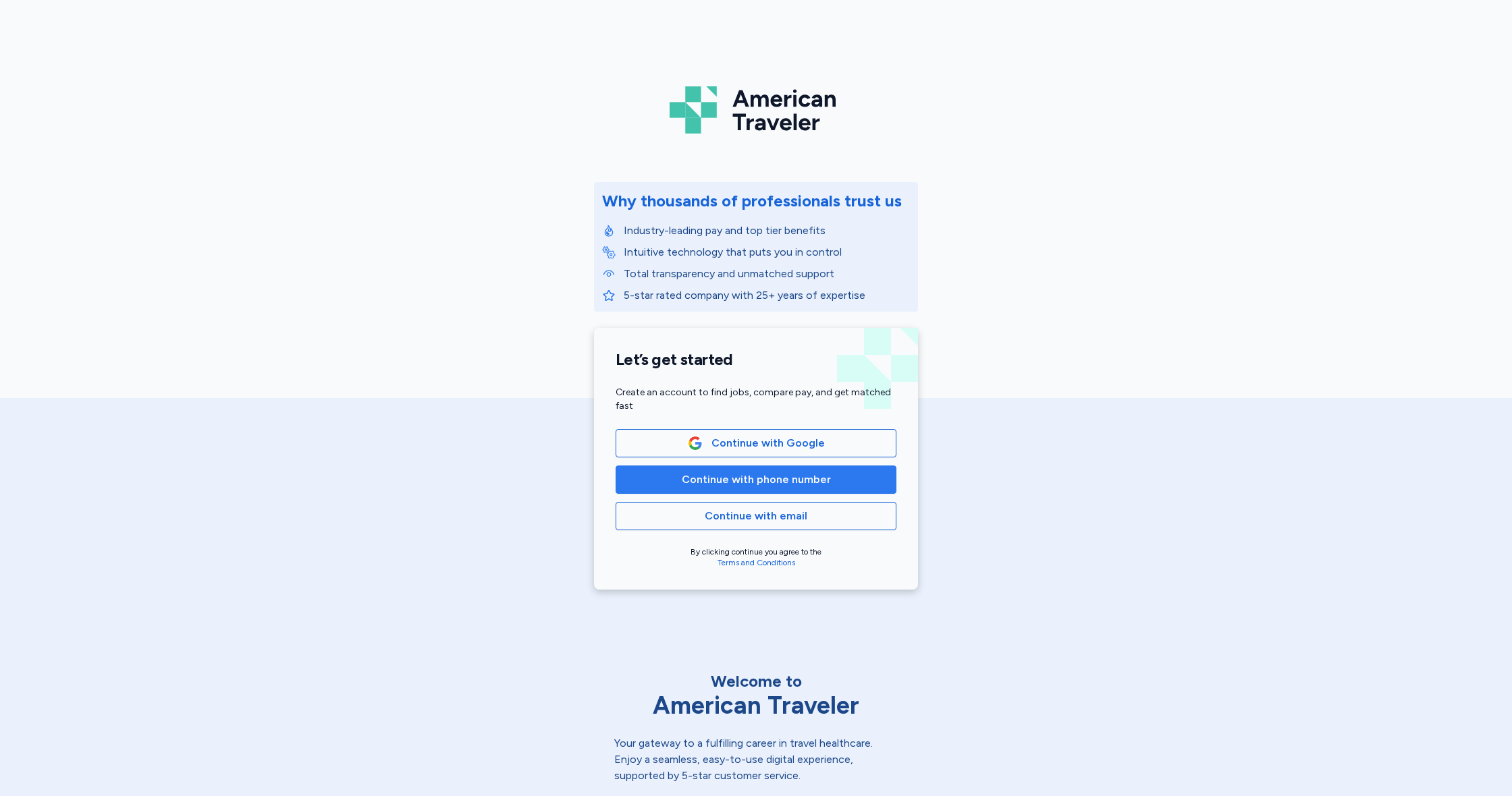
drag, startPoint x: 728, startPoint y: 473, endPoint x: 721, endPoint y: 474, distance: 7.1
click at [721, 474] on span "Continue with phone number" at bounding box center [756, 480] width 150 height 16
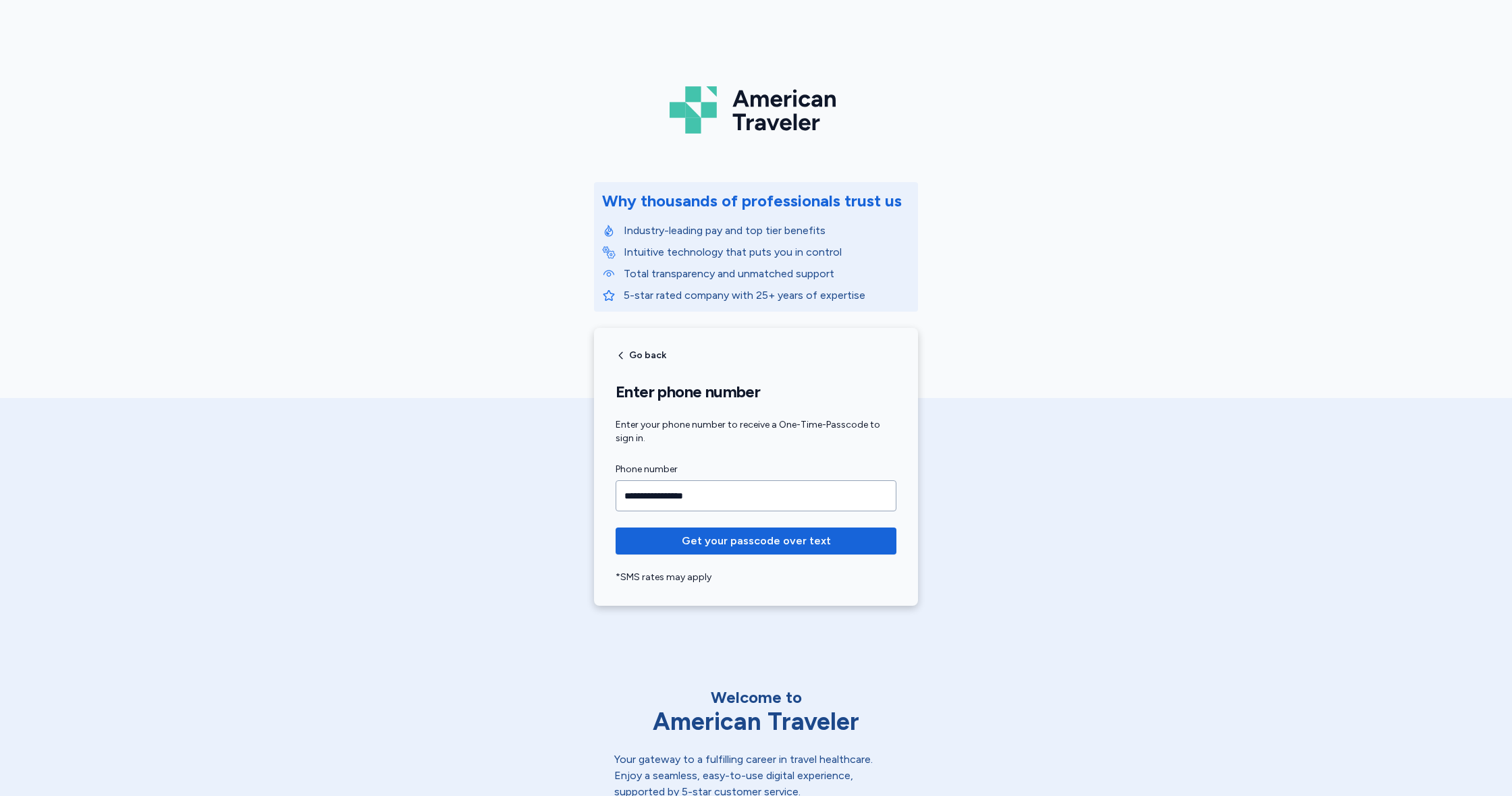
type input "**********"
click at [784, 543] on span "Get your passcode over text" at bounding box center [756, 541] width 150 height 16
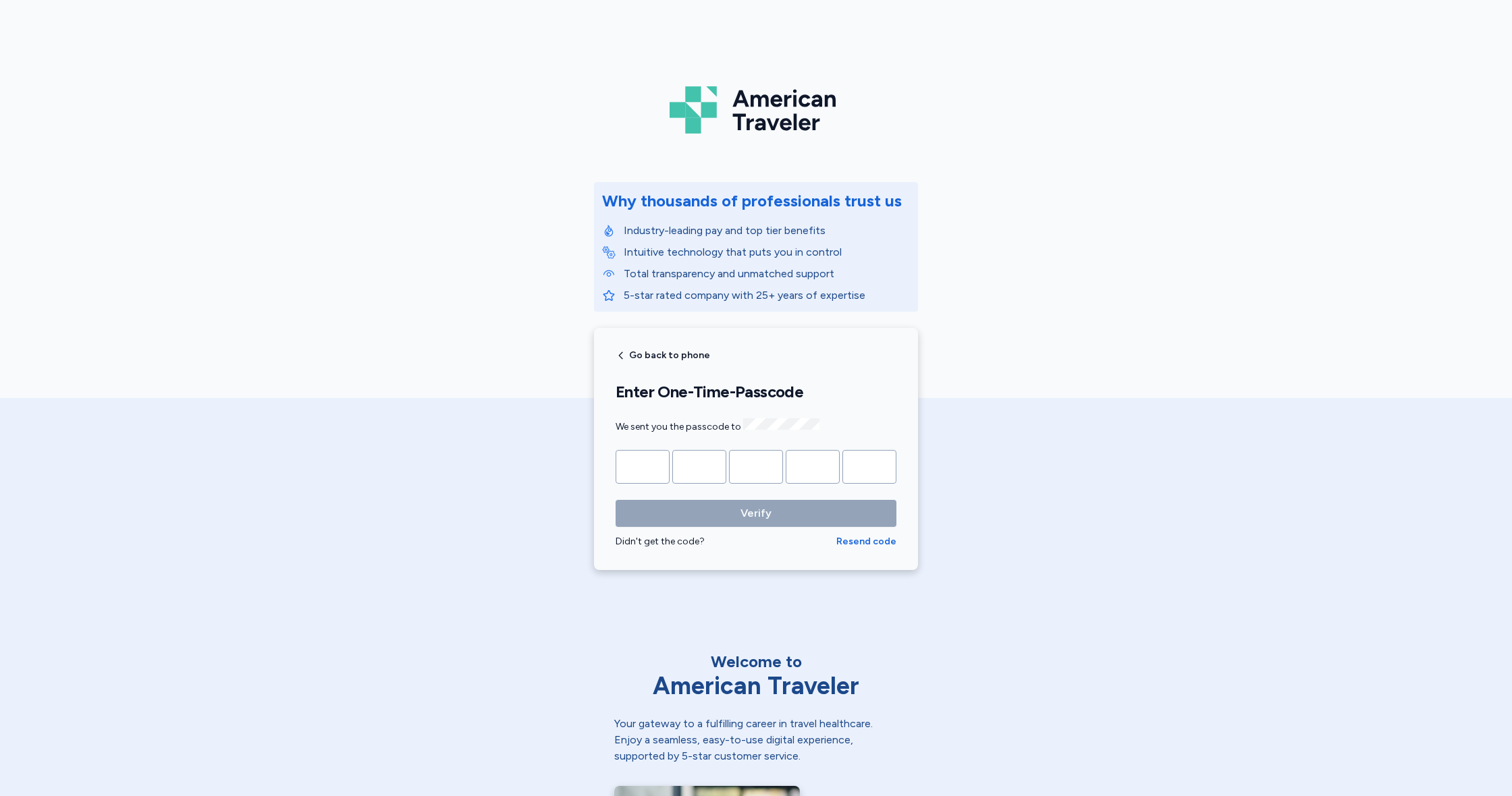
type input "*"
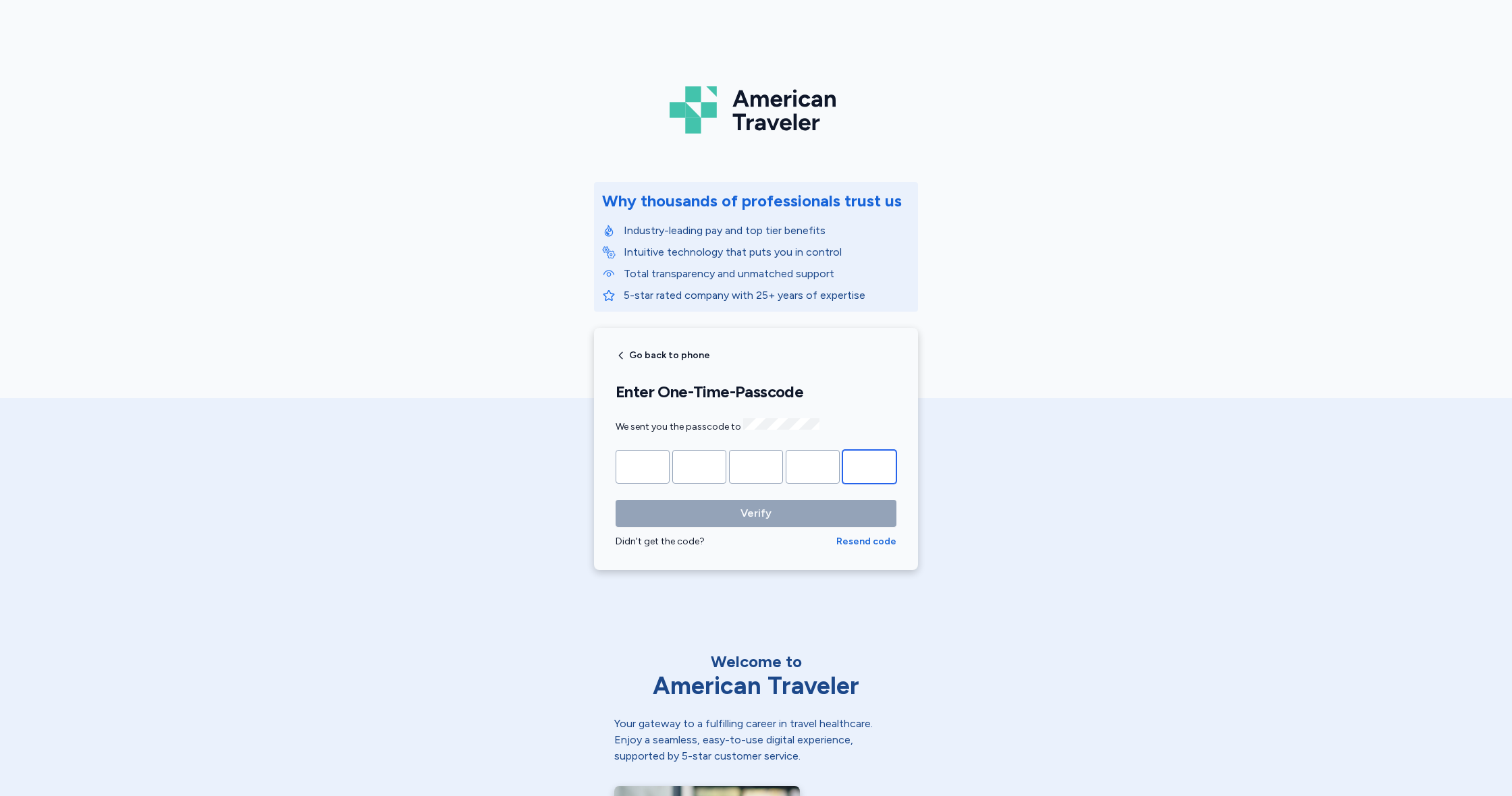
click at [756, 512] on button "Verify" at bounding box center [756, 513] width 281 height 27
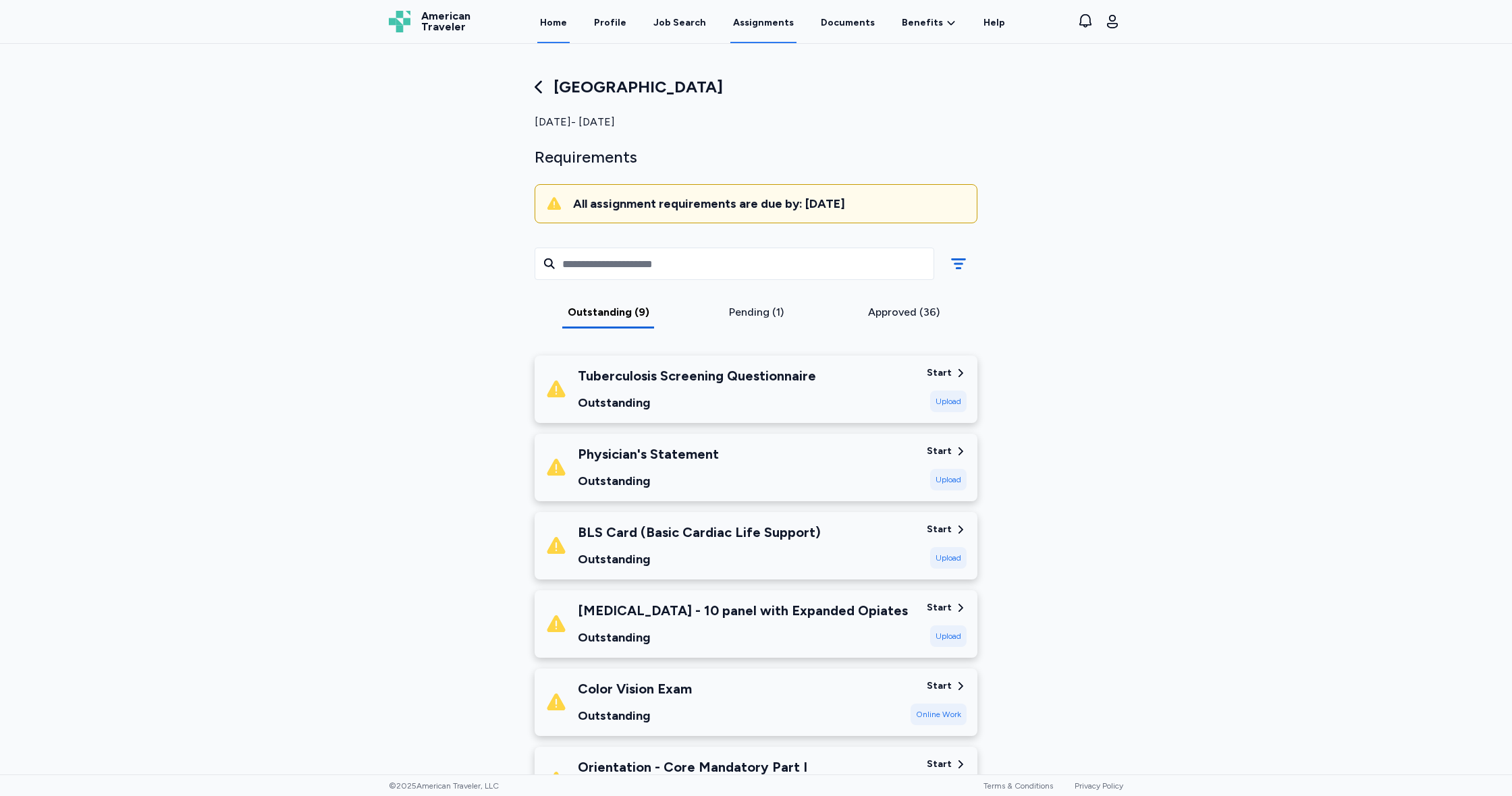
click at [568, 22] on link "Home" at bounding box center [552, 22] width 32 height 41
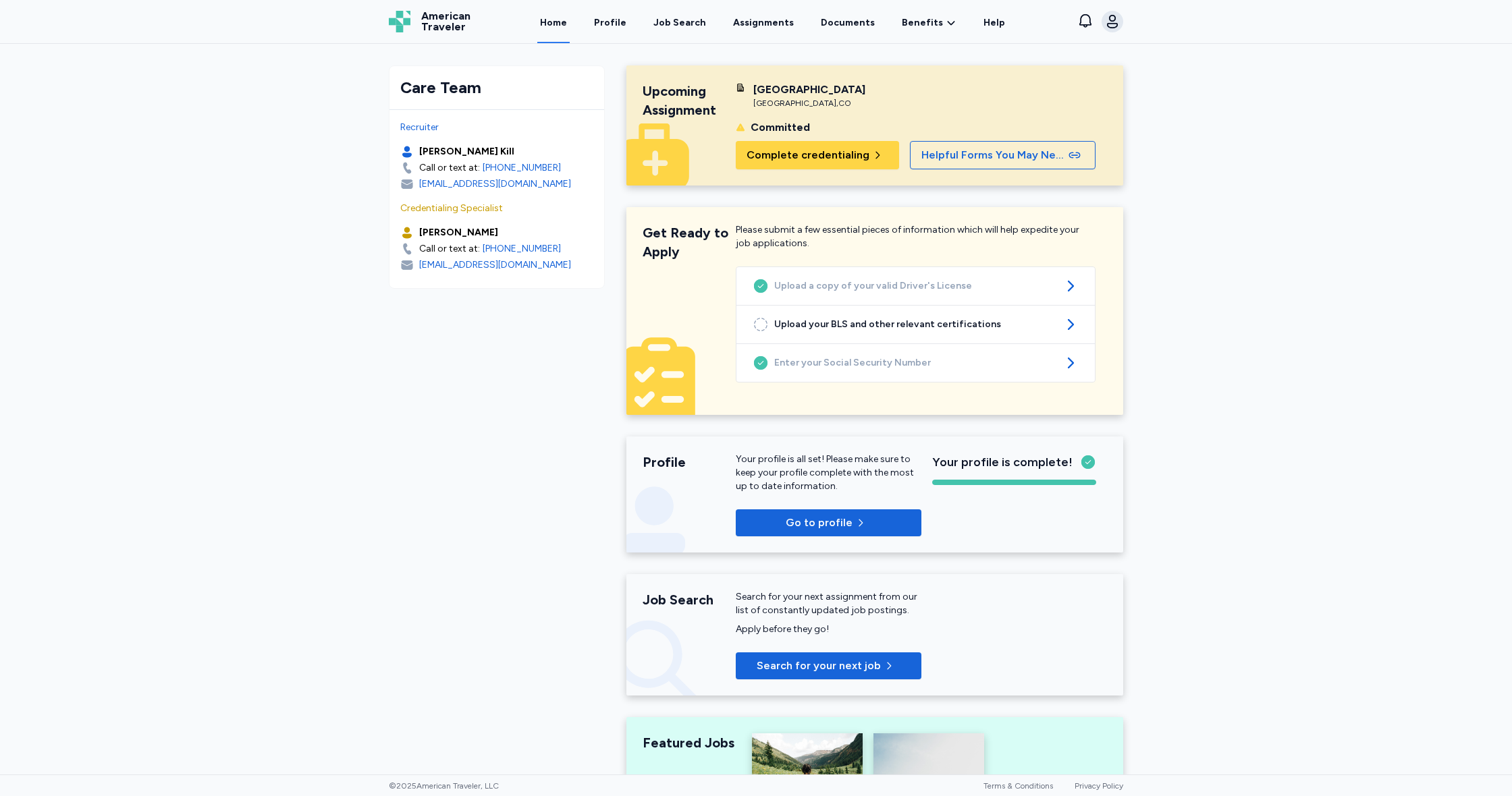
click at [1110, 21] on icon "button" at bounding box center [1112, 22] width 10 height 14
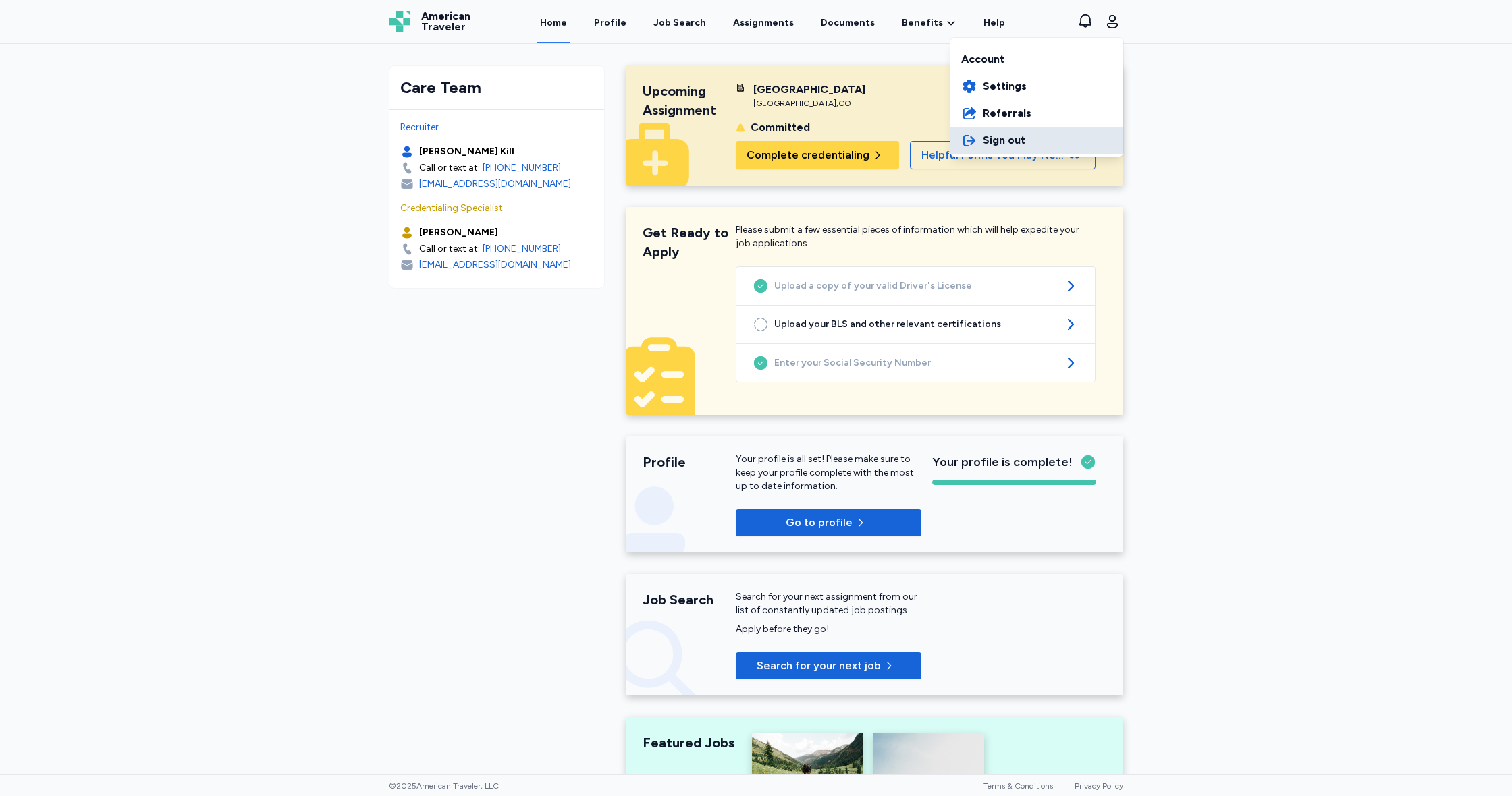
click at [999, 135] on span "Sign out" at bounding box center [1004, 140] width 42 height 16
